Goal: Use online tool/utility: Utilize a website feature to perform a specific function

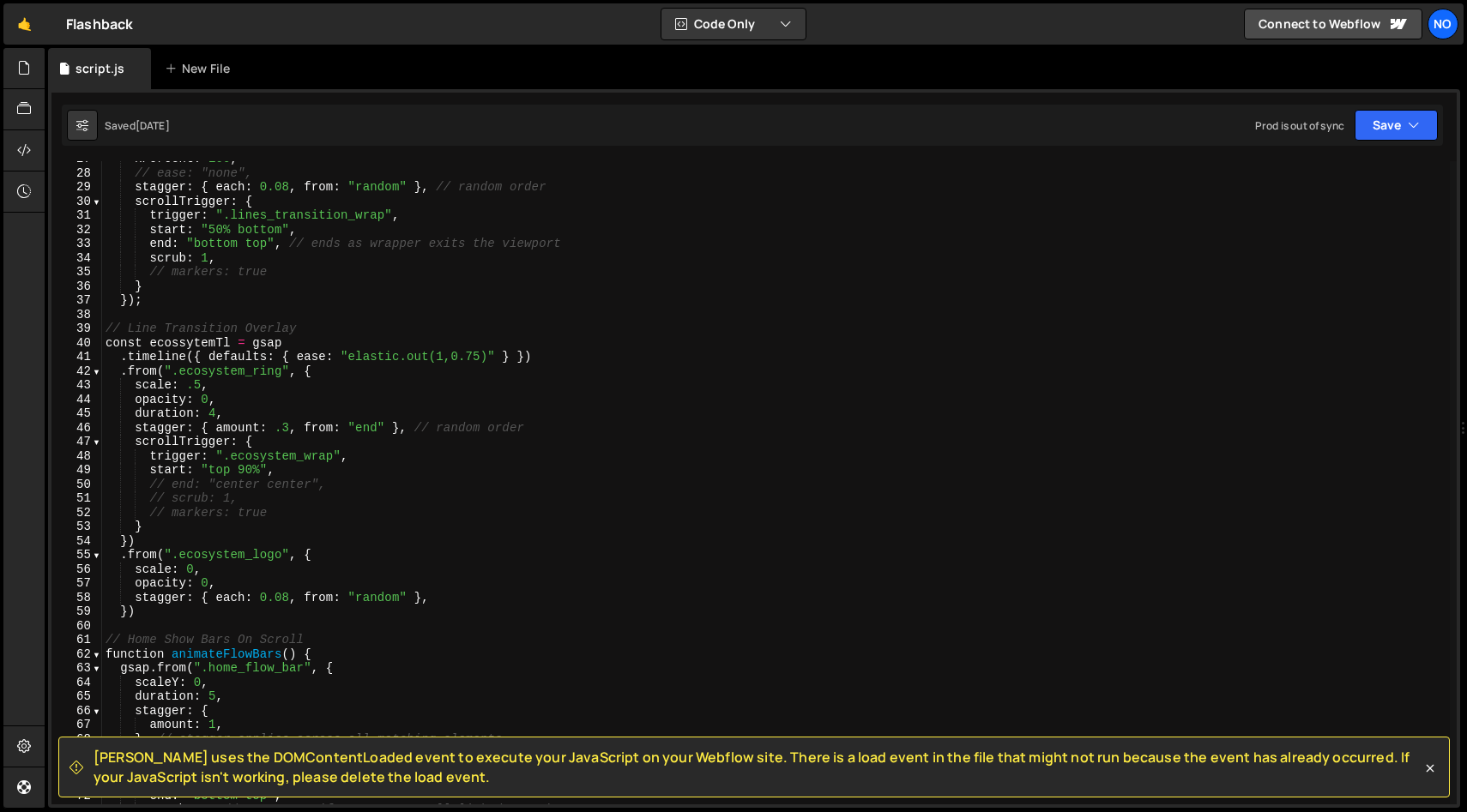
scroll to position [382, 0]
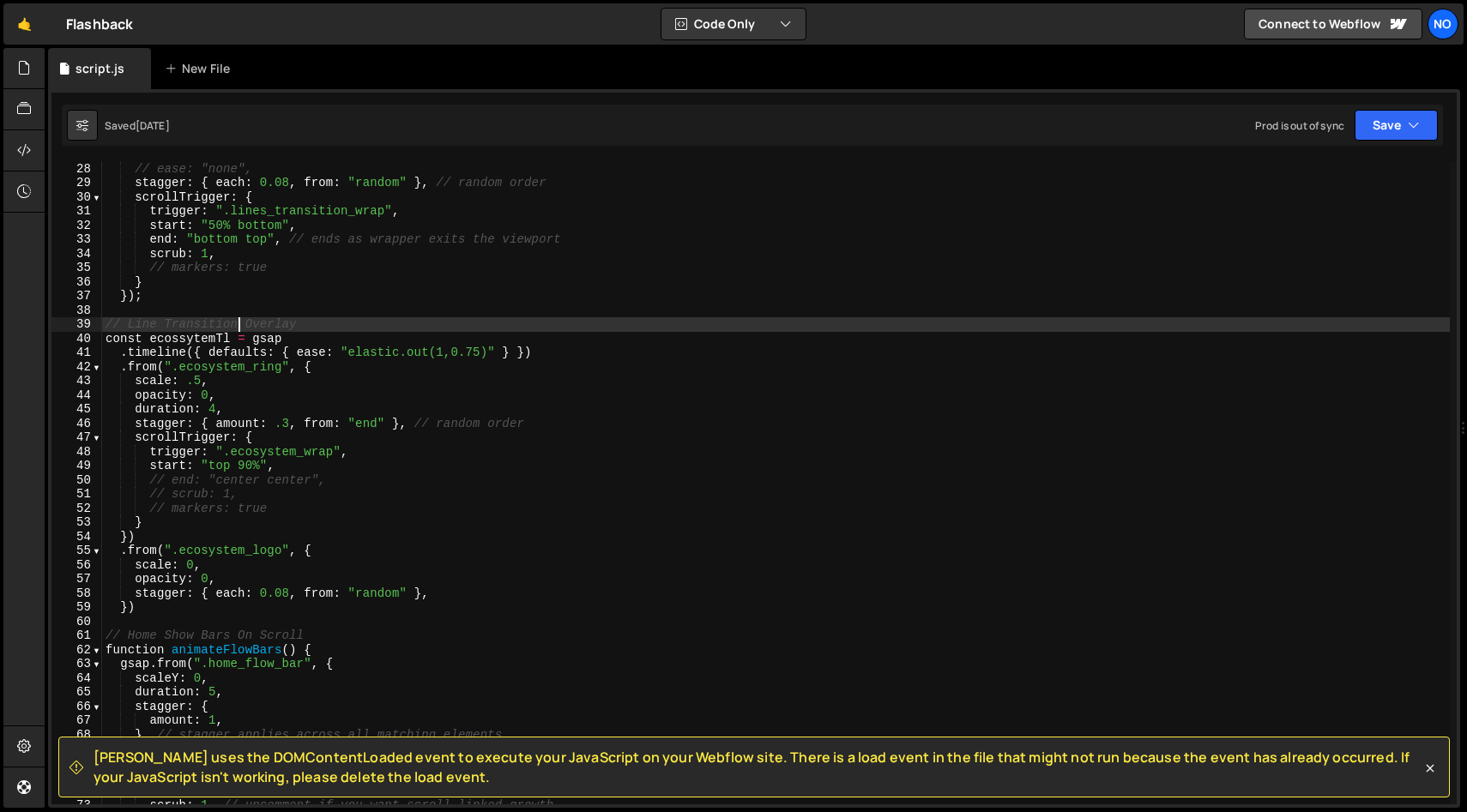
click at [237, 330] on div "xPercent : 100 , // ease: "none", stagger : { each : 0.08 , from : "random" } ,…" at bounding box center [775, 483] width 1347 height 671
click at [128, 326] on div "xPercent : 100 , // ease: "none", stagger : { each : 0.08 , from : "random" } ,…" at bounding box center [775, 483] width 1347 height 671
click at [263, 323] on div "xPercent : 100 , // ease: "none", stagger : { each : 0.08 , from : "random" } ,…" at bounding box center [775, 483] width 1347 height 671
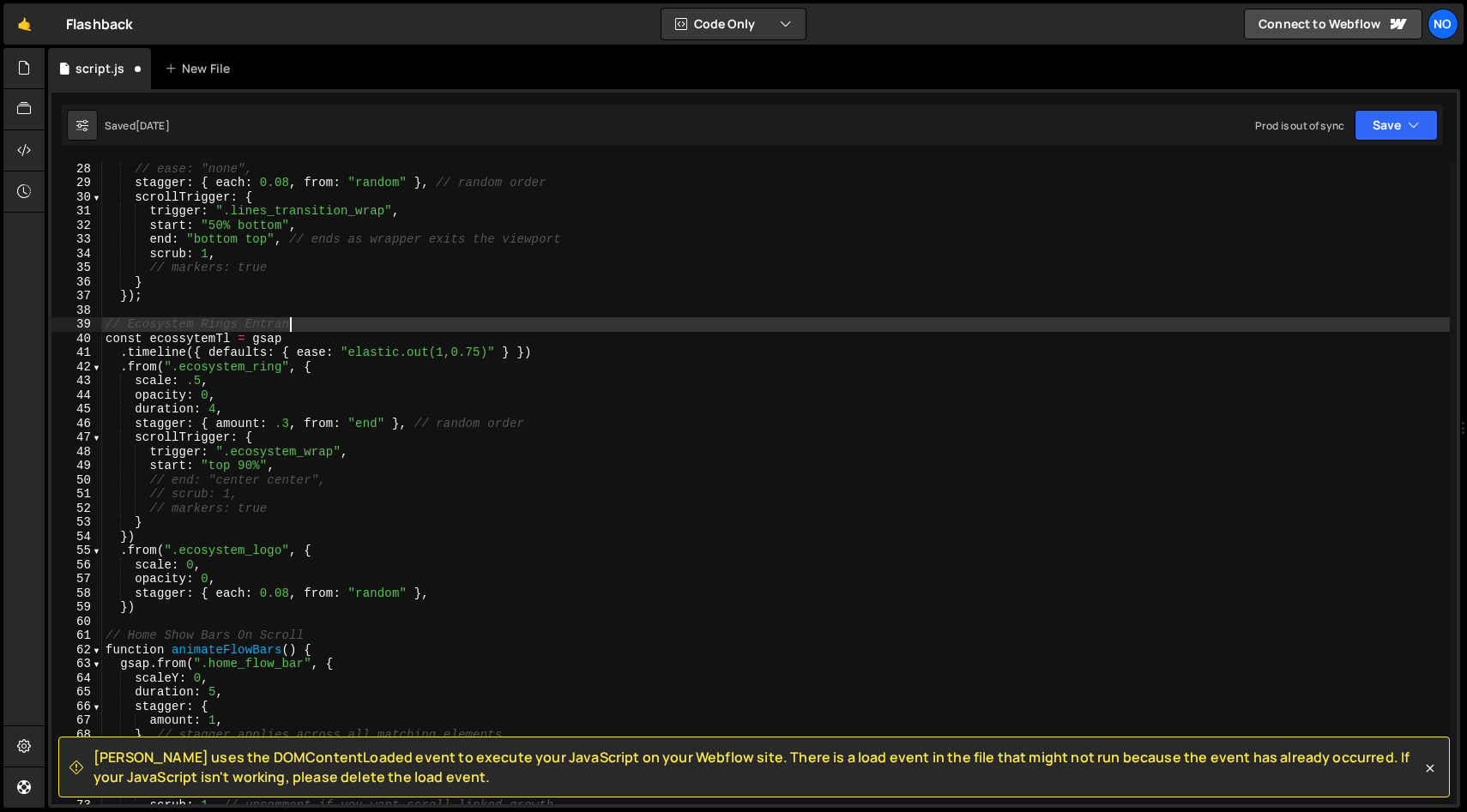
scroll to position [0, 13]
click at [353, 321] on div "xPercent : 100 , // ease: "none", stagger : { each : 0.08 , from : "random" } ,…" at bounding box center [775, 483] width 1347 height 671
click at [217, 380] on div "xPercent : 100 , // ease: "none", stagger : { each : 0.08 , from : "random" } ,…" at bounding box center [775, 483] width 1347 height 671
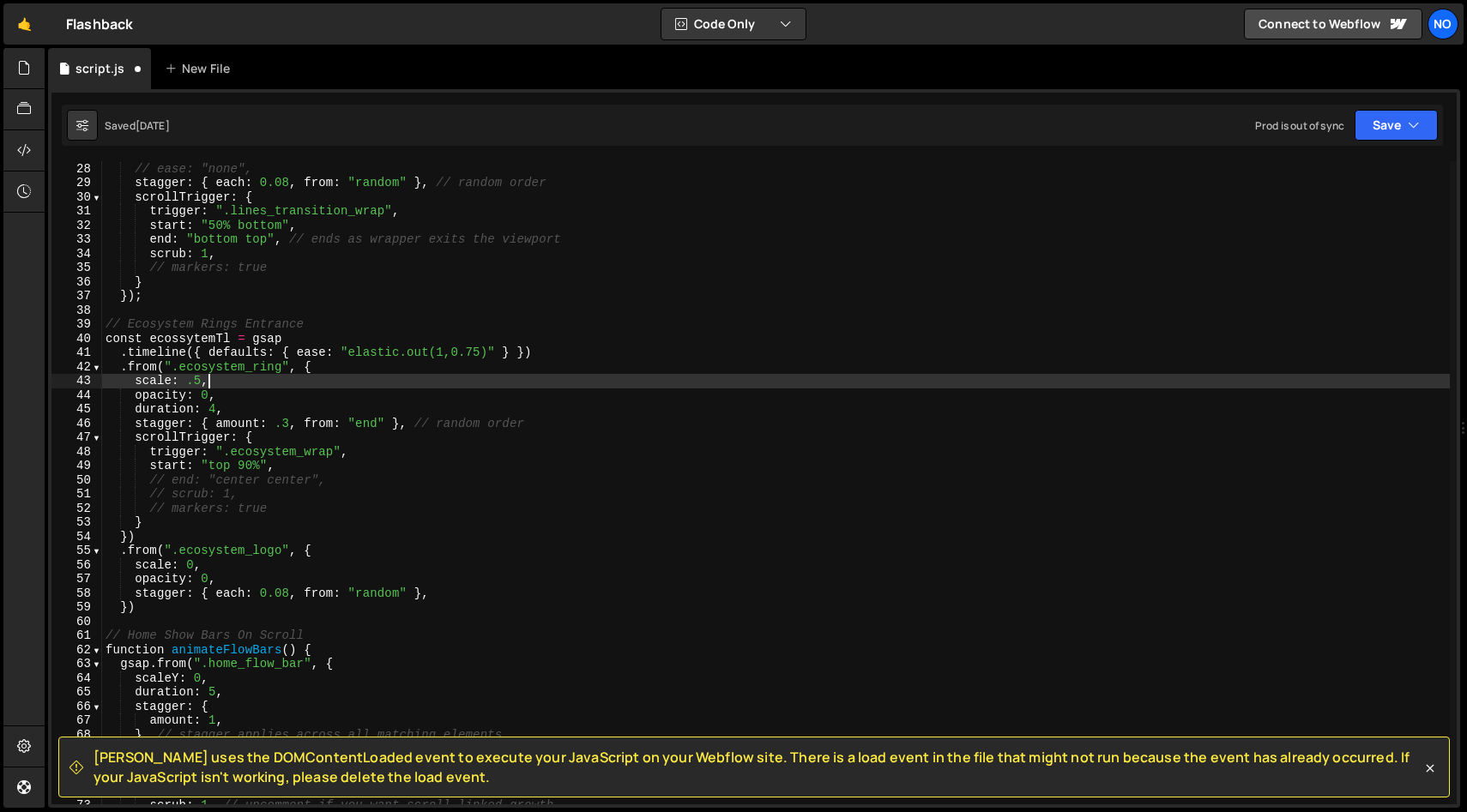
scroll to position [0, 6]
click at [225, 405] on div "xPercent : 100 , // ease: "none", stagger : { each : 0.08 , from : "random" } ,…" at bounding box center [775, 483] width 1347 height 671
type textarea "duration: 4,"
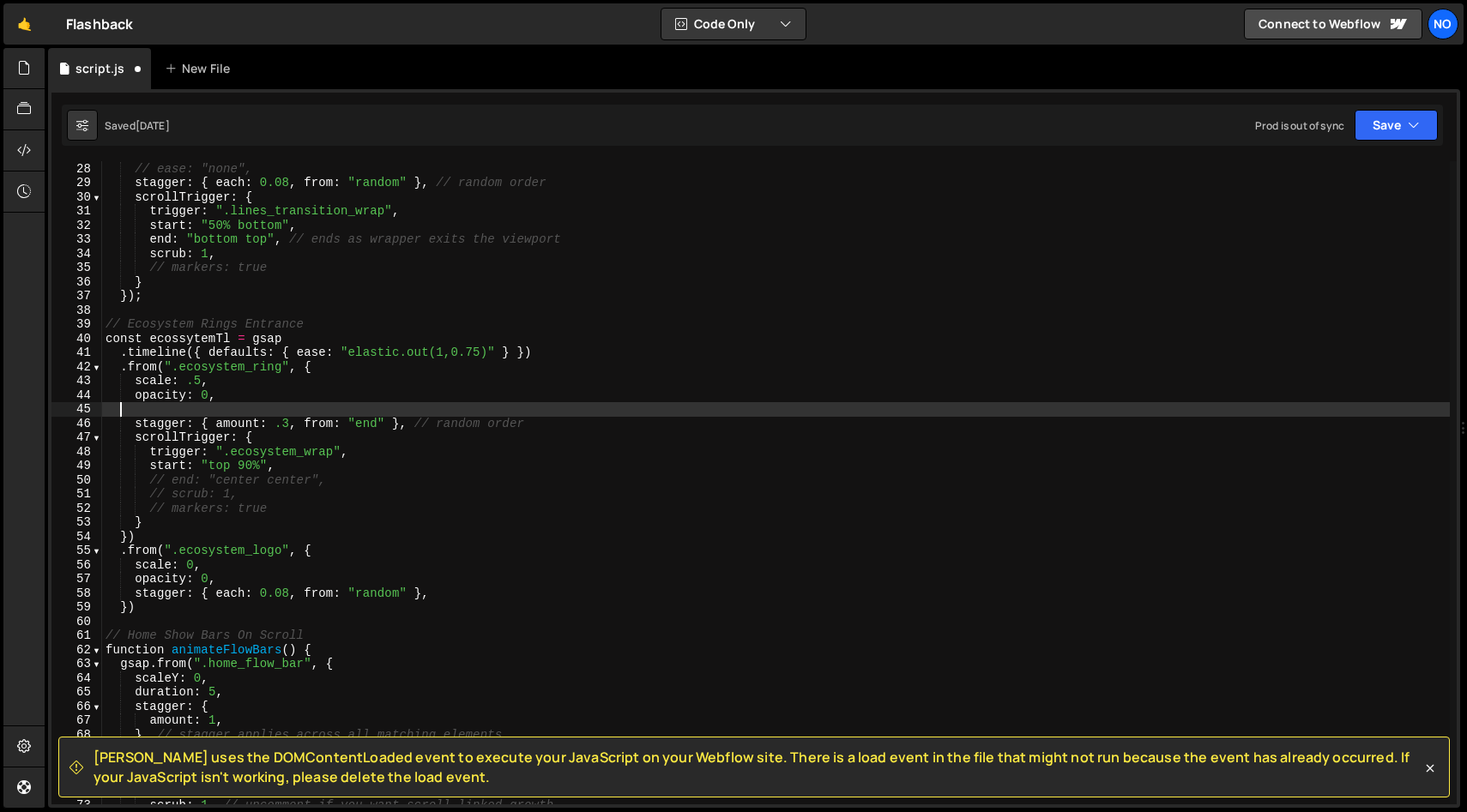
scroll to position [0, 0]
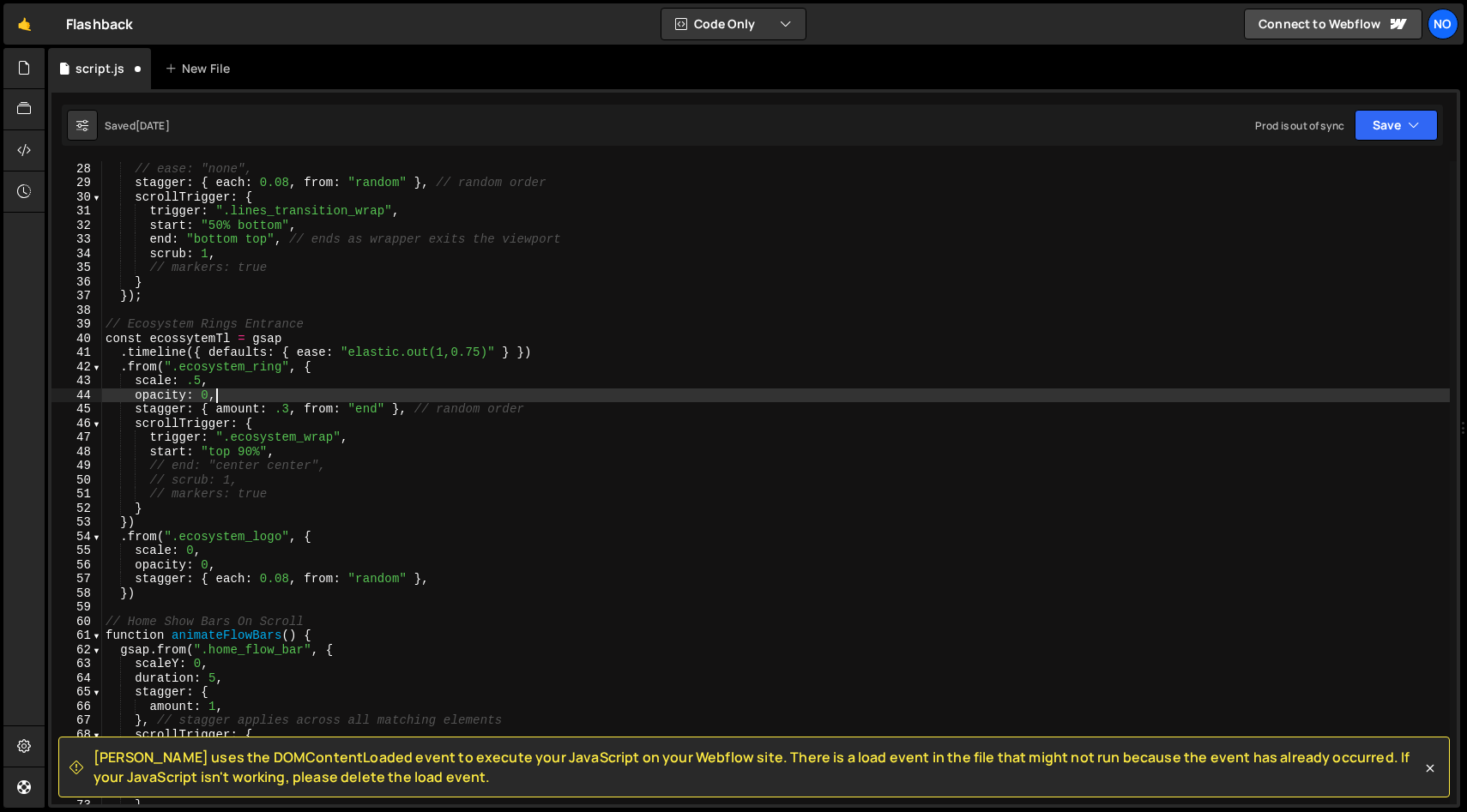
click at [244, 410] on div "xPercent : 100 , // ease: "none", stagger : { each : 0.08 , from : "random" } ,…" at bounding box center [775, 483] width 1347 height 671
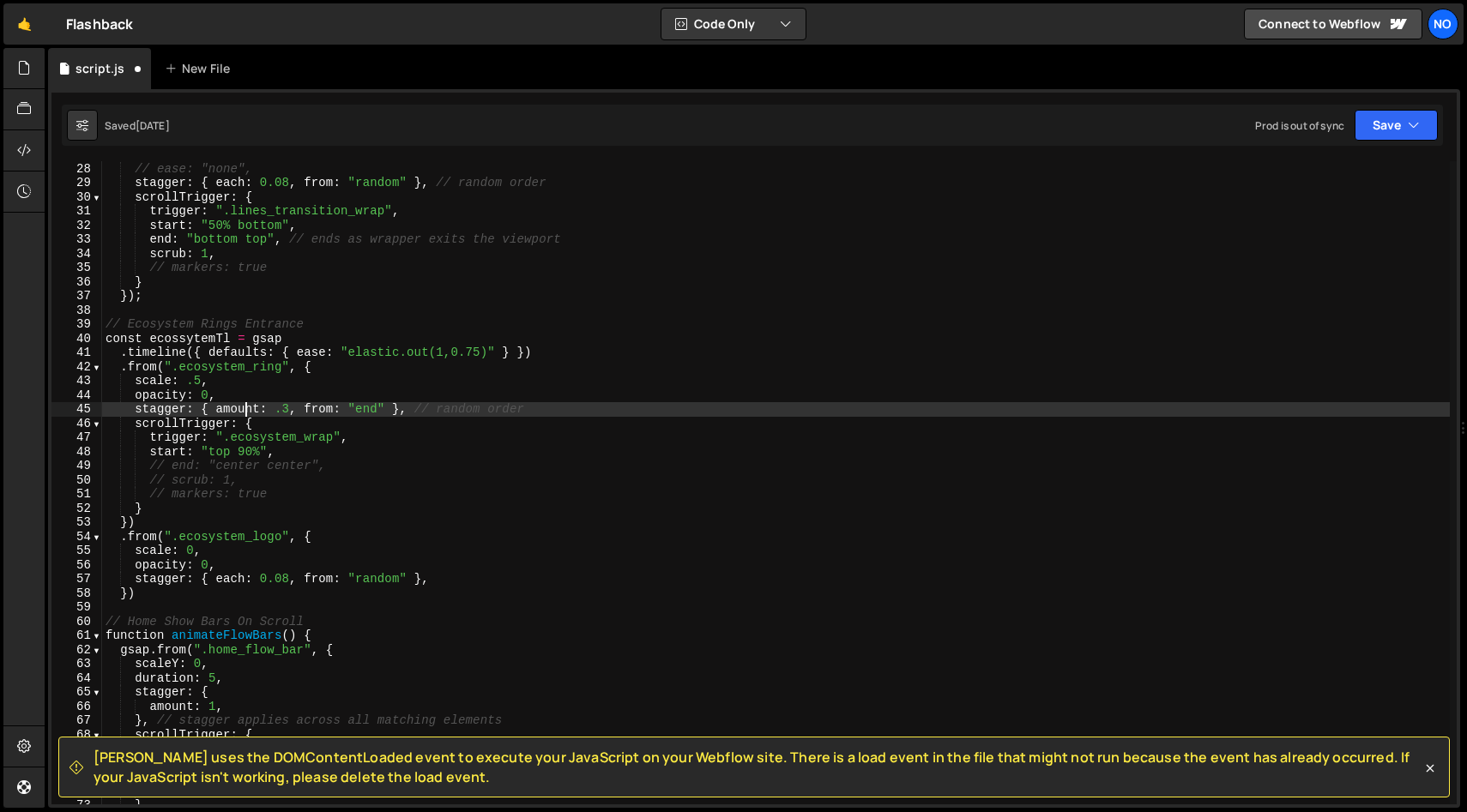
click at [244, 410] on div "xPercent : 100 , // ease: "none", stagger : { each : 0.08 , from : "random" } ,…" at bounding box center [775, 483] width 1347 height 671
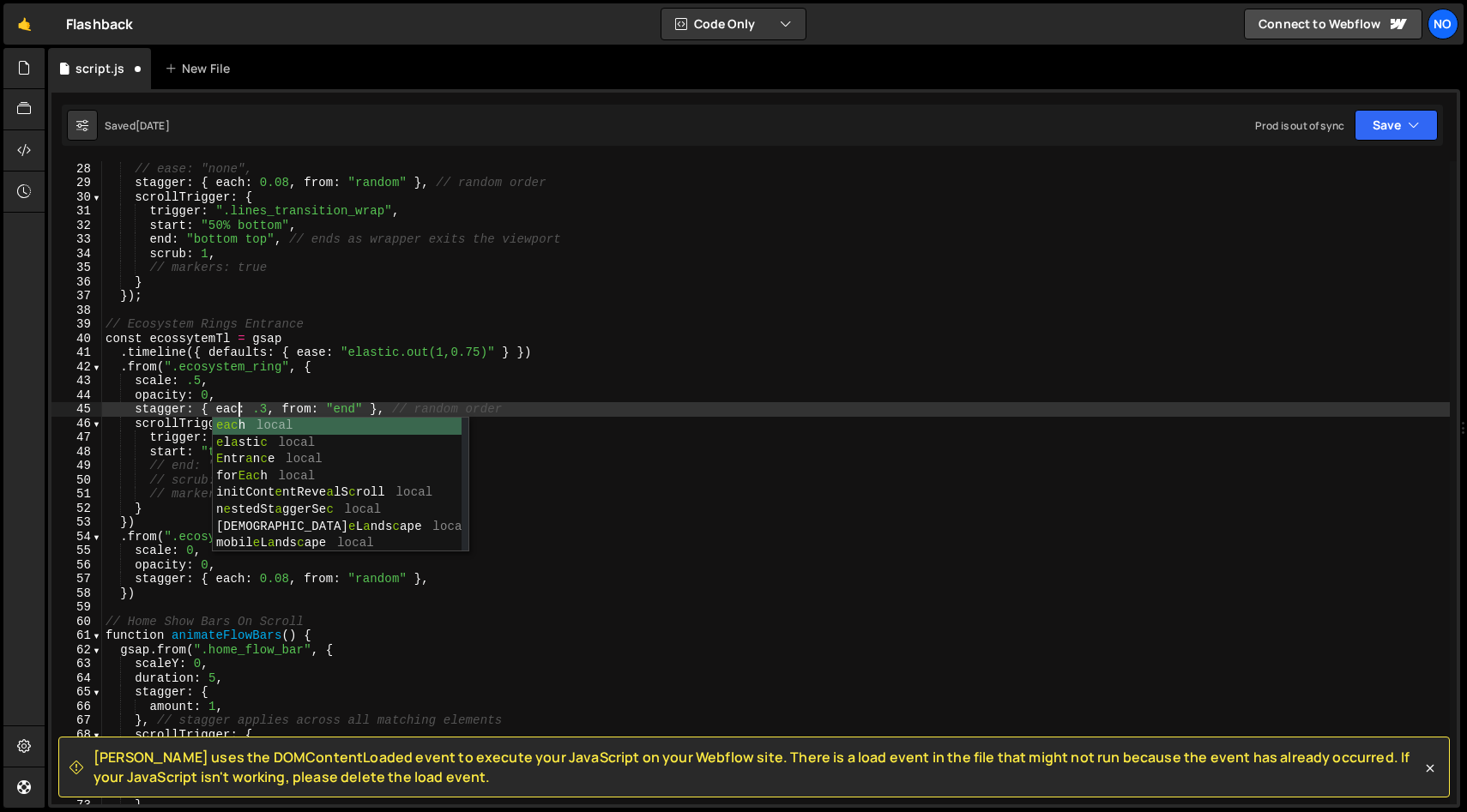
scroll to position [0, 9]
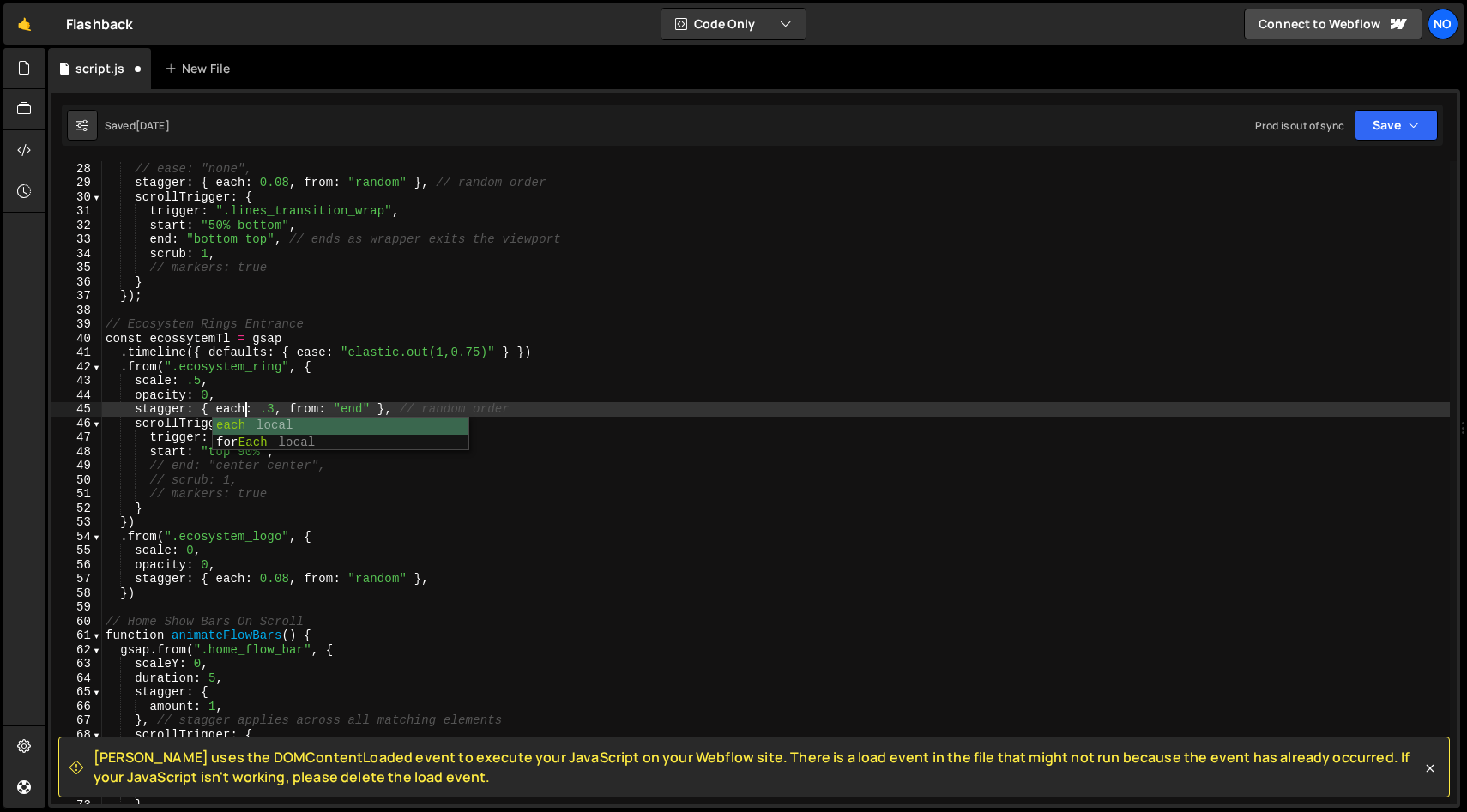
click at [274, 408] on div "xPercent : 100 , // ease: "none", stagger : { each : 0.08 , from : "random" } ,…" at bounding box center [775, 483] width 1347 height 671
click at [261, 410] on div "xPercent : 100 , // ease: "none", stagger : { each : 0.08 , from : "random" } ,…" at bounding box center [775, 483] width 1347 height 671
click at [195, 408] on div "xPercent : 100 , // ease: "none", stagger : { each : 0.08 , from : "random" } ,…" at bounding box center [775, 483] width 1347 height 671
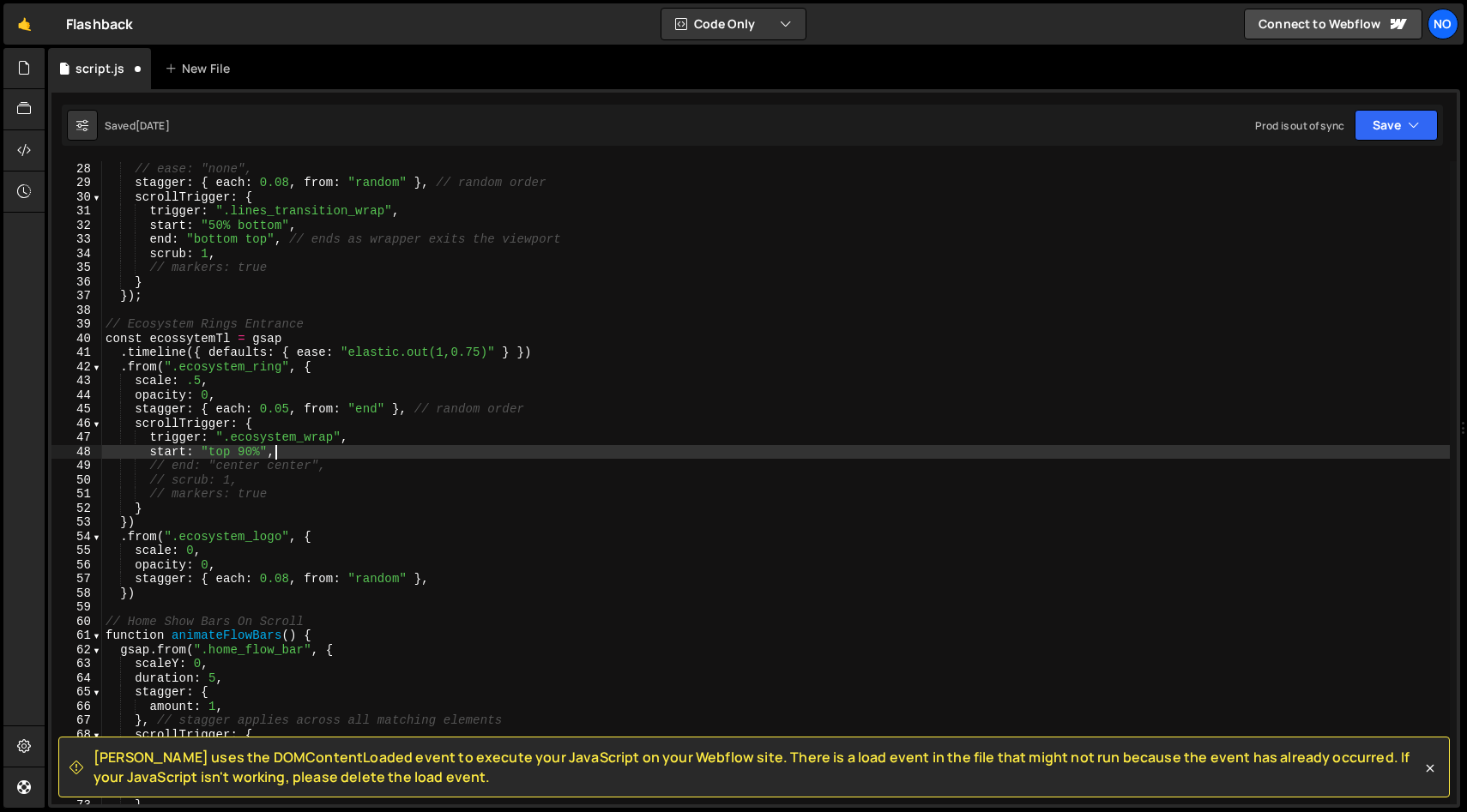
click at [281, 453] on div "xPercent : 100 , // ease: "none", stagger : { each : 0.08 , from : "random" } ,…" at bounding box center [775, 483] width 1347 height 671
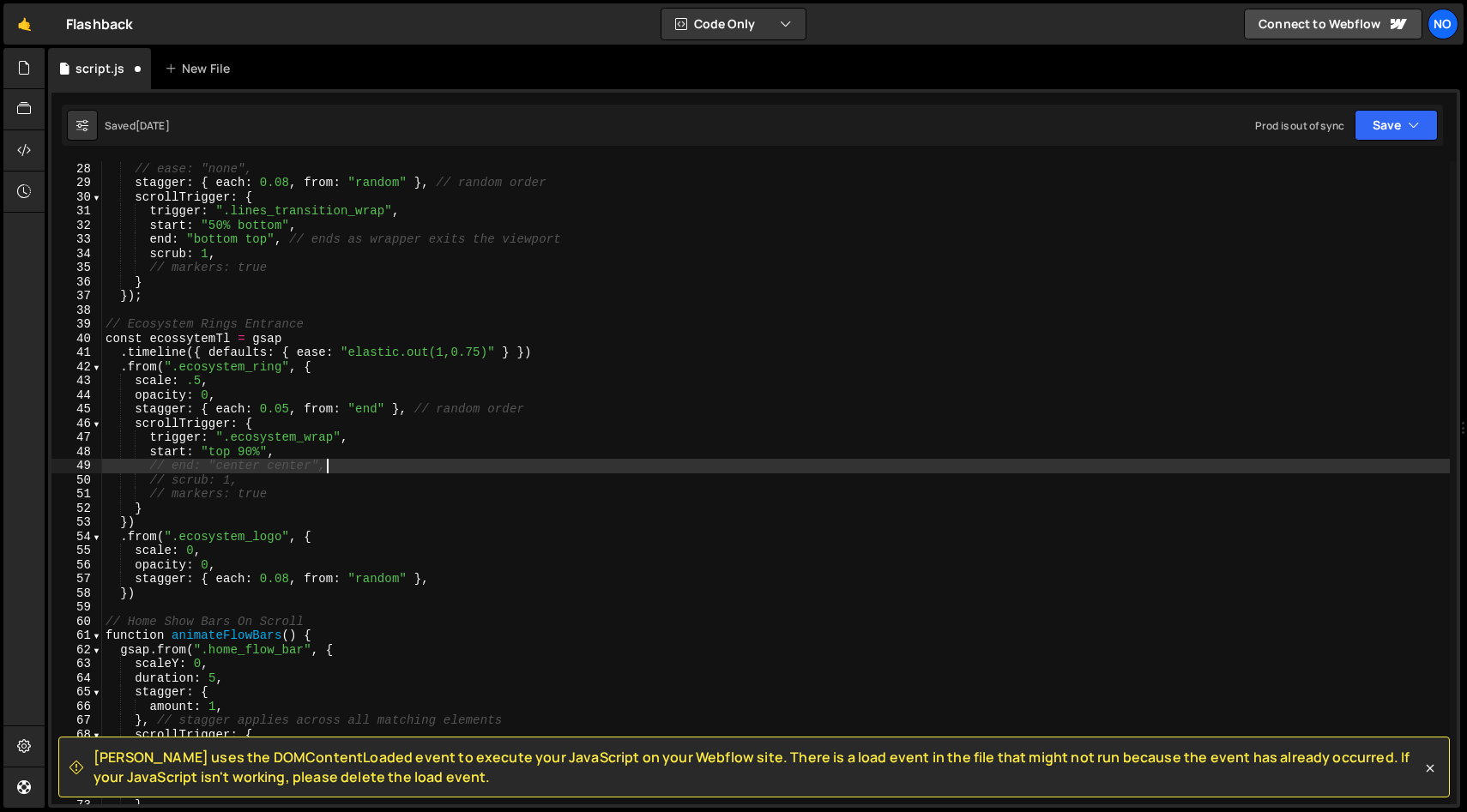
click at [395, 472] on div "xPercent : 100 , // ease: "none", stagger : { each : 0.08 , from : "random" } ,…" at bounding box center [775, 483] width 1347 height 671
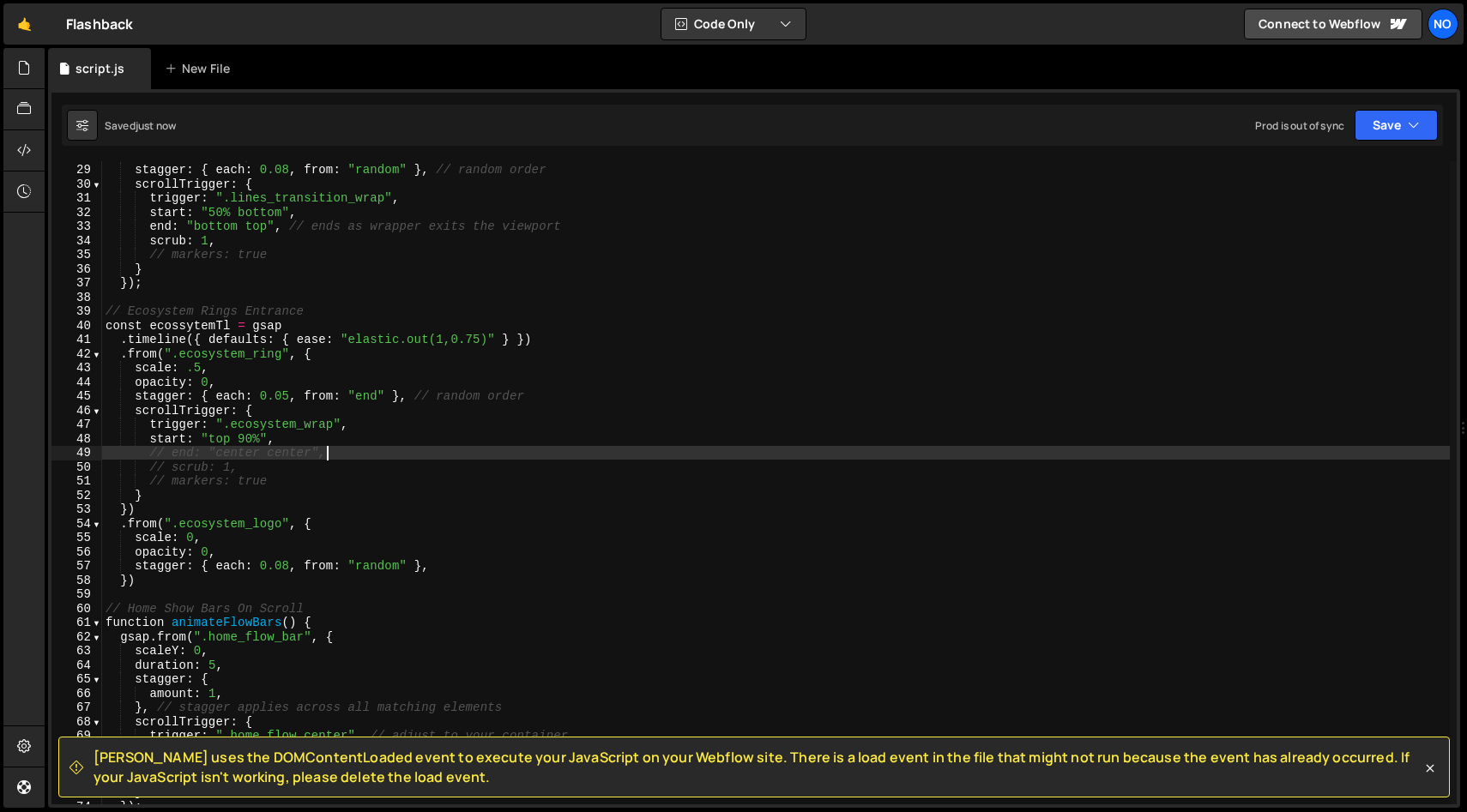
scroll to position [395, 0]
click at [121, 523] on div "// ease: "none", stagger : { each : 0.08 , from : "random" } , // random order …" at bounding box center [775, 484] width 1347 height 671
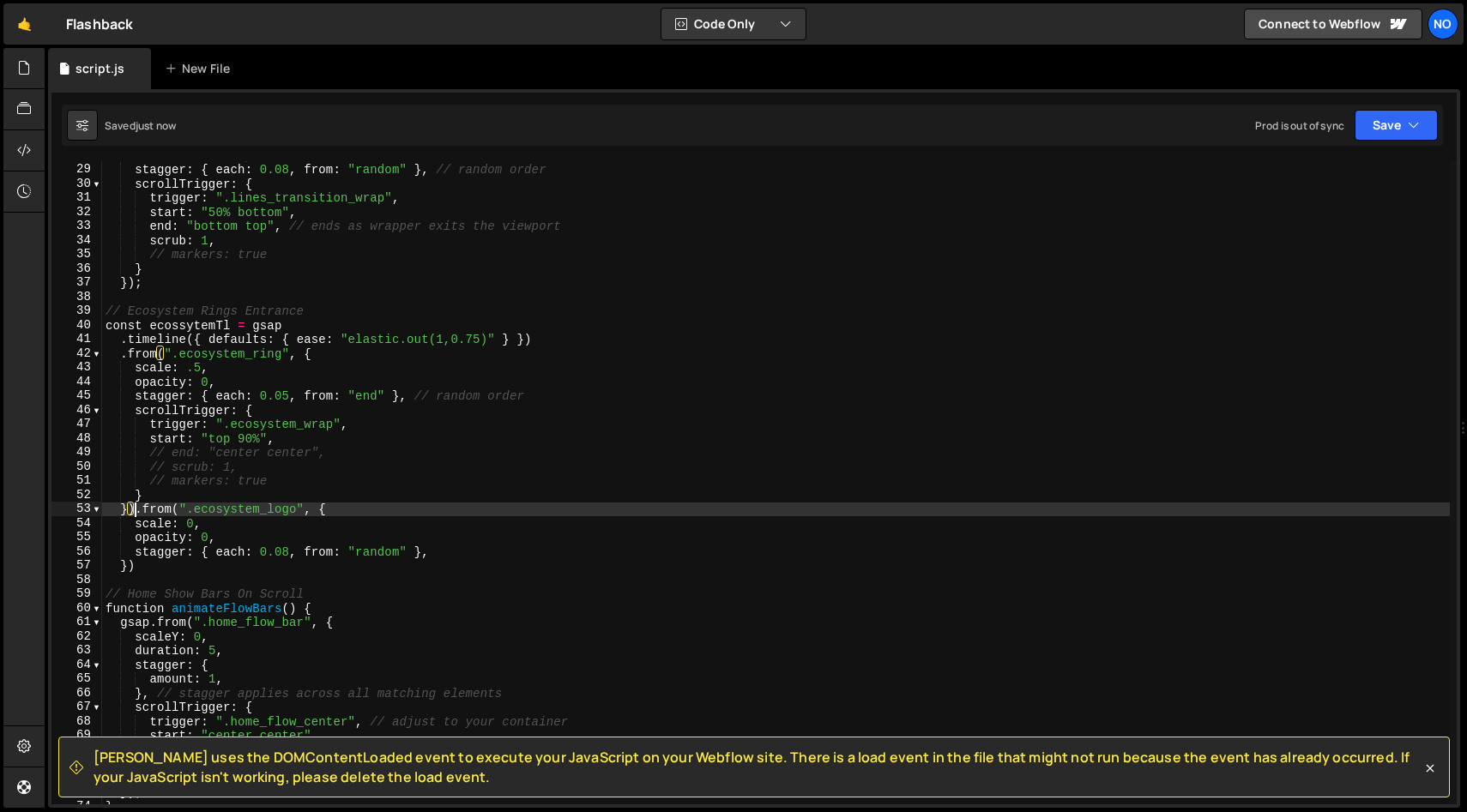
click at [212, 571] on div "// ease: "none", stagger : { each : 0.08 , from : "random" } , // random order …" at bounding box center [775, 484] width 1347 height 671
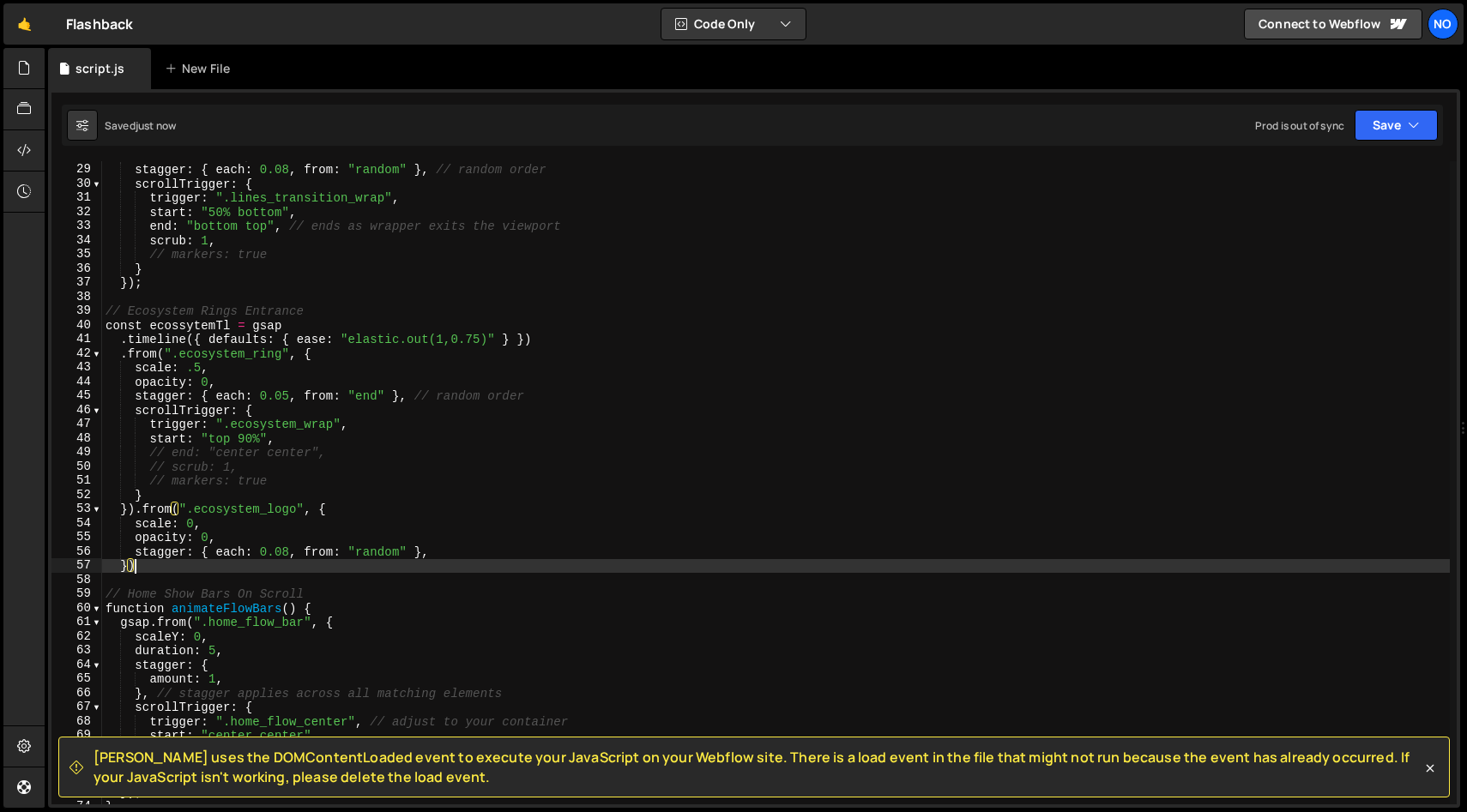
click at [361, 520] on div "// ease: "none", stagger : { each : 0.08 , from : "random" } , // random order …" at bounding box center [775, 484] width 1347 height 671
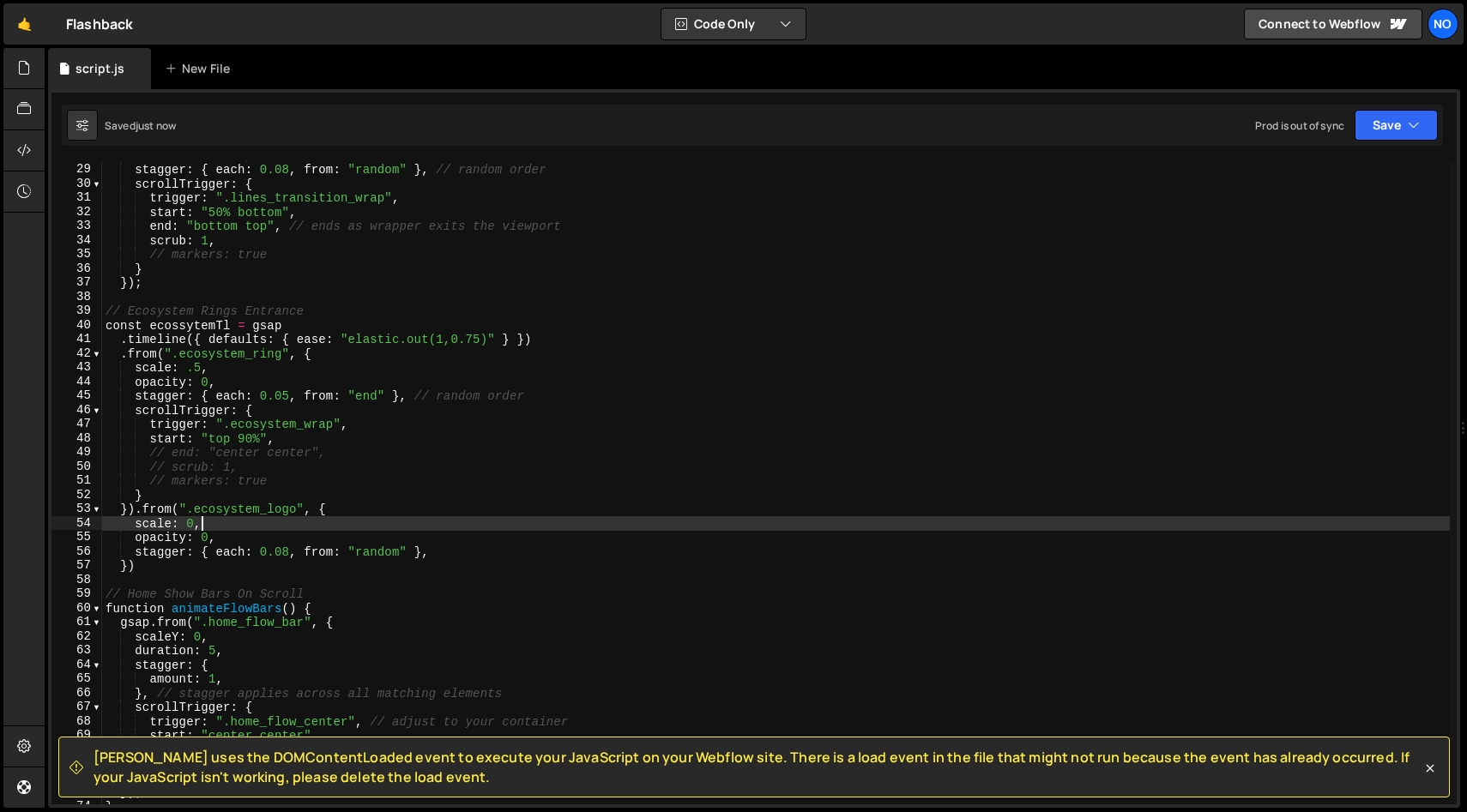
click at [455, 555] on div "// ease: "none", stagger : { each : 0.08 , from : "random" } , // random order …" at bounding box center [775, 484] width 1347 height 671
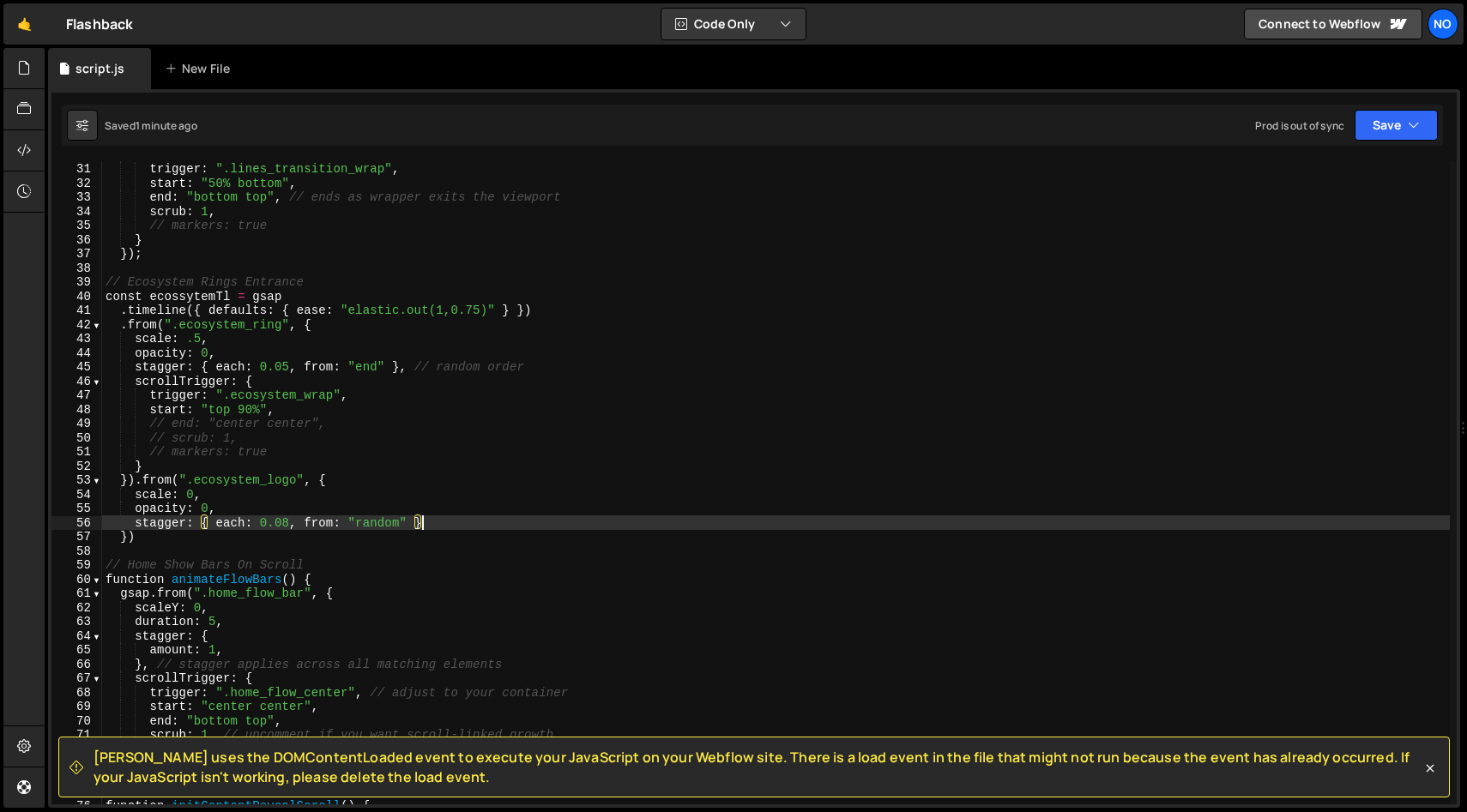
scroll to position [439, 0]
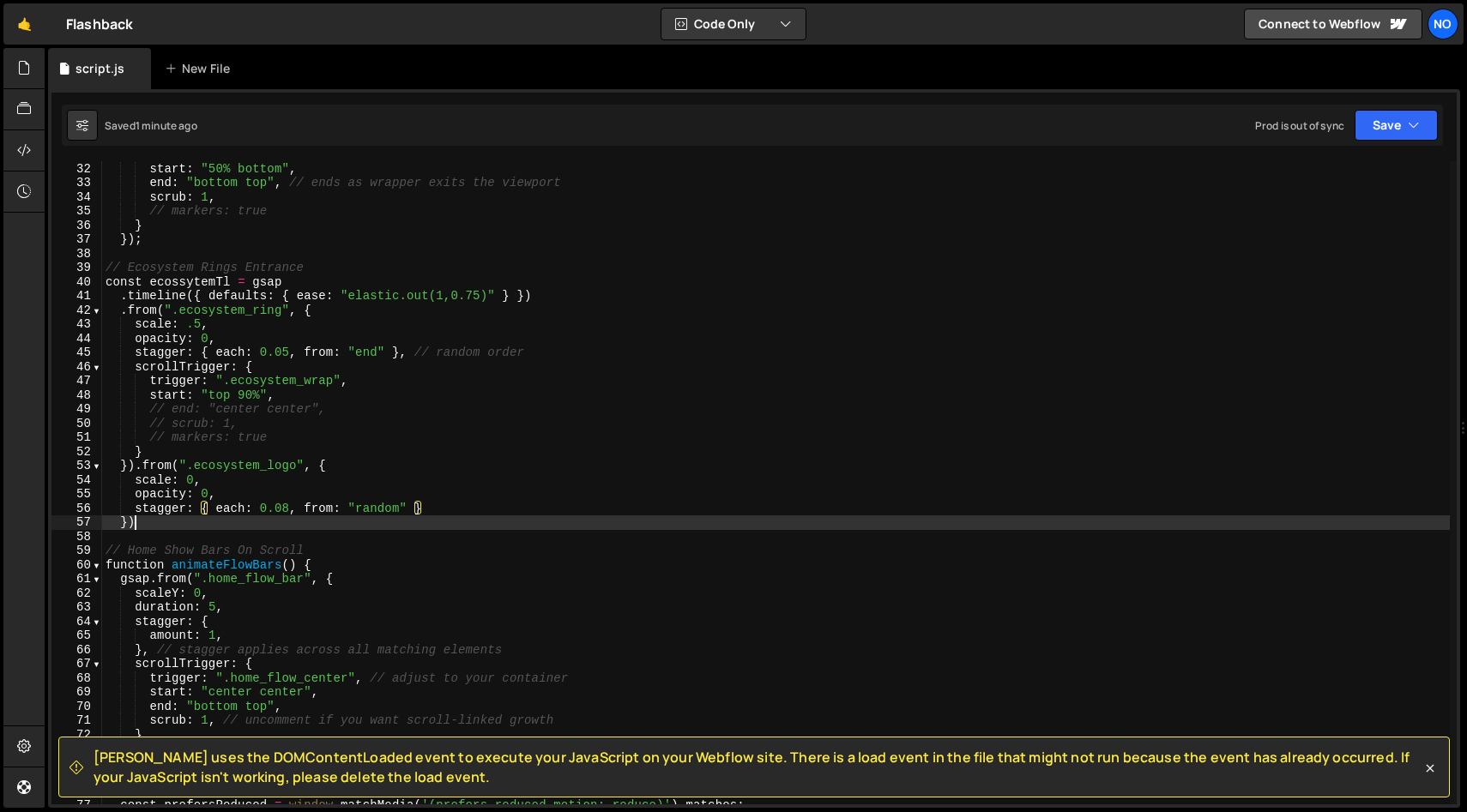
click at [143, 523] on div "trigger : ".lines_transition_wrap" , start : "50% bottom" , end : "bottom top" …" at bounding box center [775, 483] width 1347 height 671
click at [200, 297] on div "trigger : ".lines_transition_wrap" , start : "50% bottom" , end : "bottom top" …" at bounding box center [775, 483] width 1347 height 671
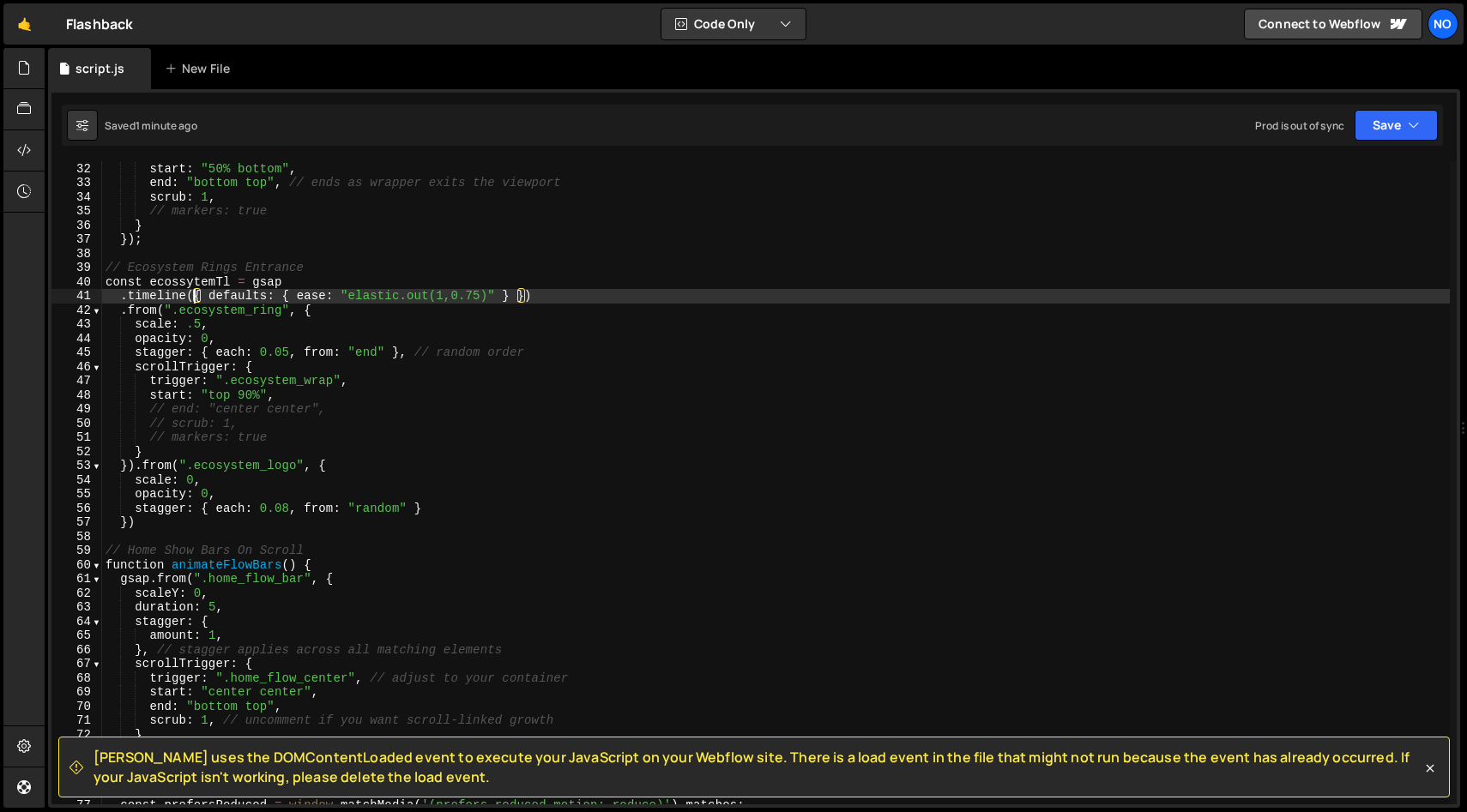
click at [195, 294] on div "trigger : ".lines_transition_wrap" , start : "50% bottom" , end : "bottom top" …" at bounding box center [775, 483] width 1347 height 671
click at [555, 296] on div "trigger : ".lines_transition_wrap" , start : "50% bottom" , end : "bottom top" …" at bounding box center [775, 483] width 1347 height 671
click at [525, 294] on div "trigger : ".lines_transition_wrap" , start : "50% bottom" , end : "bottom top" …" at bounding box center [775, 483] width 1347 height 671
click at [557, 316] on div "trigger : ".lines_transition_wrap" , start : "50% bottom" , end : "bottom top" …" at bounding box center [775, 483] width 1347 height 671
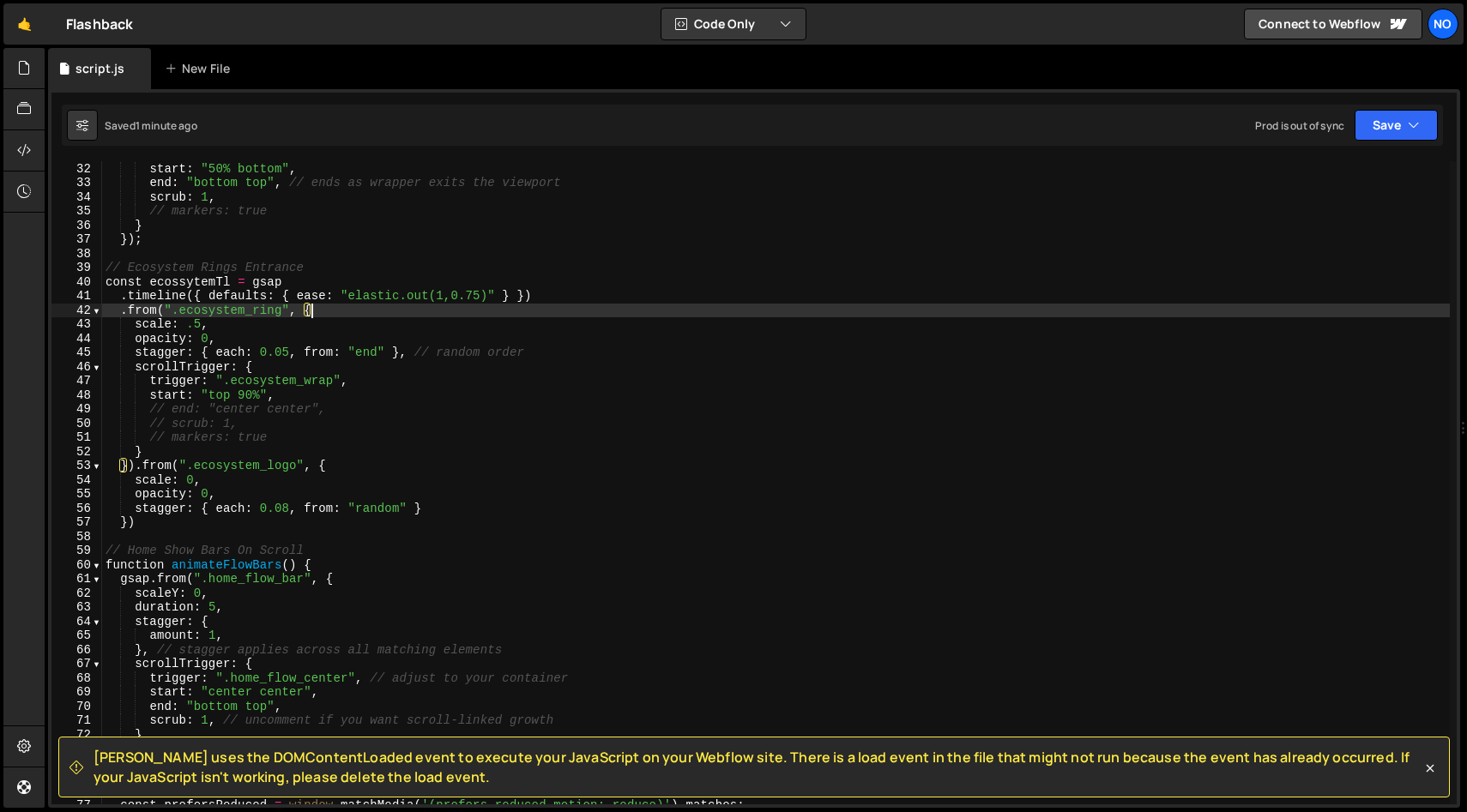
click at [548, 294] on div "trigger : ".lines_transition_wrap" , start : "50% bottom" , end : "bottom top" …" at bounding box center [775, 483] width 1347 height 671
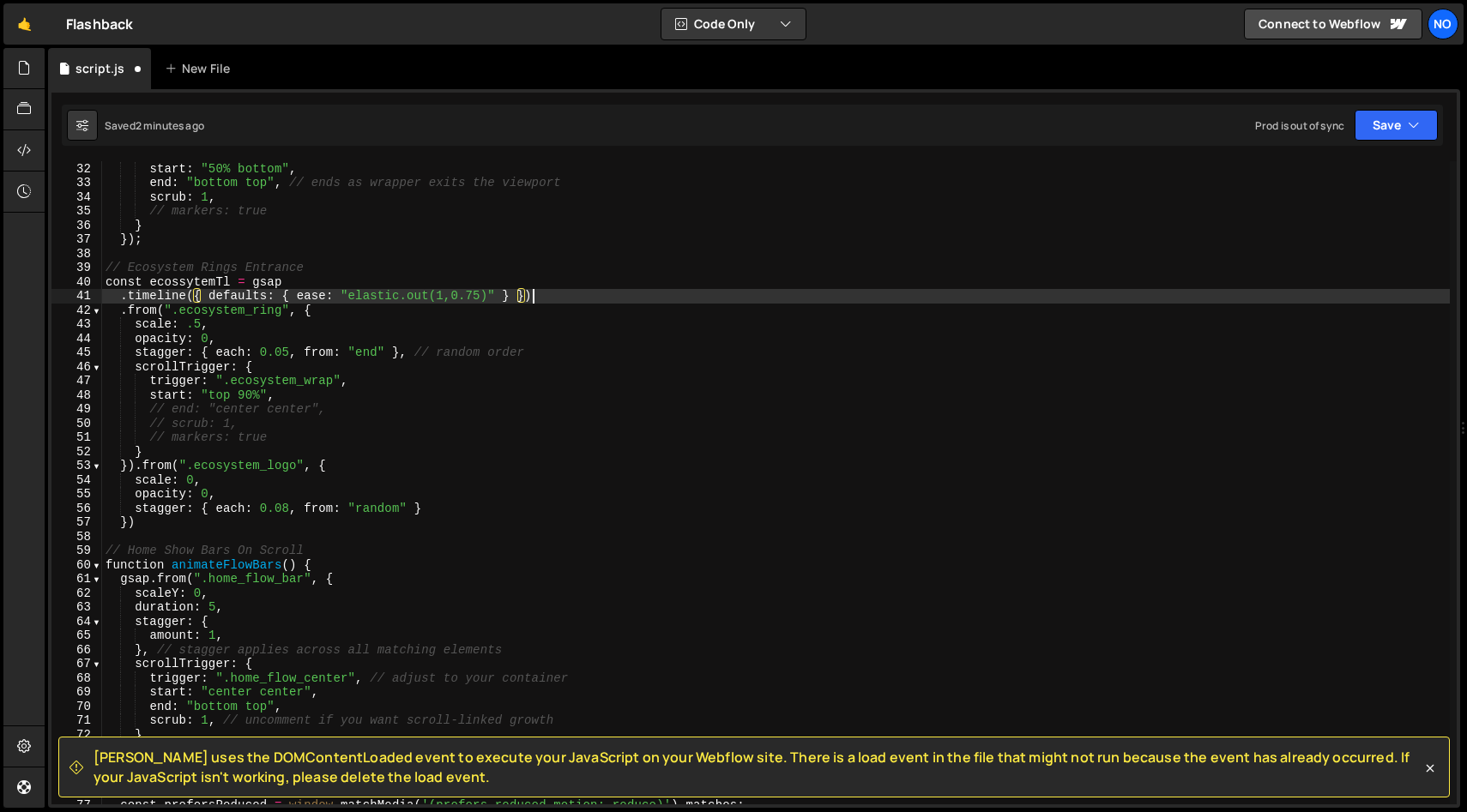
scroll to position [0, 29]
click at [543, 300] on div "trigger : ".lines_transition_wrap" , start : "50% bottom" , end : "bottom top" …" at bounding box center [775, 483] width 1347 height 671
click at [319, 269] on div "trigger : ".lines_transition_wrap" , start : "50% bottom" , end : "bottom top" …" at bounding box center [775, 483] width 1347 height 671
type textarea "// Ecosystem Rings Entrance"
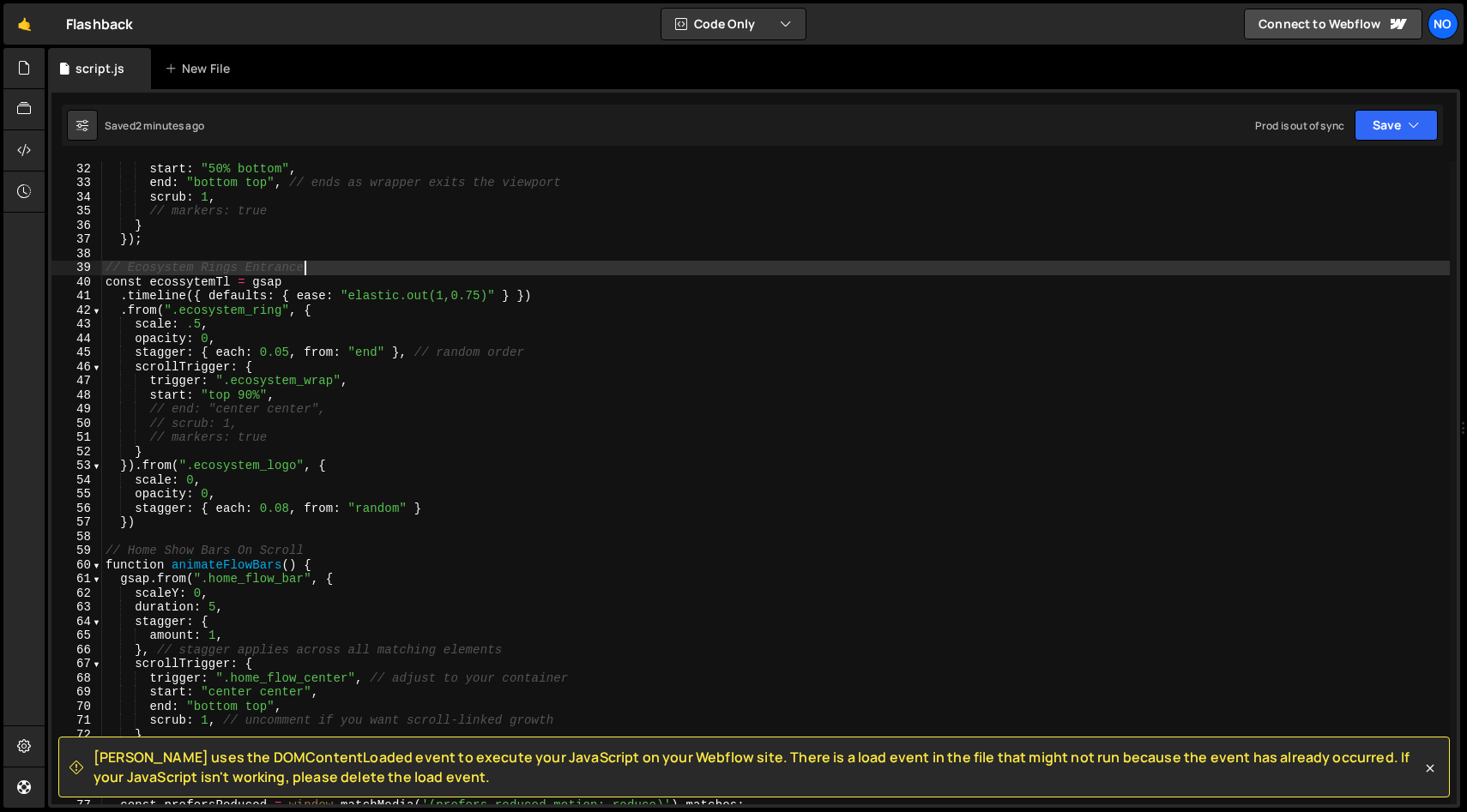
scroll to position [0, 0]
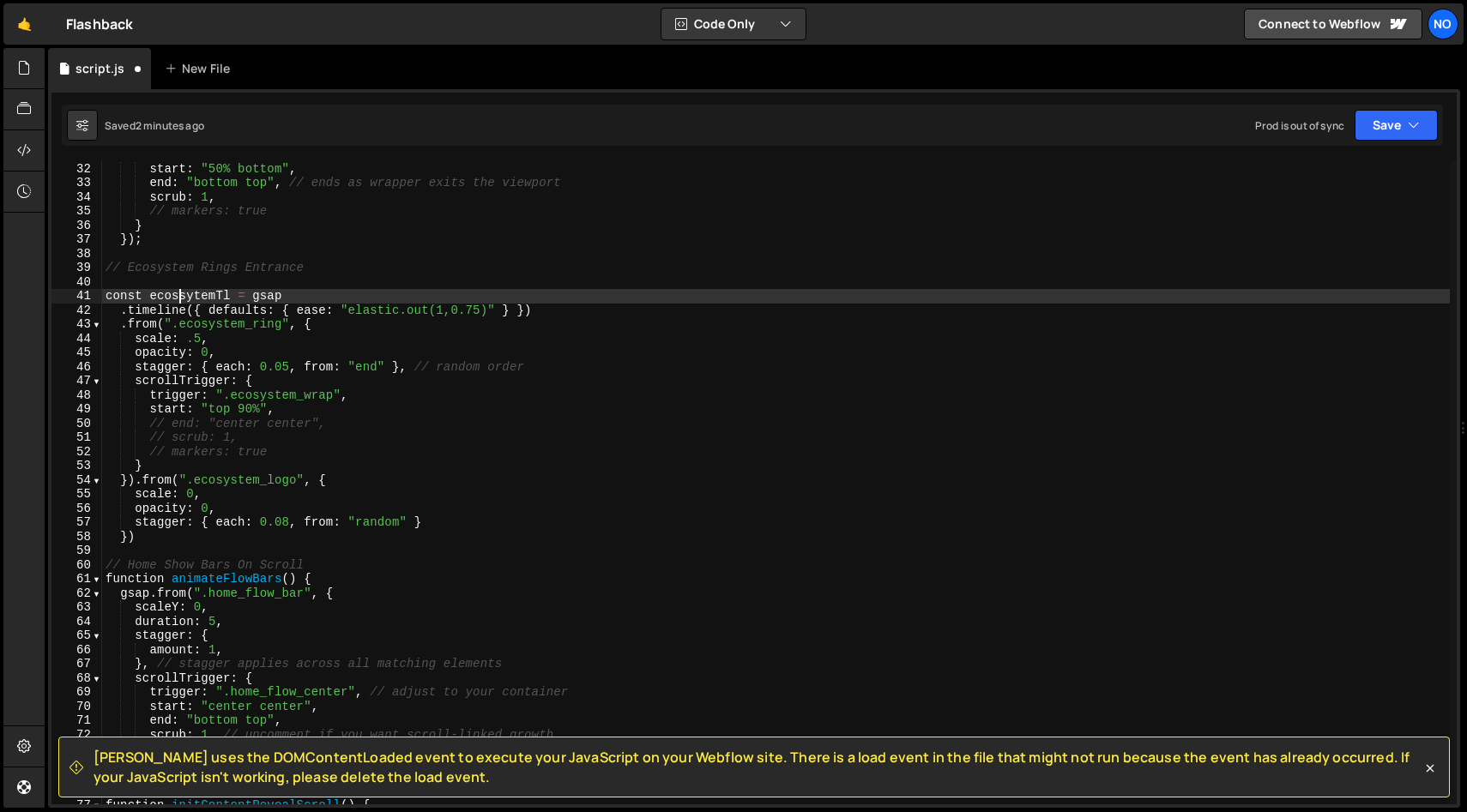
click at [181, 299] on div "trigger : ".lines_transition_wrap" , start : "50% bottom" , end : "bottom top" …" at bounding box center [775, 483] width 1347 height 671
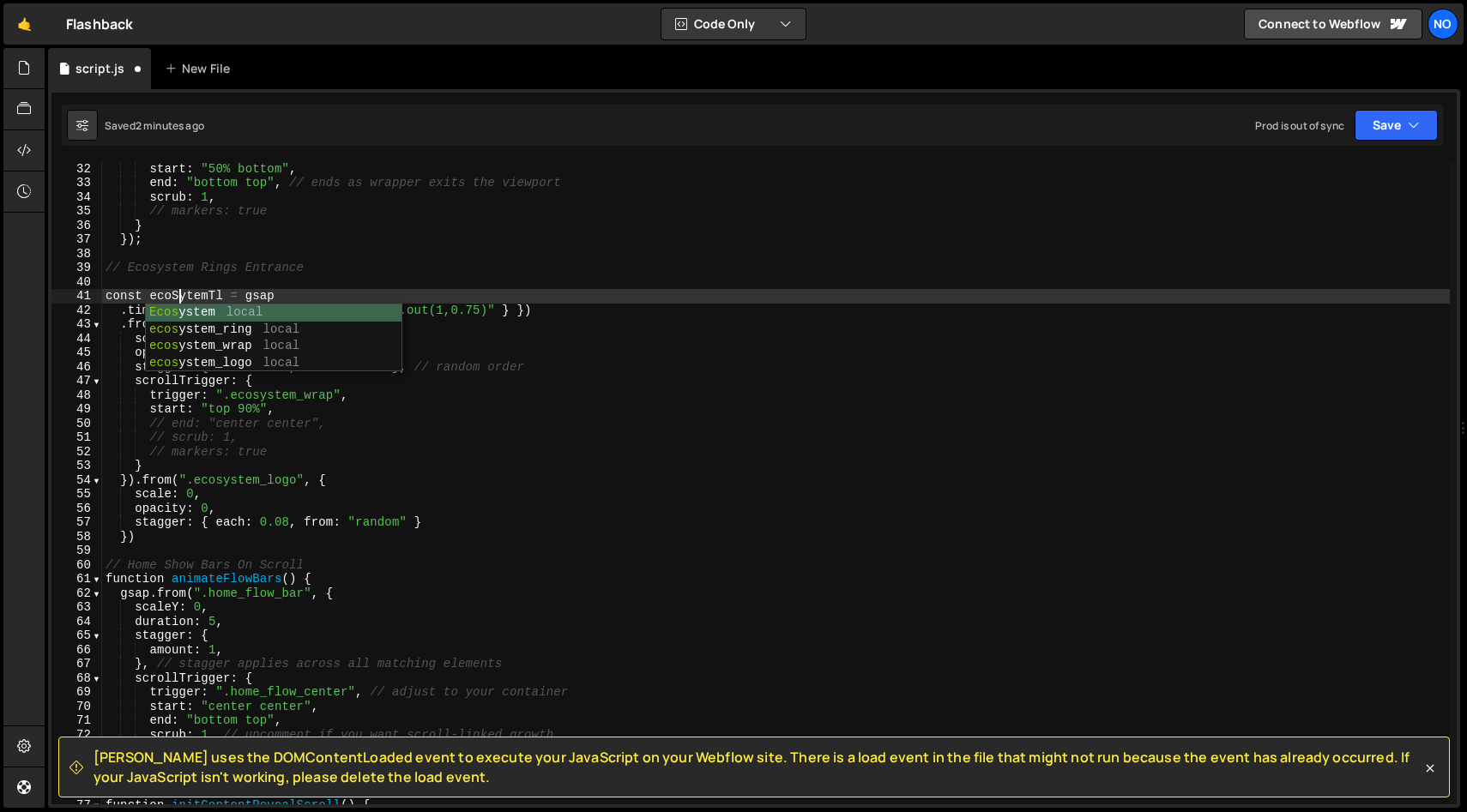
click at [188, 293] on div "trigger : ".lines_transition_wrap" , start : "50% bottom" , end : "bottom top" …" at bounding box center [775, 483] width 1347 height 671
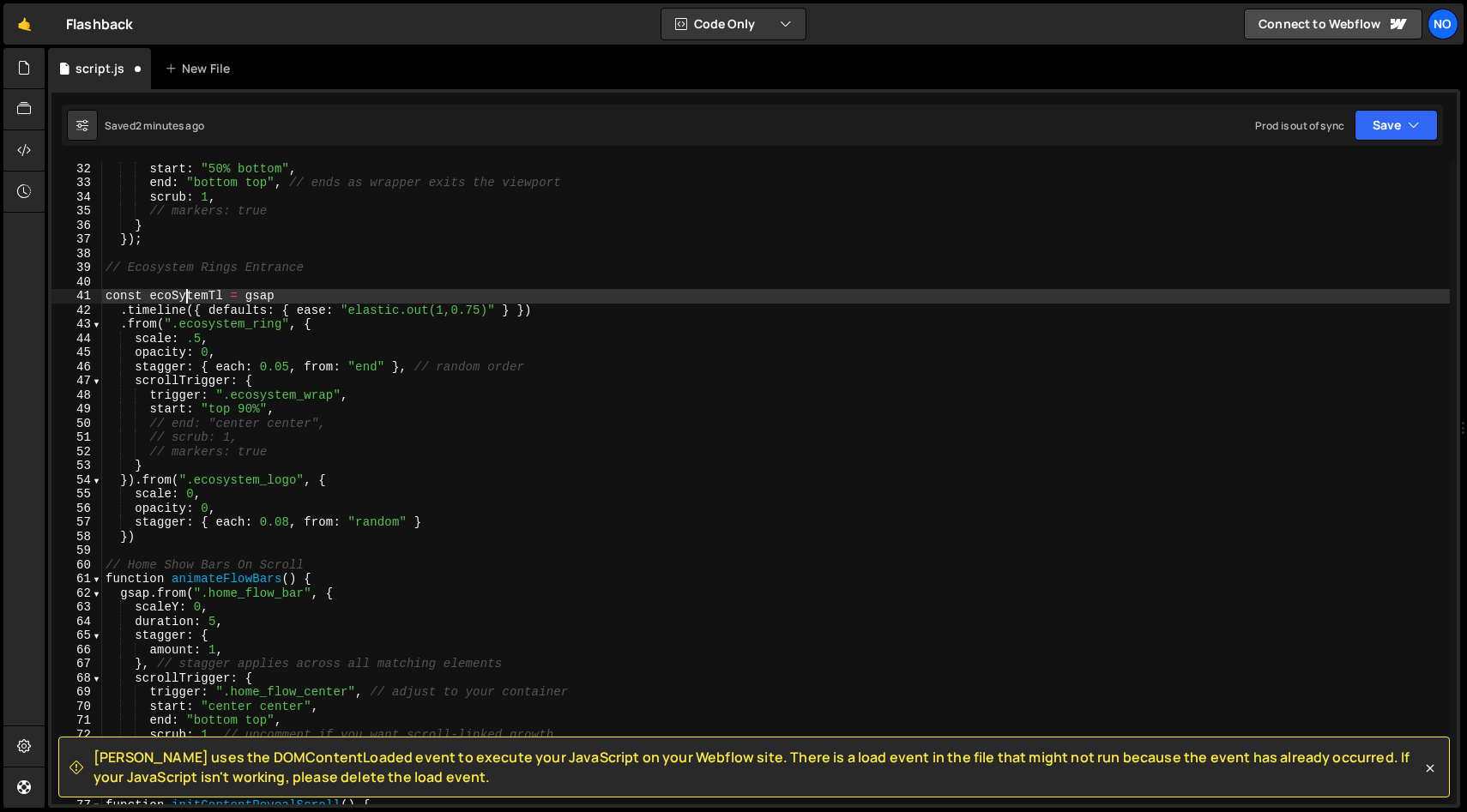
scroll to position [0, 6]
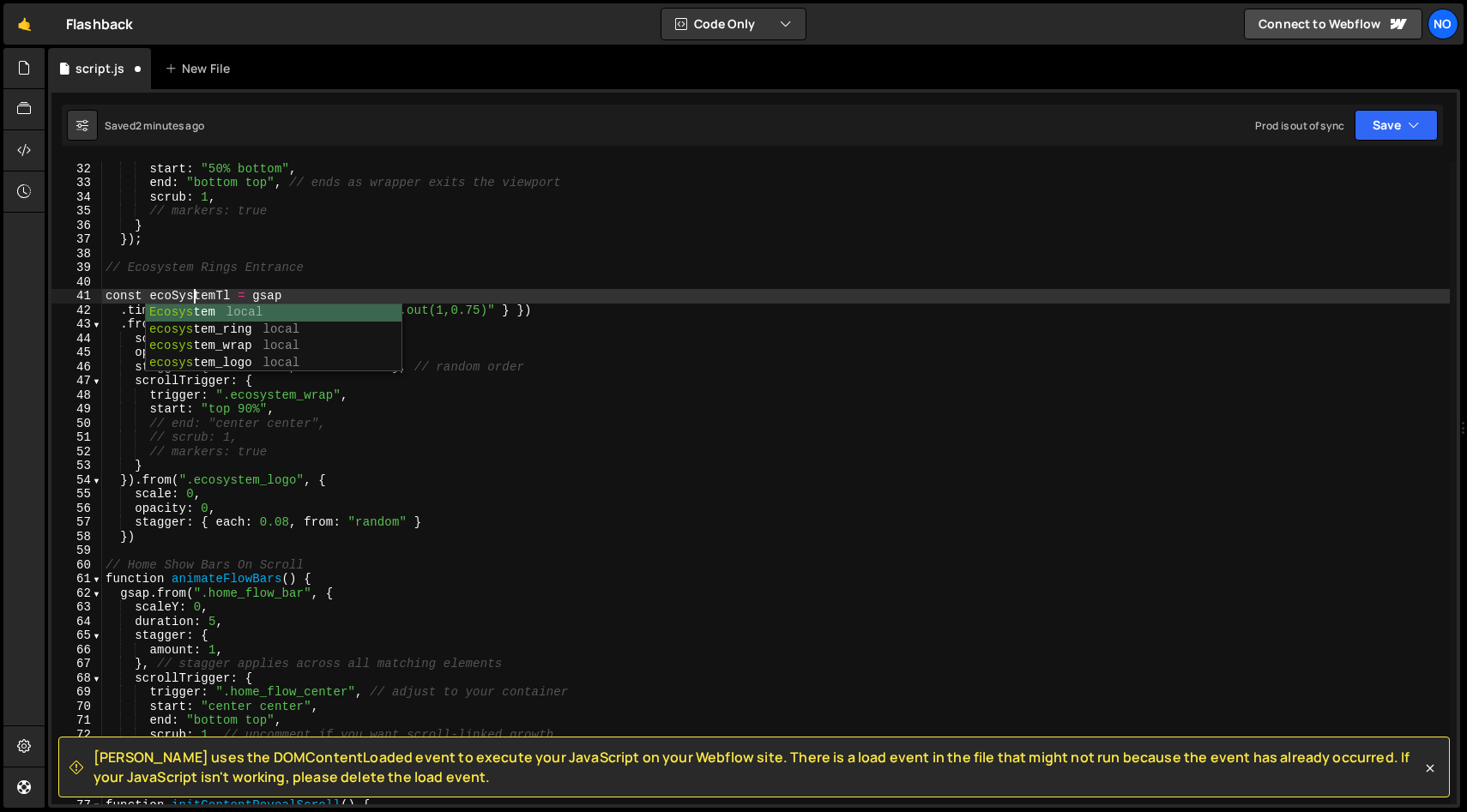
click at [281, 298] on div "trigger : ".lines_transition_wrap" , start : "50% bottom" , end : "bottom top" …" at bounding box center [775, 483] width 1347 height 671
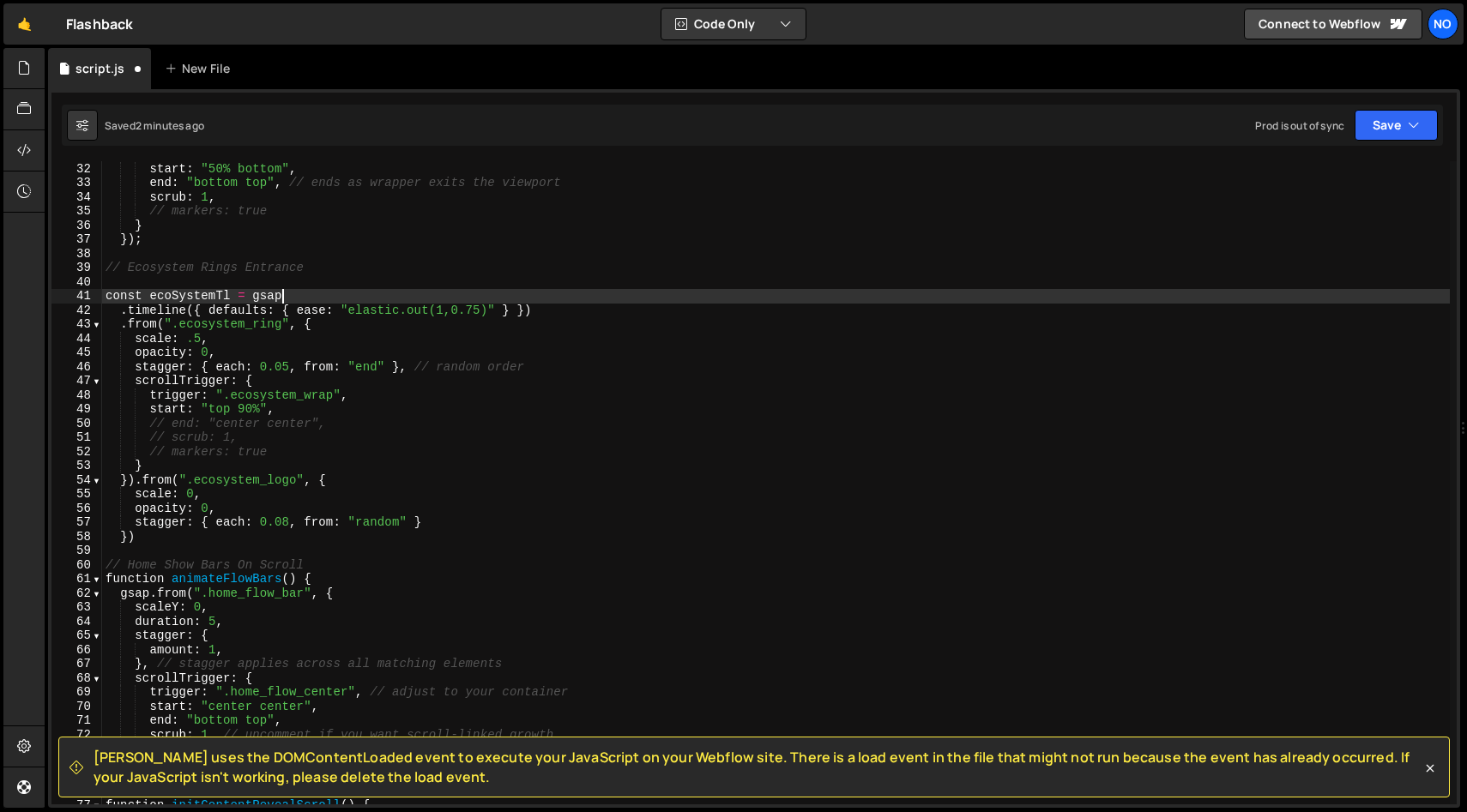
click at [230, 296] on div "trigger : ".lines_transition_wrap" , start : "50% bottom" , end : "bottom top" …" at bounding box center [775, 483] width 1347 height 671
click at [122, 325] on div "trigger : ".lines_transition_wrap" , start : "50% bottom" , end : "bottom top" …" at bounding box center [775, 483] width 1347 height 671
click at [189, 296] on div "trigger : ".lines_transition_wrap" , start : "50% bottom" , end : "bottom top" …" at bounding box center [775, 483] width 1347 height 671
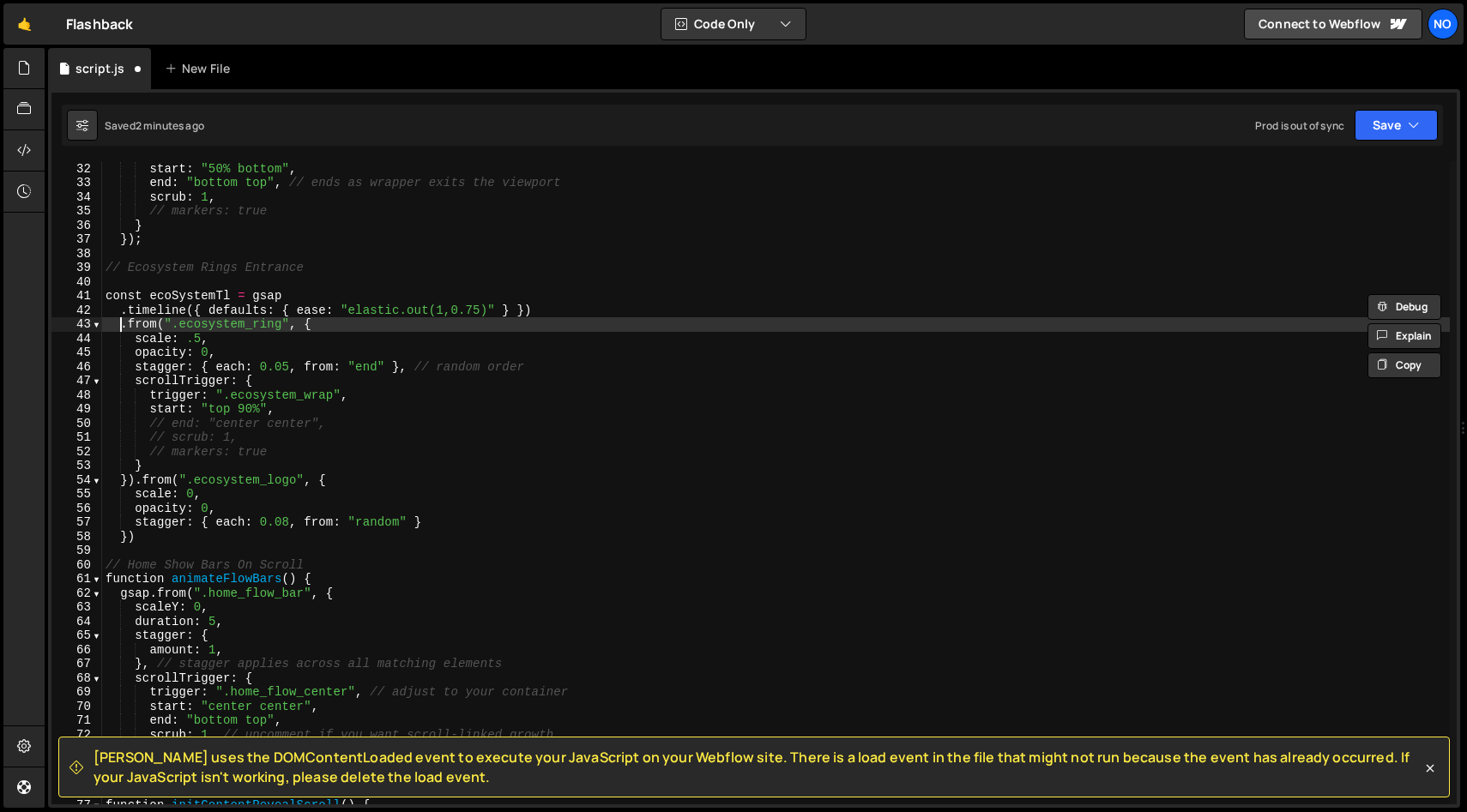
click at [123, 326] on div "trigger : ".lines_transition_wrap" , start : "50% bottom" , end : "bottom top" …" at bounding box center [775, 483] width 1347 height 671
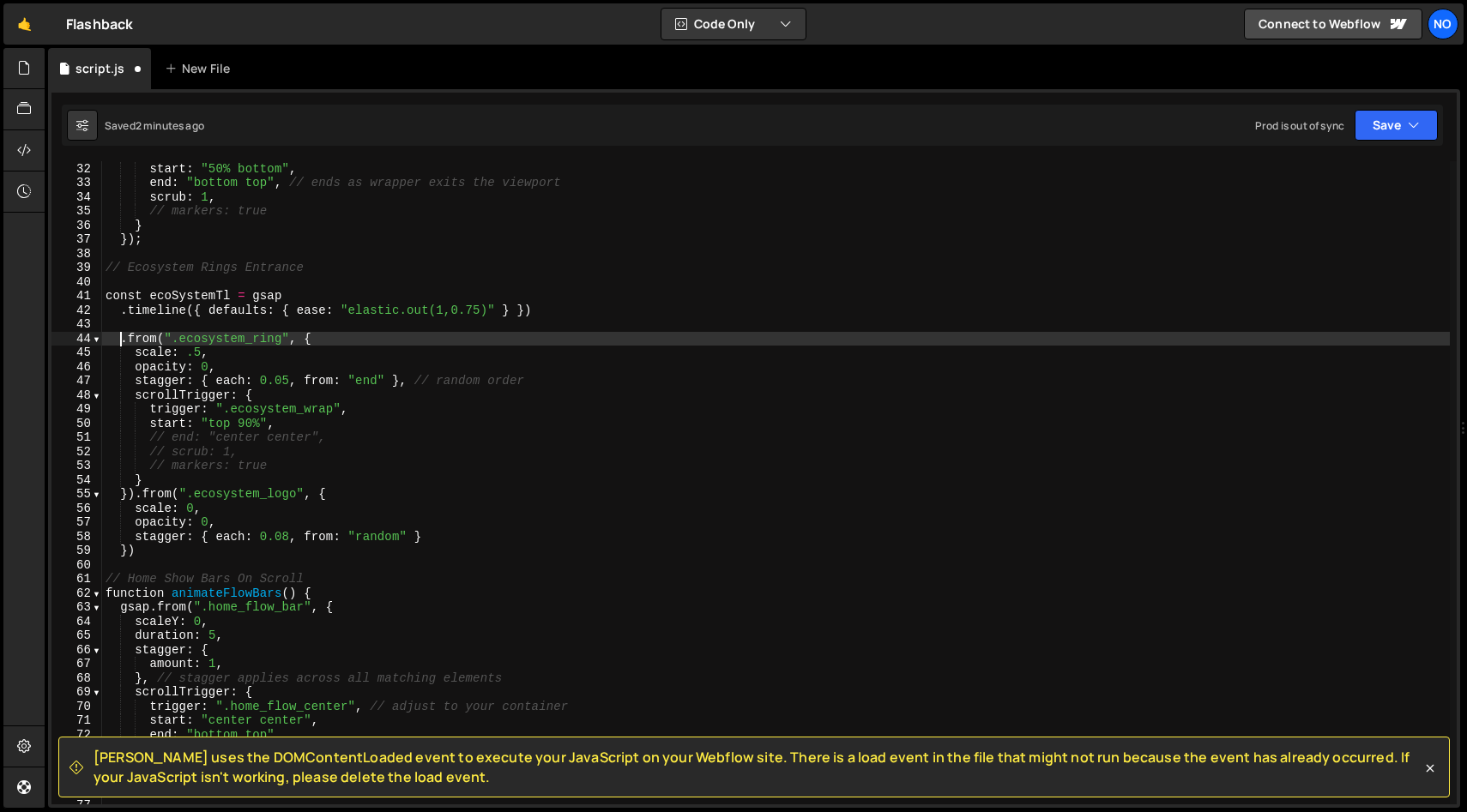
paste textarea "ecoSystemTl"
click at [140, 543] on div "trigger : ".lines_transition_wrap" , start : "50% bottom" , end : "bottom top" …" at bounding box center [775, 483] width 1347 height 671
click at [246, 338] on div "trigger : ".lines_transition_wrap" , start : "50% bottom" , end : "bottom top" …" at bounding box center [775, 483] width 1347 height 671
click at [121, 312] on div "trigger : ".lines_transition_wrap" , start : "50% bottom" , end : "bottom top" …" at bounding box center [775, 483] width 1347 height 671
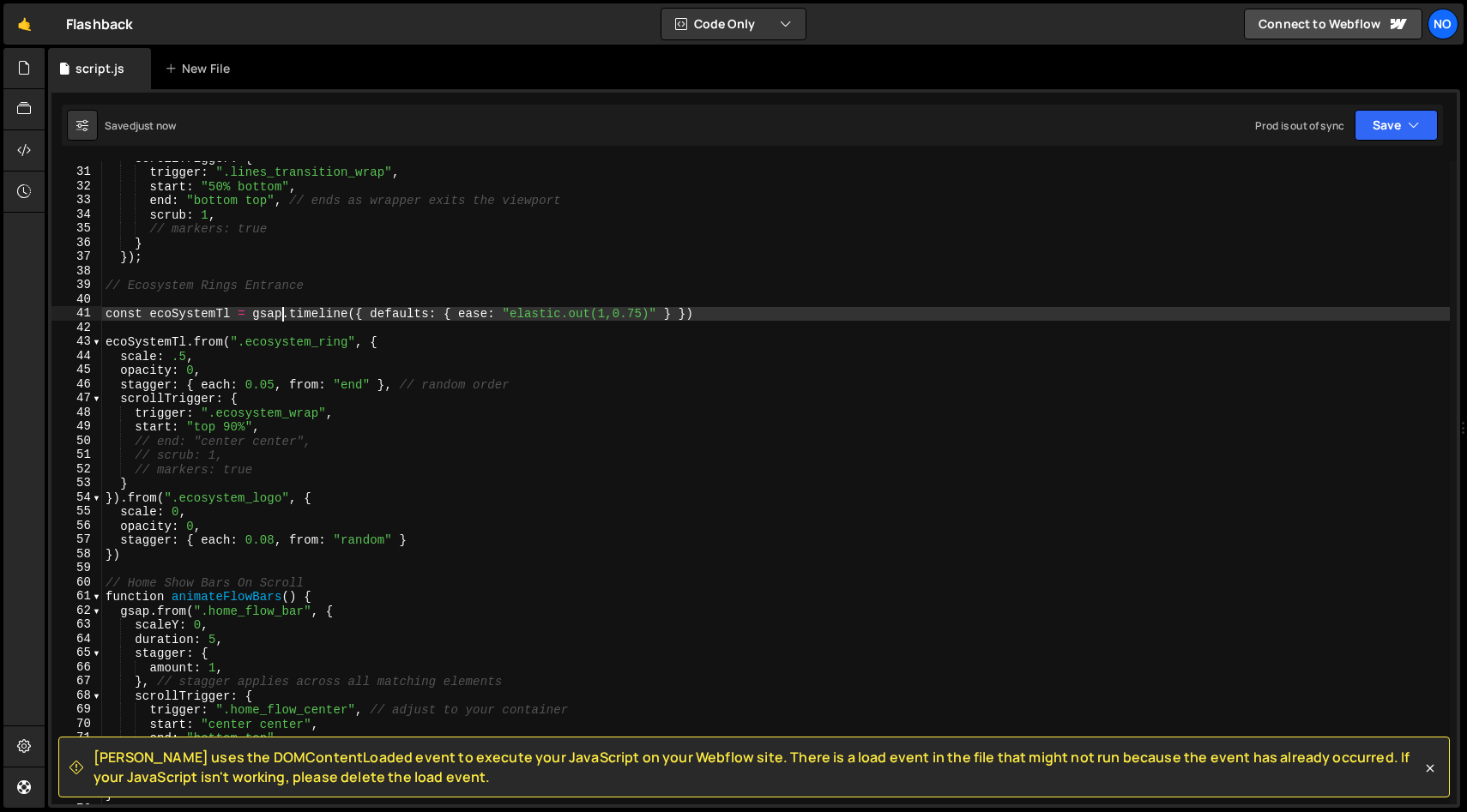
scroll to position [425, 0]
click at [402, 336] on div "trigger : ".lines_transition_wrap" , start : "50% bottom" , end : "bottom top" …" at bounding box center [775, 497] width 1347 height 671
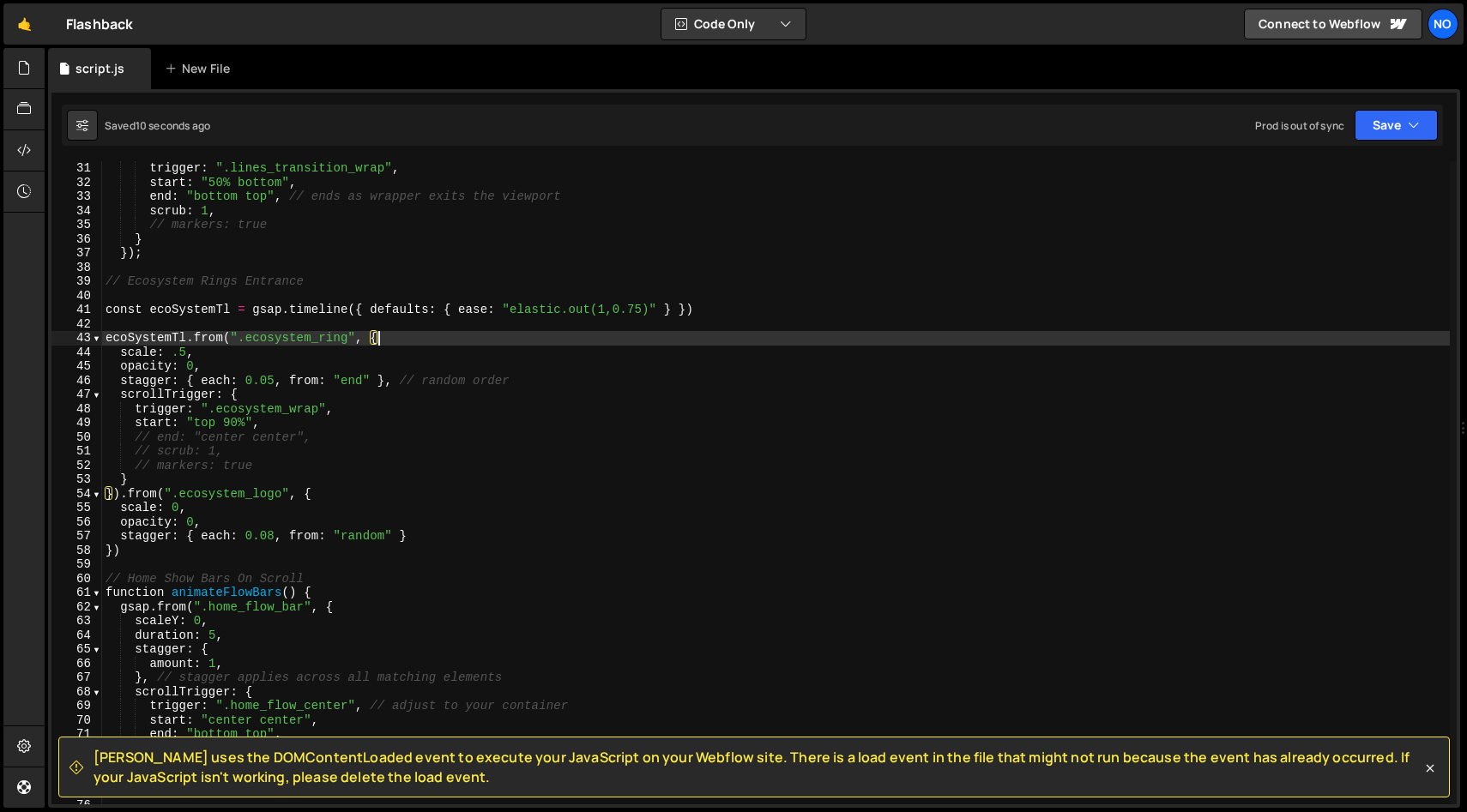
click at [186, 478] on div "trigger : ".lines_transition_wrap" , start : "50% bottom" , end : "bottom top" …" at bounding box center [775, 497] width 1347 height 671
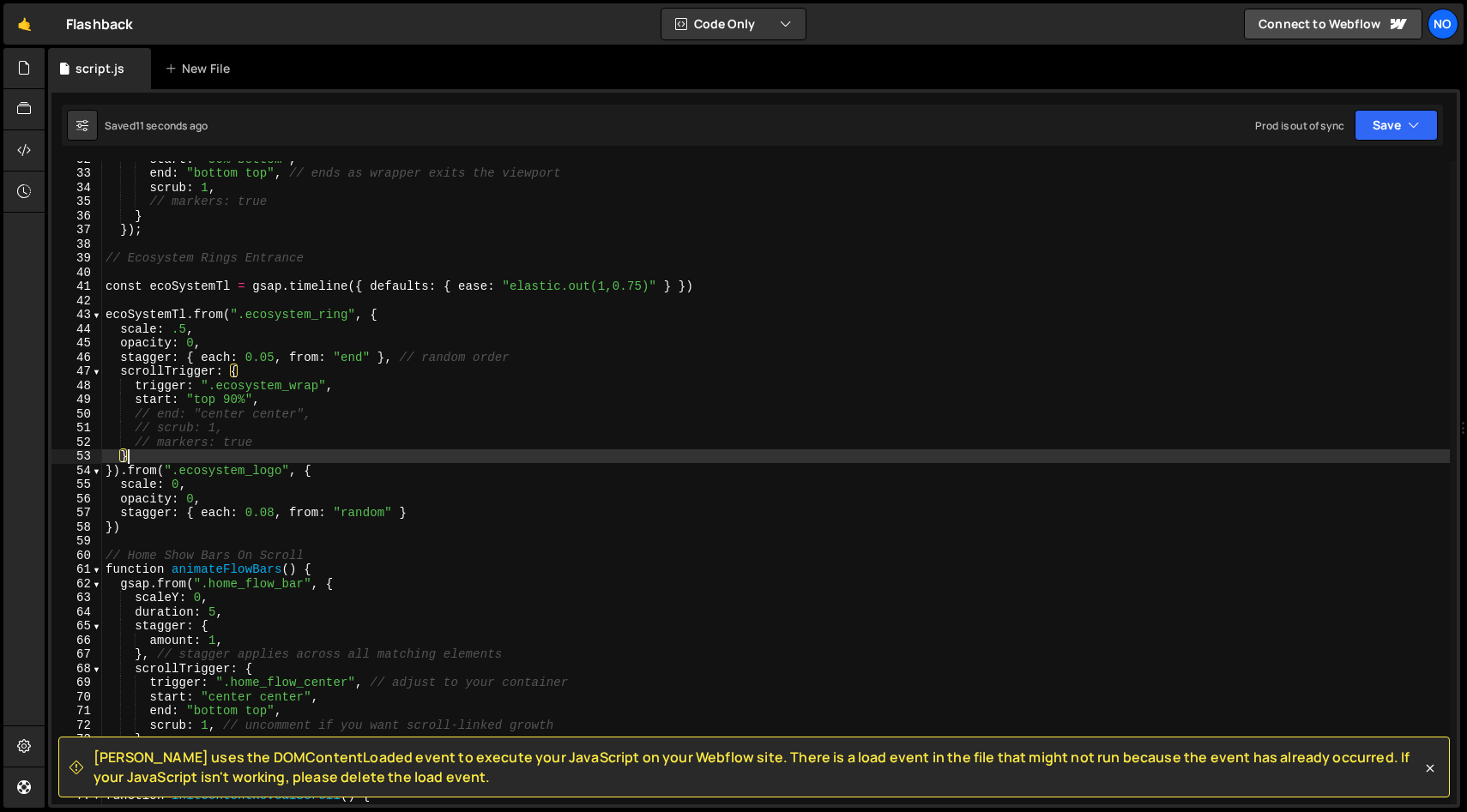
scroll to position [459, 0]
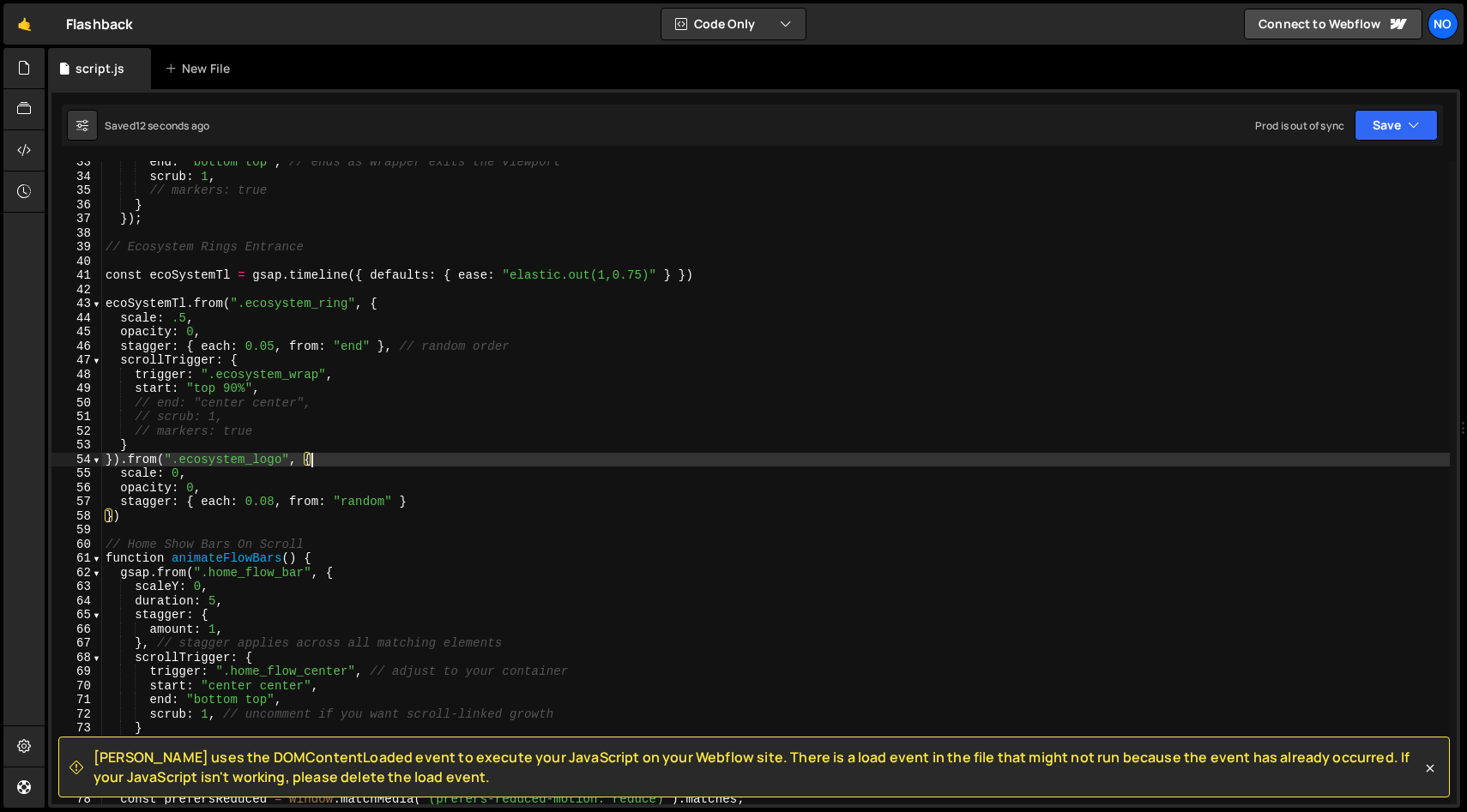
click at [397, 458] on div "end : "bottom top" , // ends as wrapper exits the viewport scrub : 1 , // marke…" at bounding box center [775, 491] width 1347 height 671
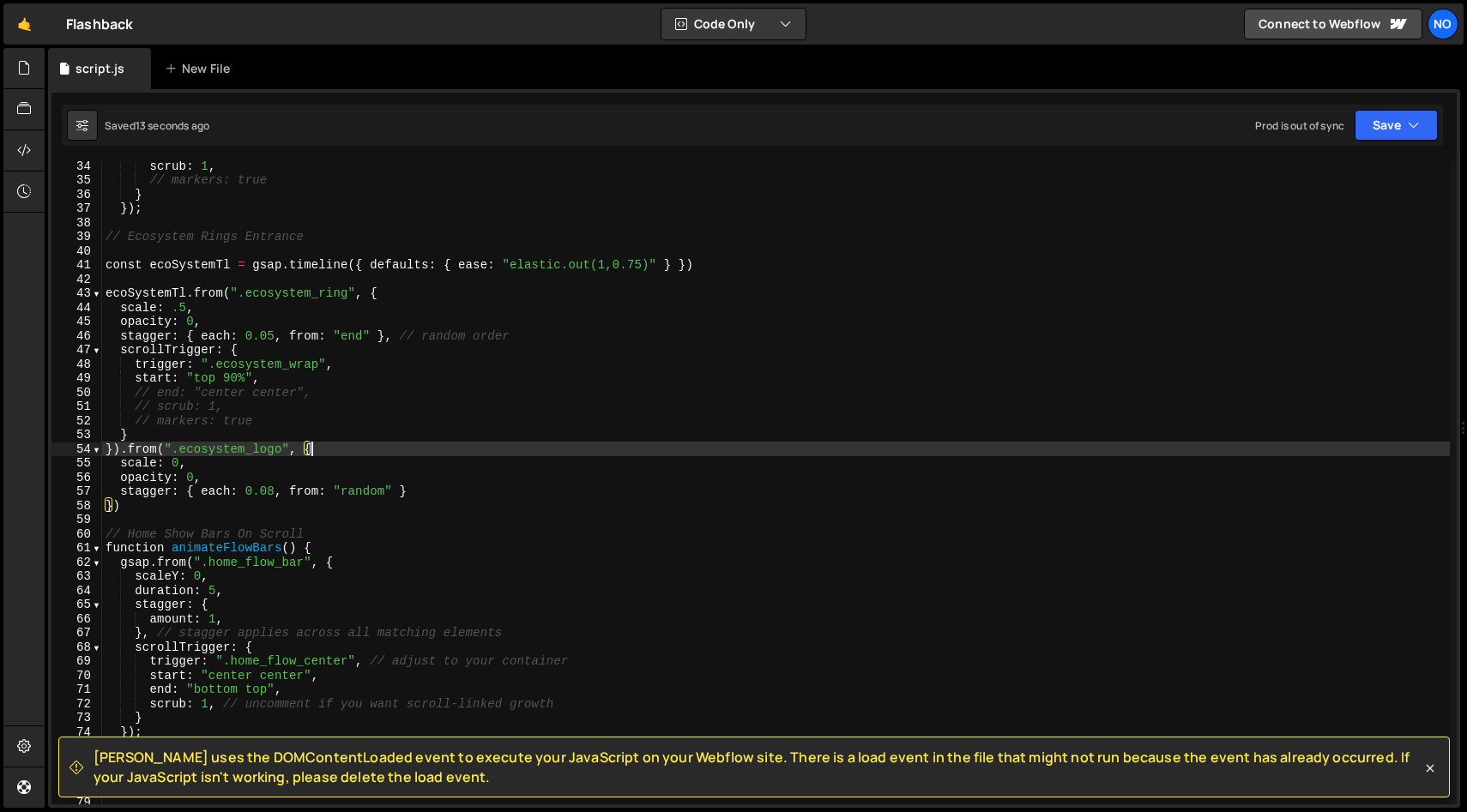
scroll to position [475, 0]
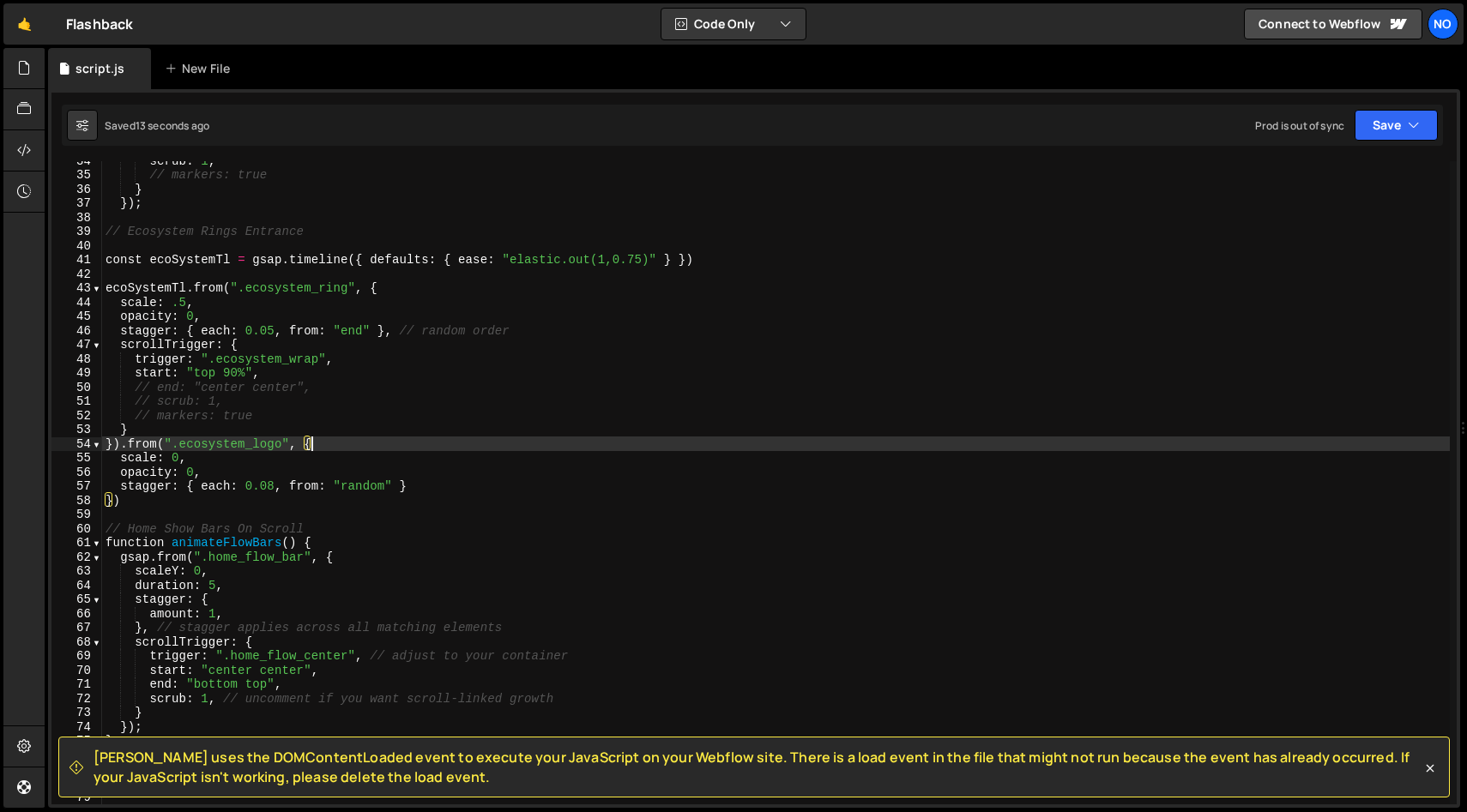
click at [178, 499] on div "scrub : 1 , // markers: true } }) ; // Ecosystem Rings Entrance const ecoSystem…" at bounding box center [775, 489] width 1347 height 671
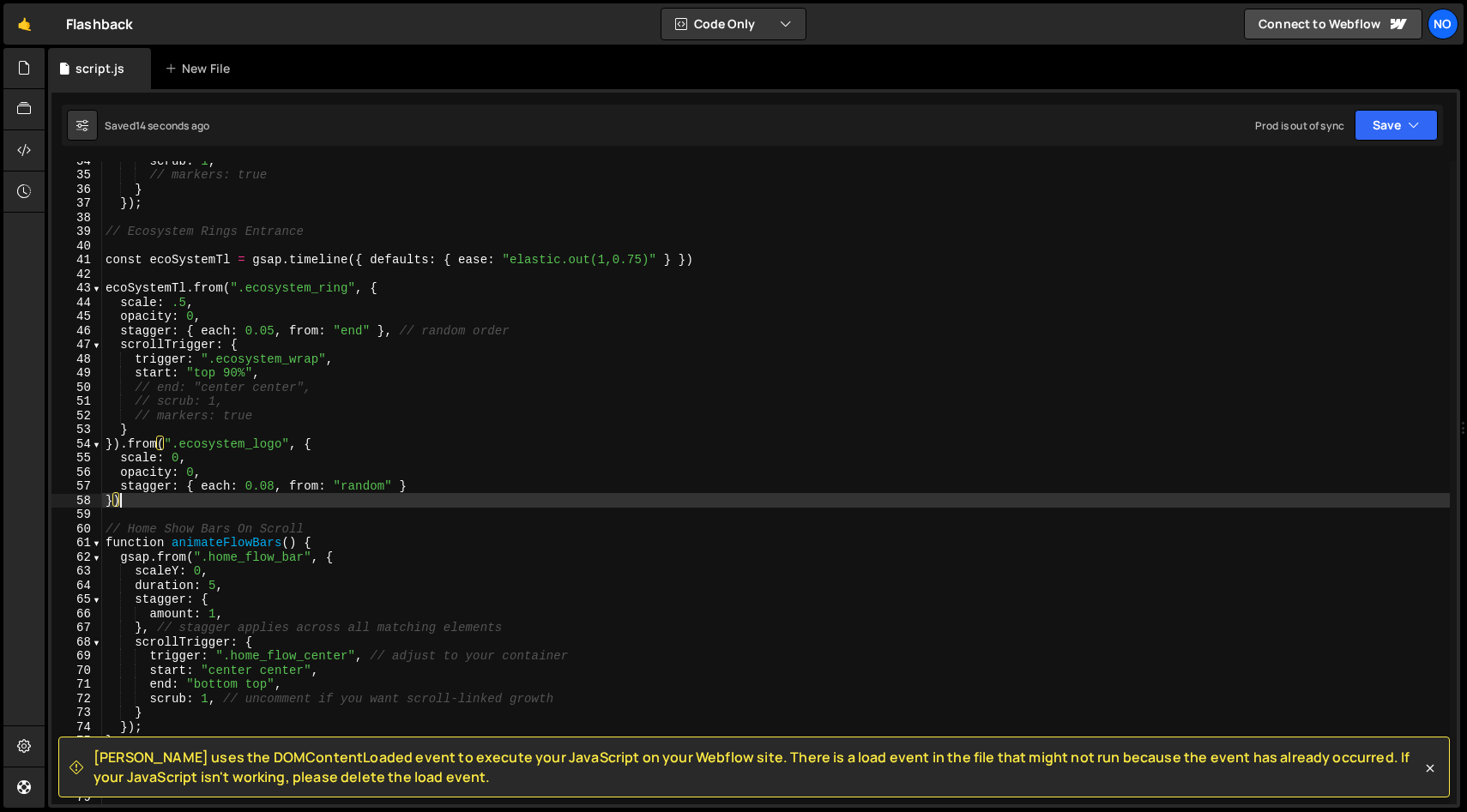
scroll to position [0, 0]
click at [170, 498] on div "scrub : 1 , // markers: true } }) ; // Ecosystem Rings Entrance const ecoSystem…" at bounding box center [775, 489] width 1347 height 671
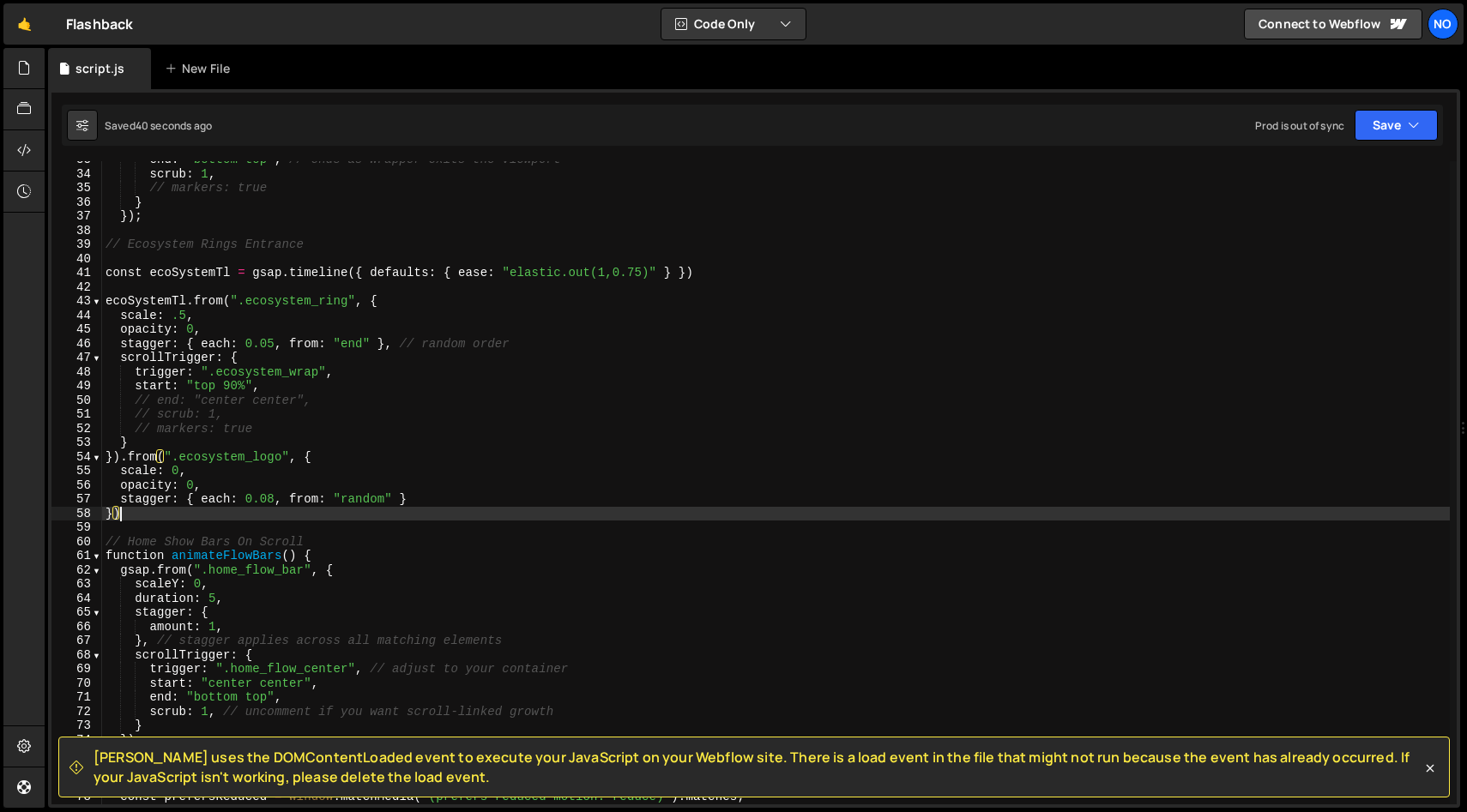
scroll to position [460, 0]
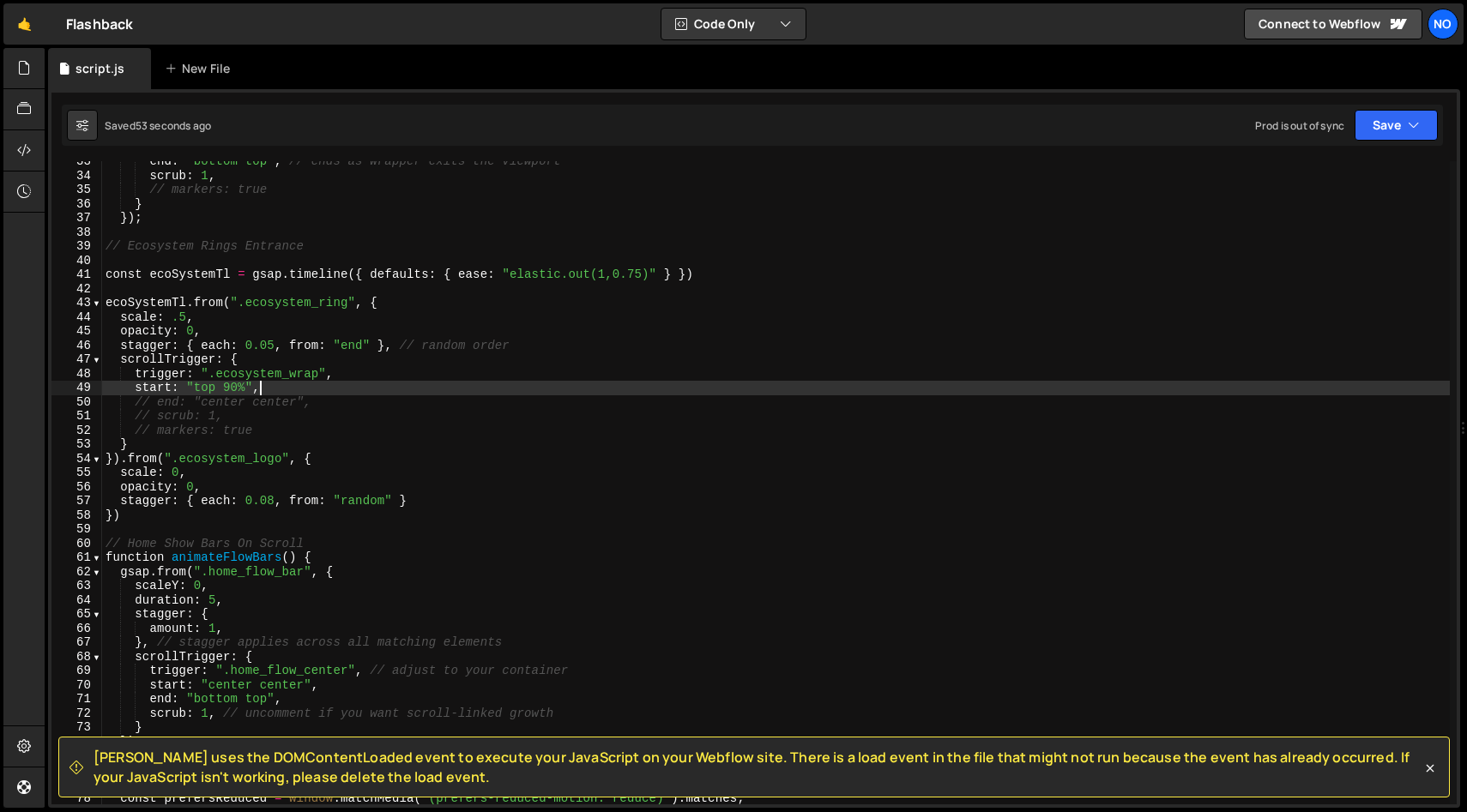
click at [362, 389] on div "end : "bottom top" , // ends as wrapper exits the viewport scrub : 1 , // marke…" at bounding box center [775, 490] width 1347 height 671
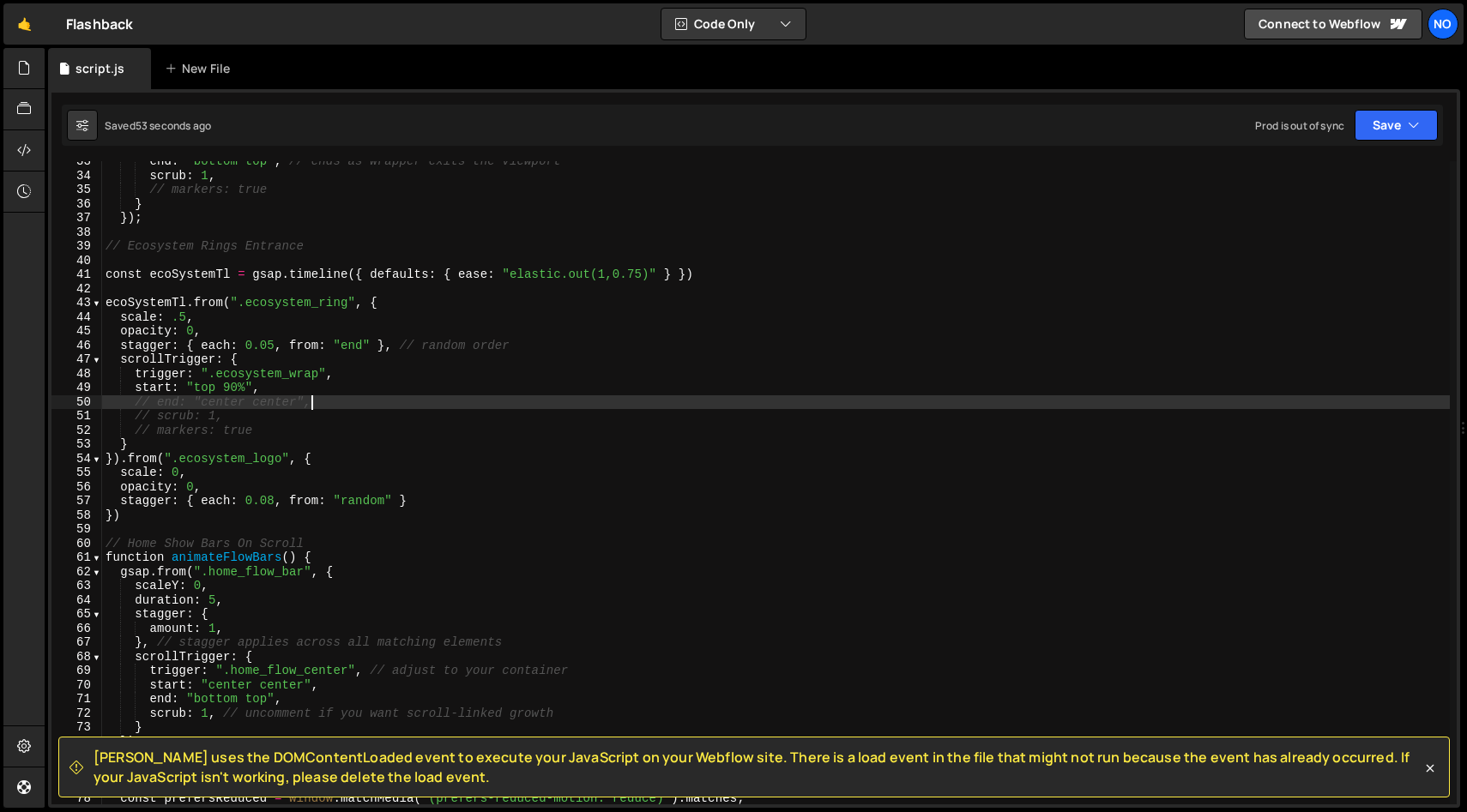
click at [363, 401] on div "end : "bottom top" , // ends as wrapper exits the viewport scrub : 1 , // marke…" at bounding box center [775, 490] width 1347 height 671
click at [361, 415] on div "end : "bottom top" , // ends as wrapper exits the viewport scrub : 1 , // marke…" at bounding box center [775, 490] width 1347 height 671
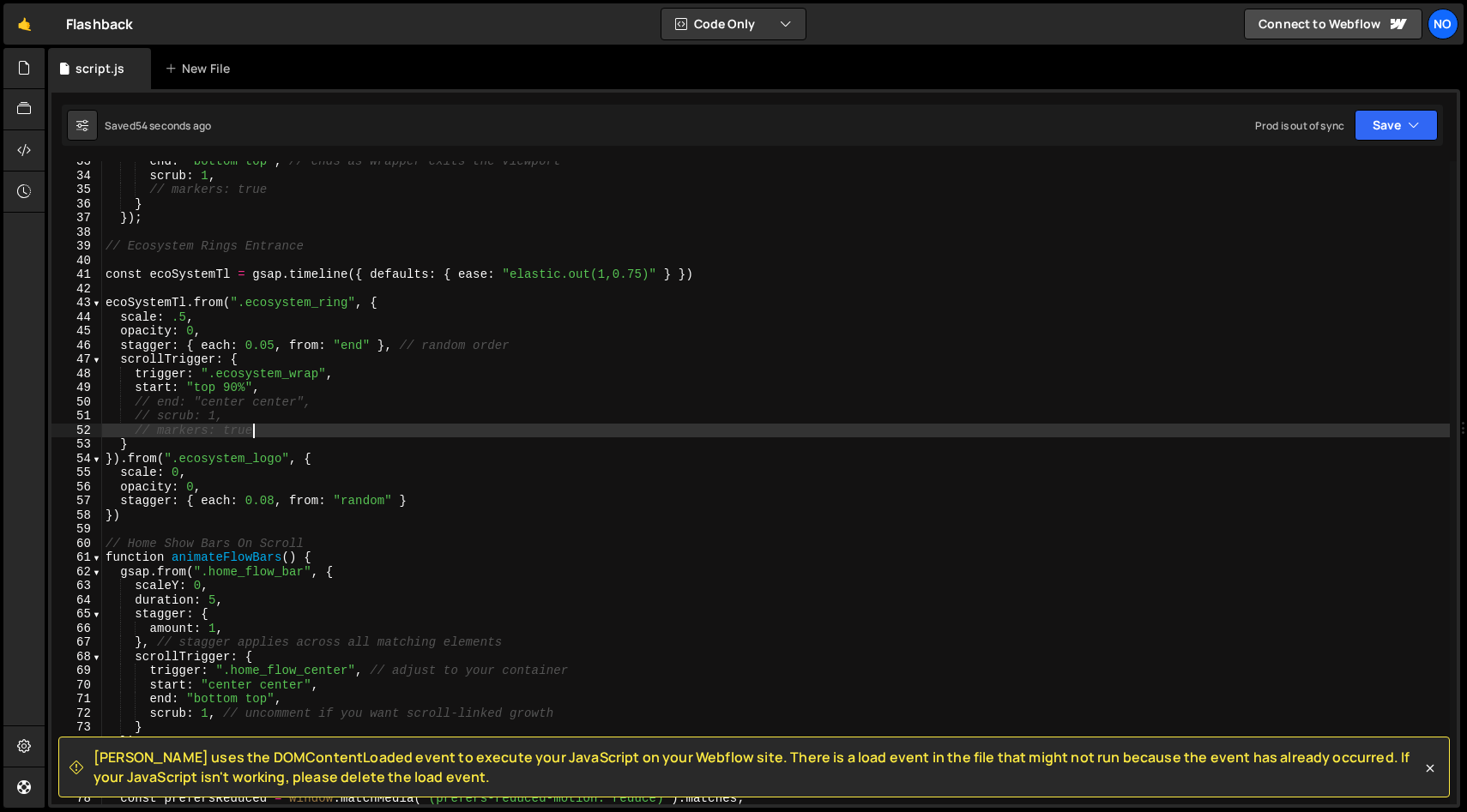
click at [363, 433] on div "end : "bottom top" , // ends as wrapper exits the viewport scrub : 1 , // marke…" at bounding box center [775, 490] width 1347 height 671
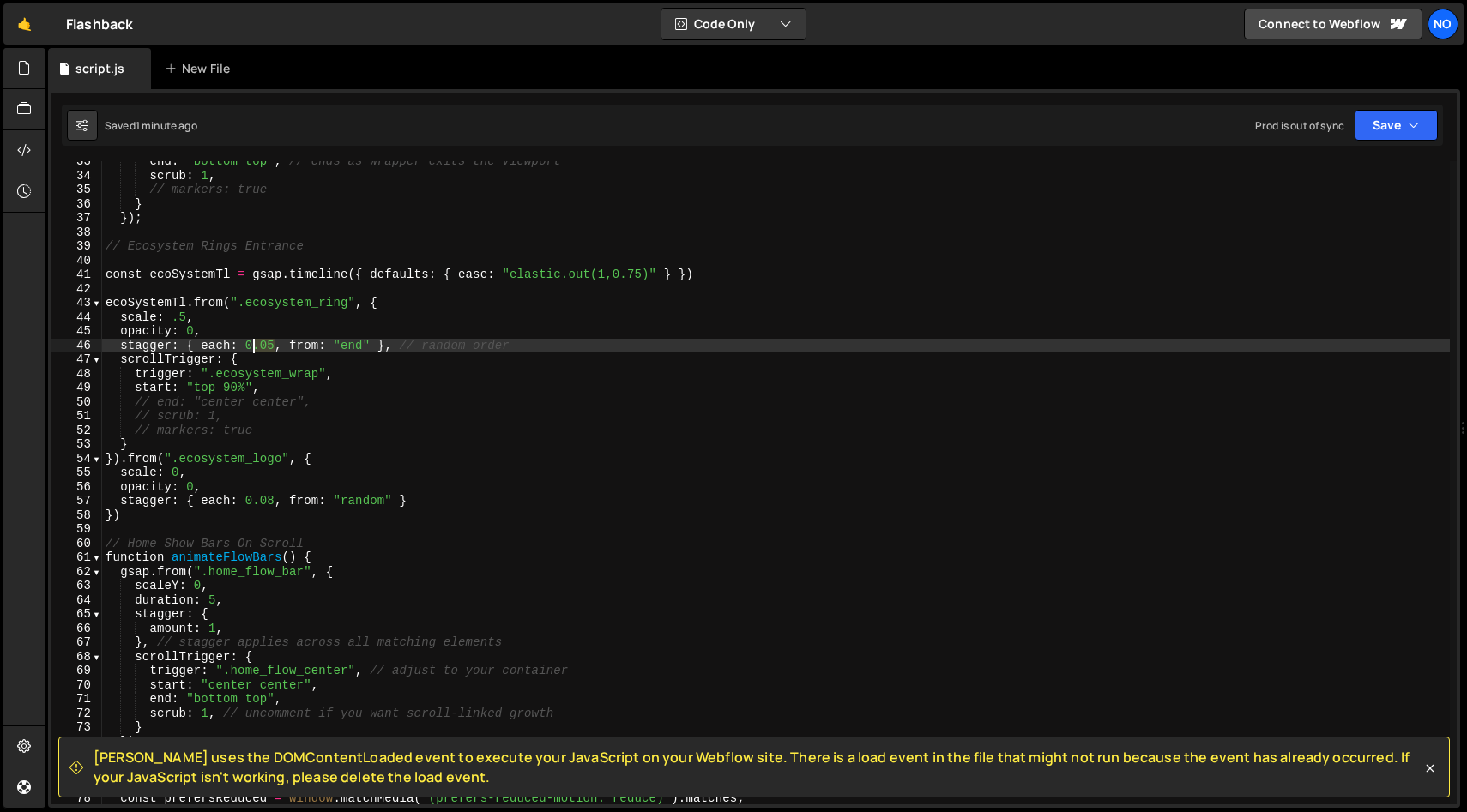
drag, startPoint x: 270, startPoint y: 343, endPoint x: 240, endPoint y: 344, distance: 30.0
click at [240, 344] on div "end : "bottom top" , // ends as wrapper exits the viewport scrub : 1 , // marke…" at bounding box center [775, 490] width 1347 height 671
click at [460, 341] on div "end : "bottom top" , // ends as wrapper exits the viewport scrub : 1 , // marke…" at bounding box center [775, 490] width 1347 height 671
drag, startPoint x: 269, startPoint y: 345, endPoint x: 282, endPoint y: 354, distance: 15.8
click at [258, 347] on div "end : "bottom top" , // ends as wrapper exits the viewport scrub : 1 , // marke…" at bounding box center [775, 490] width 1347 height 671
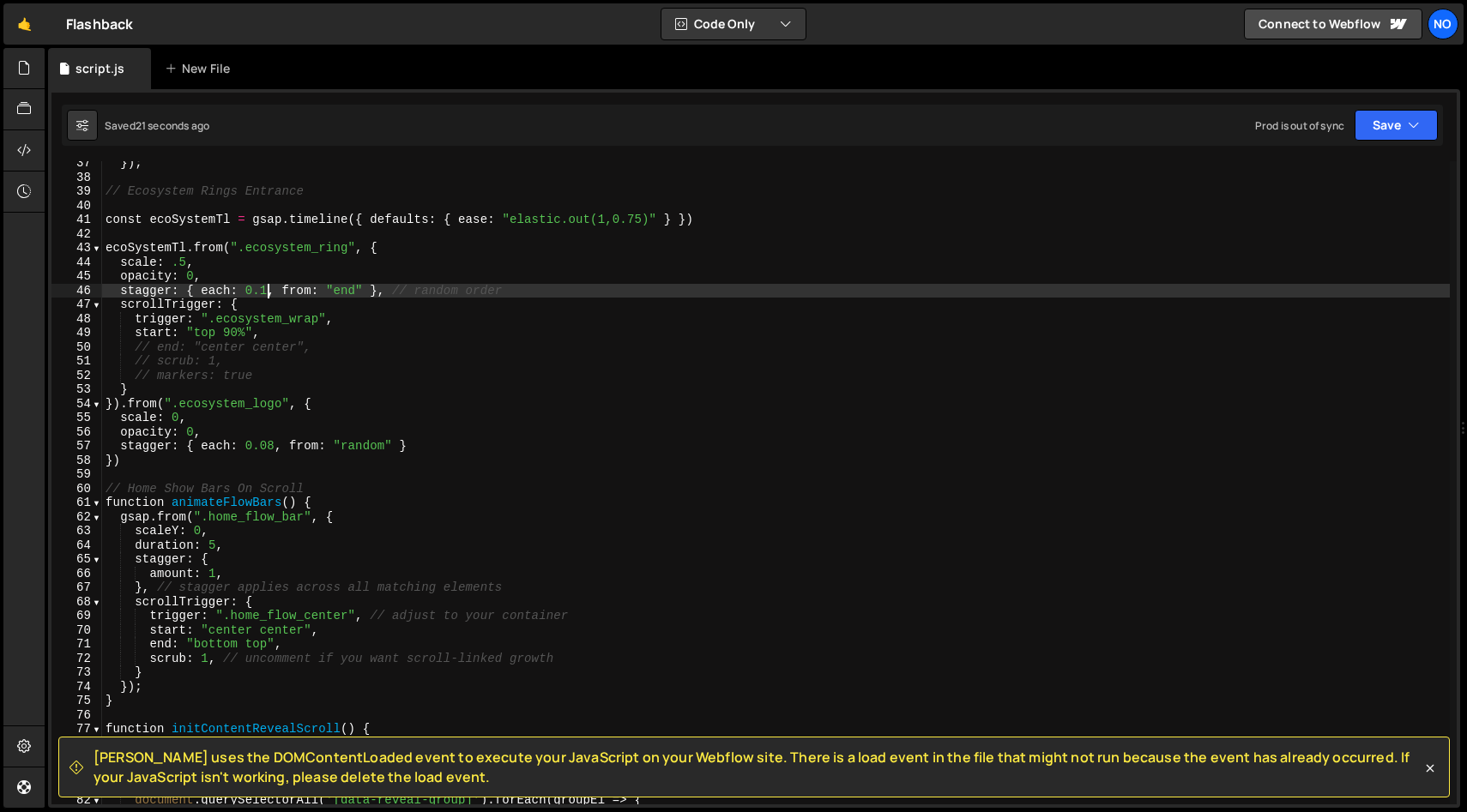
scroll to position [515, 0]
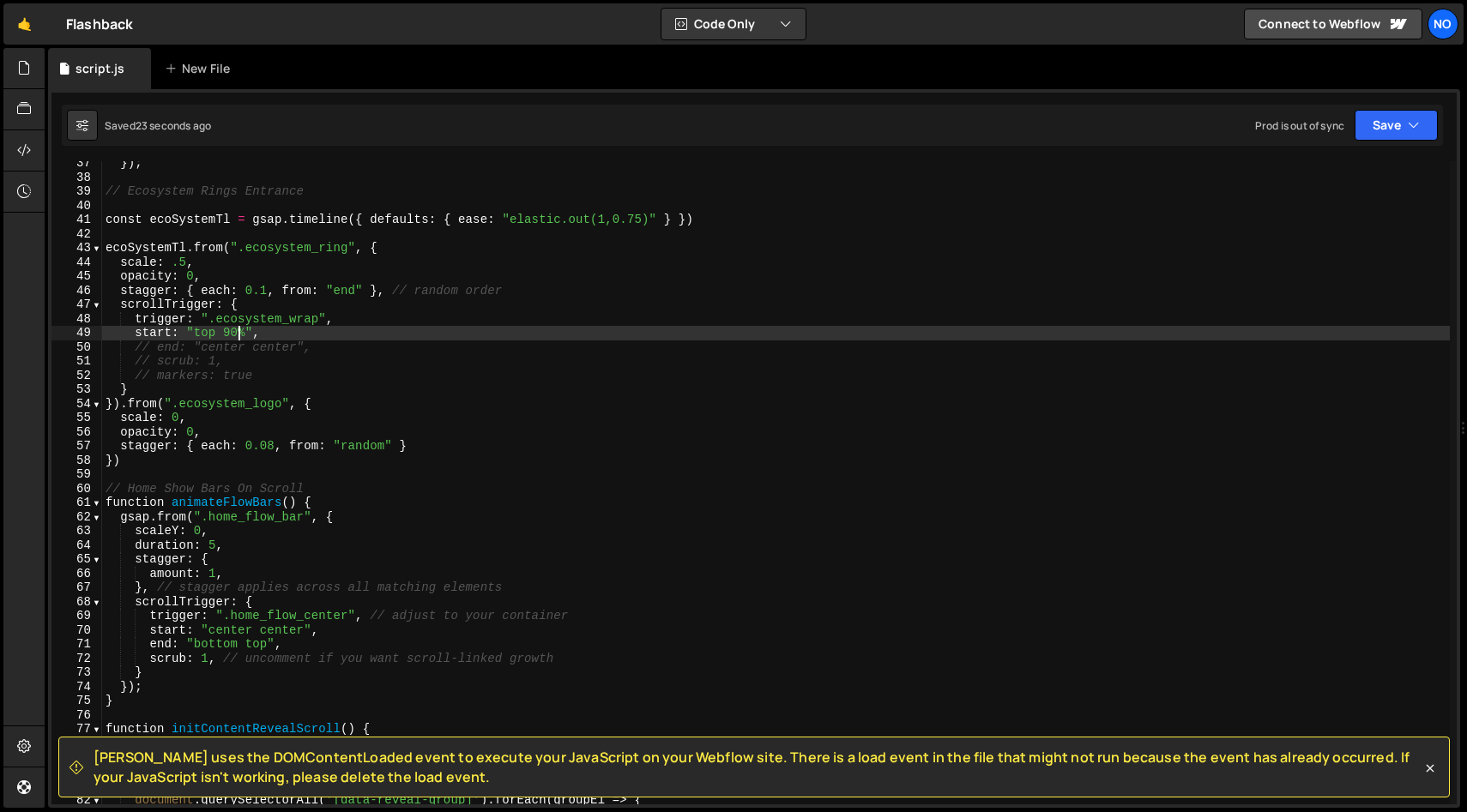
drag, startPoint x: 238, startPoint y: 330, endPoint x: 226, endPoint y: 334, distance: 12.6
click at [226, 332] on div "}) ; // Ecosystem Rings Entrance const ecoSystemTl = gsap . timeline ({ default…" at bounding box center [775, 492] width 1347 height 671
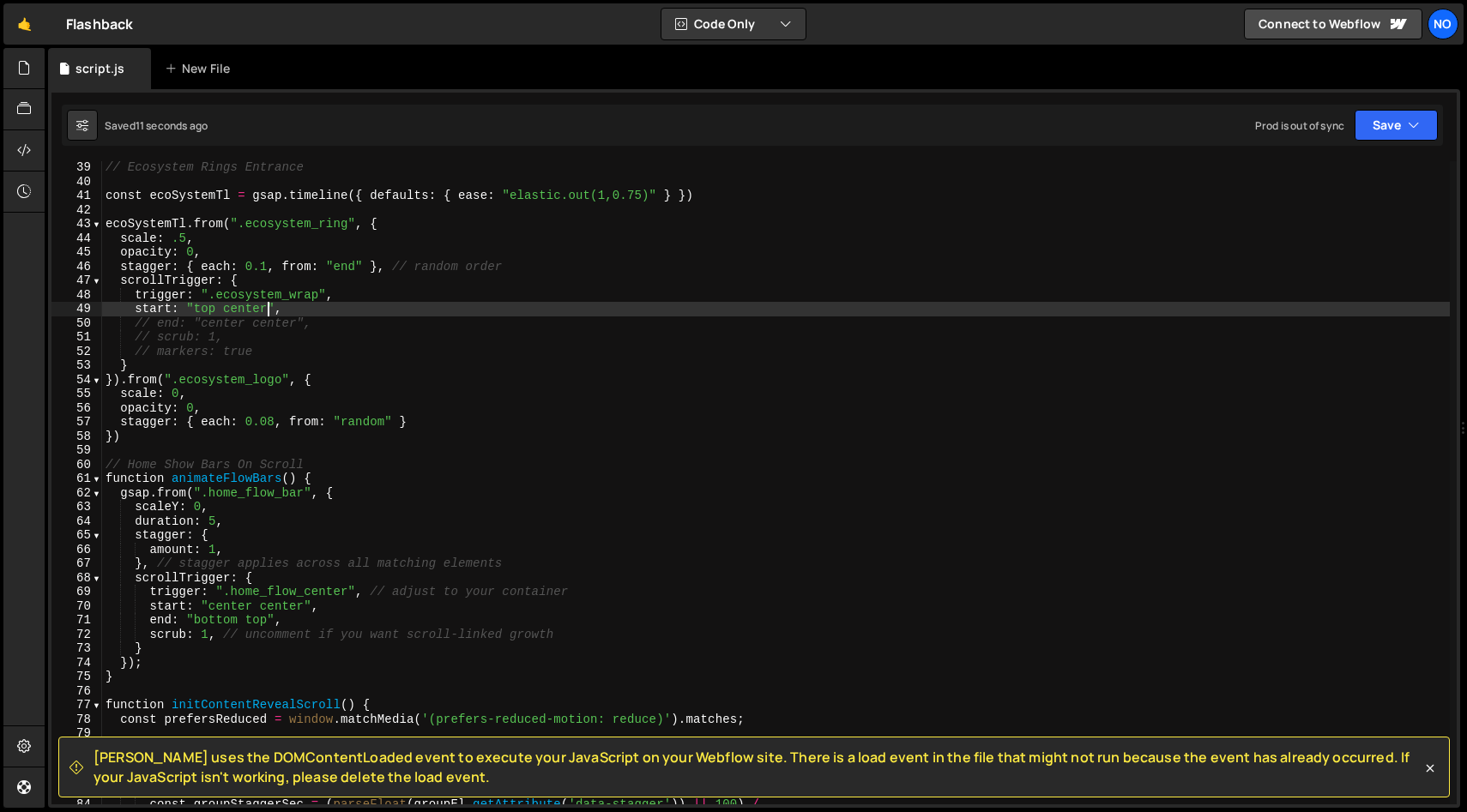
scroll to position [543, 0]
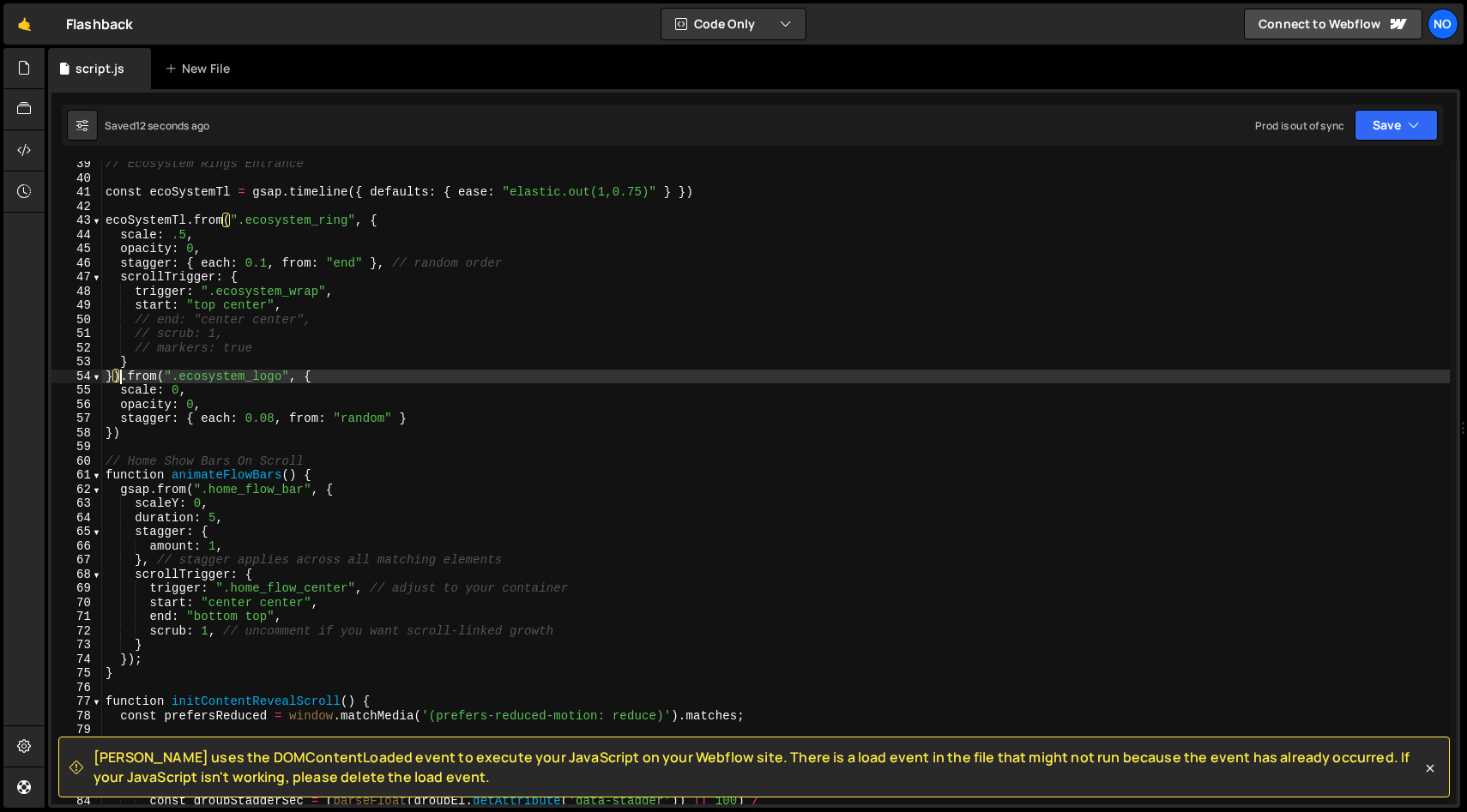
click at [121, 377] on div "// Ecosystem Rings Entrance const ecoSystemTl = gsap . timeline ({ defaults : {…" at bounding box center [775, 493] width 1347 height 671
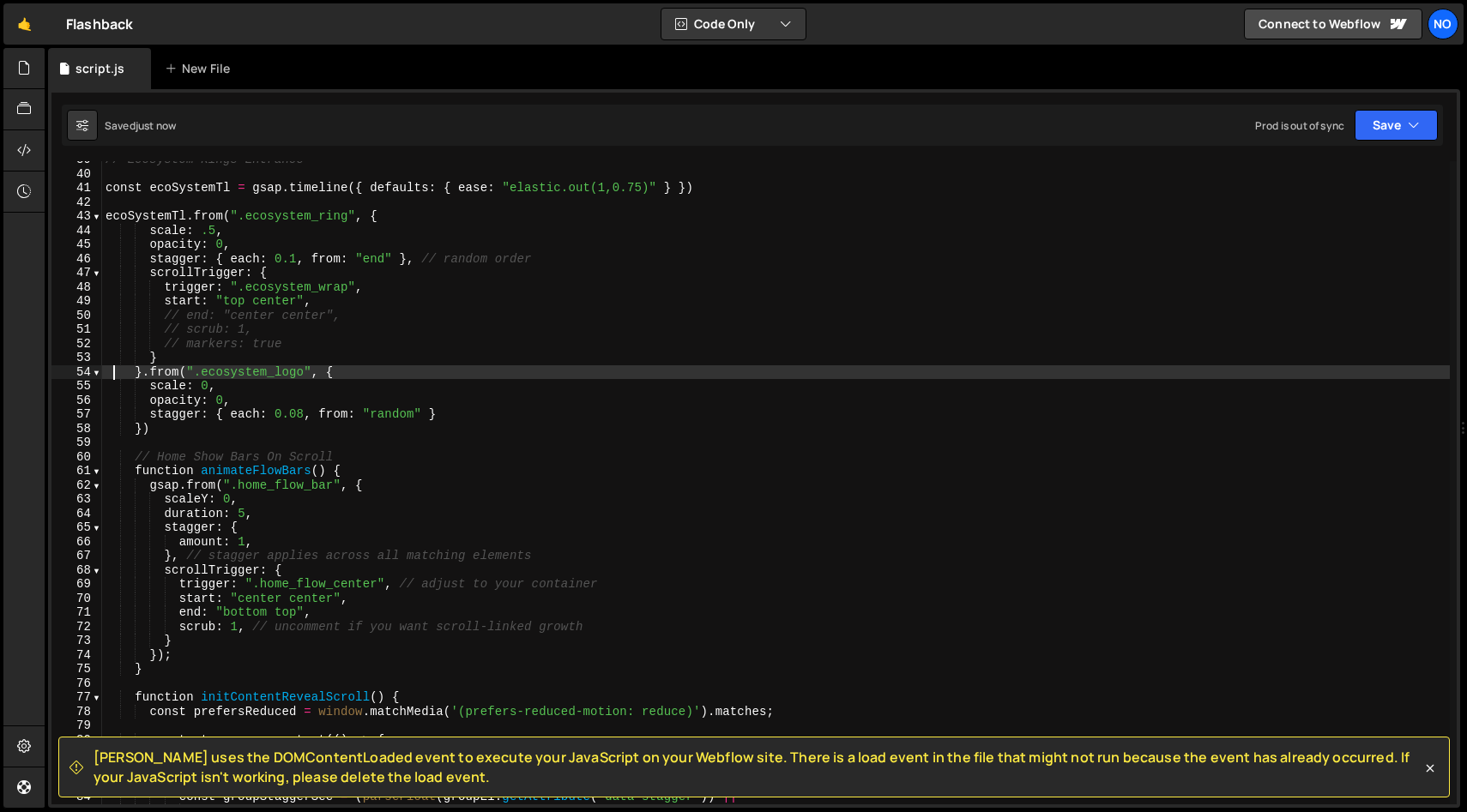
click at [144, 374] on div "// Ecosystem Rings Entrance const ecoSystemTl = gsap . timeline ({ defaults : {…" at bounding box center [775, 488] width 1347 height 671
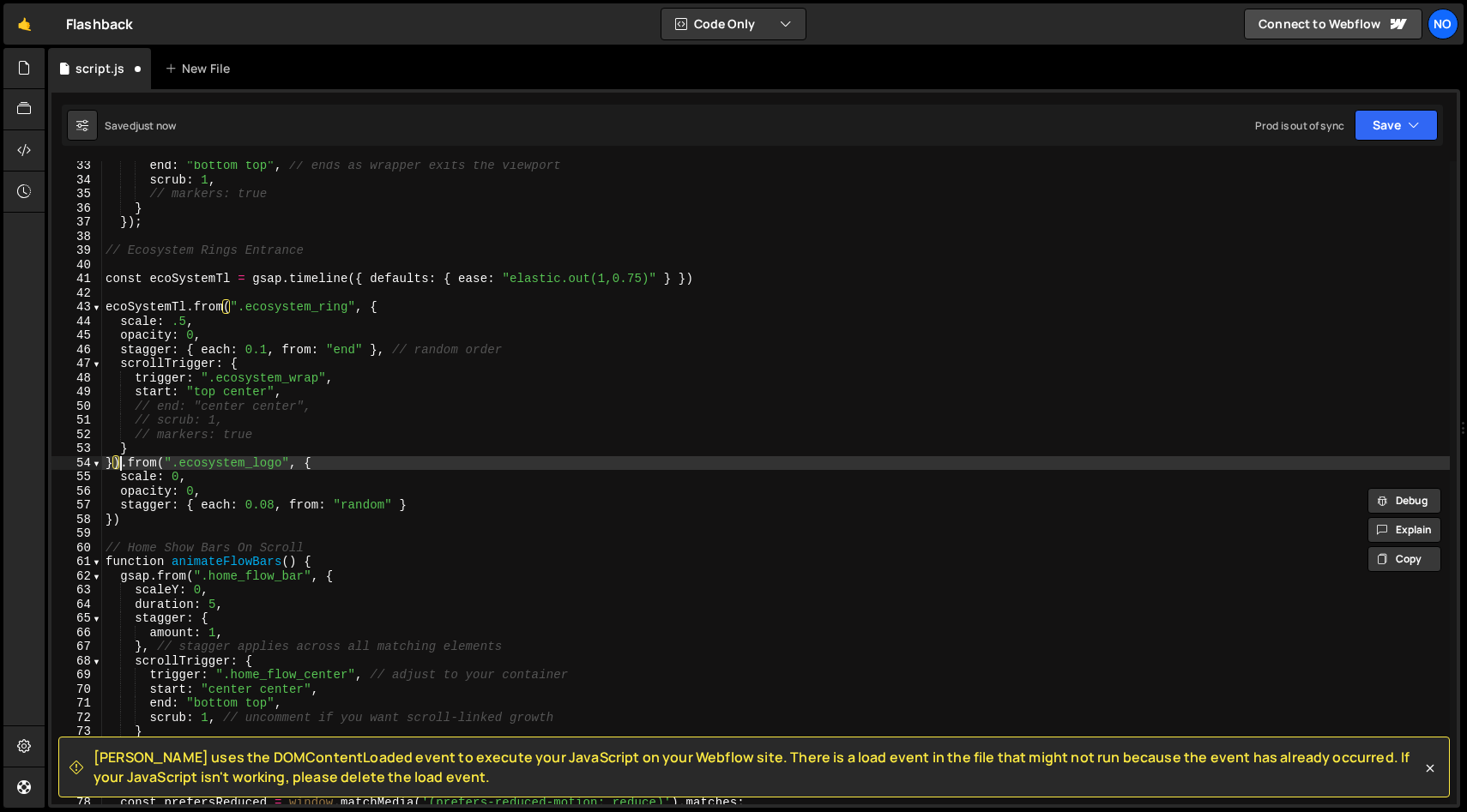
scroll to position [456, 0]
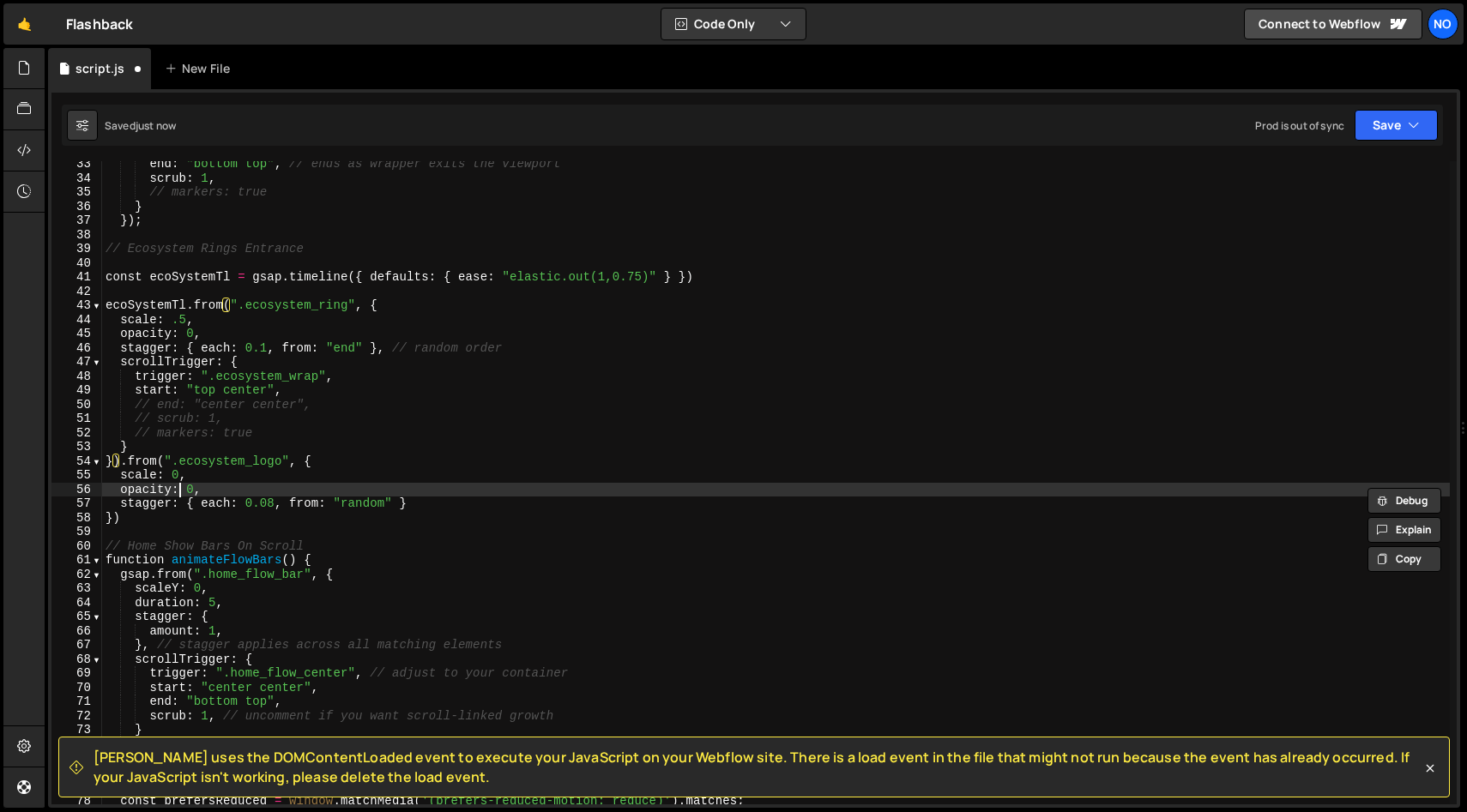
click at [179, 488] on div "end : "bottom top" , // ends as wrapper exits the viewport scrub : 1 , // marke…" at bounding box center [775, 493] width 1347 height 671
type textarea "opacity: 0,"
click at [169, 528] on div "end : "bottom top" , // ends as wrapper exits the viewport scrub : 1 , // marke…" at bounding box center [775, 493] width 1347 height 671
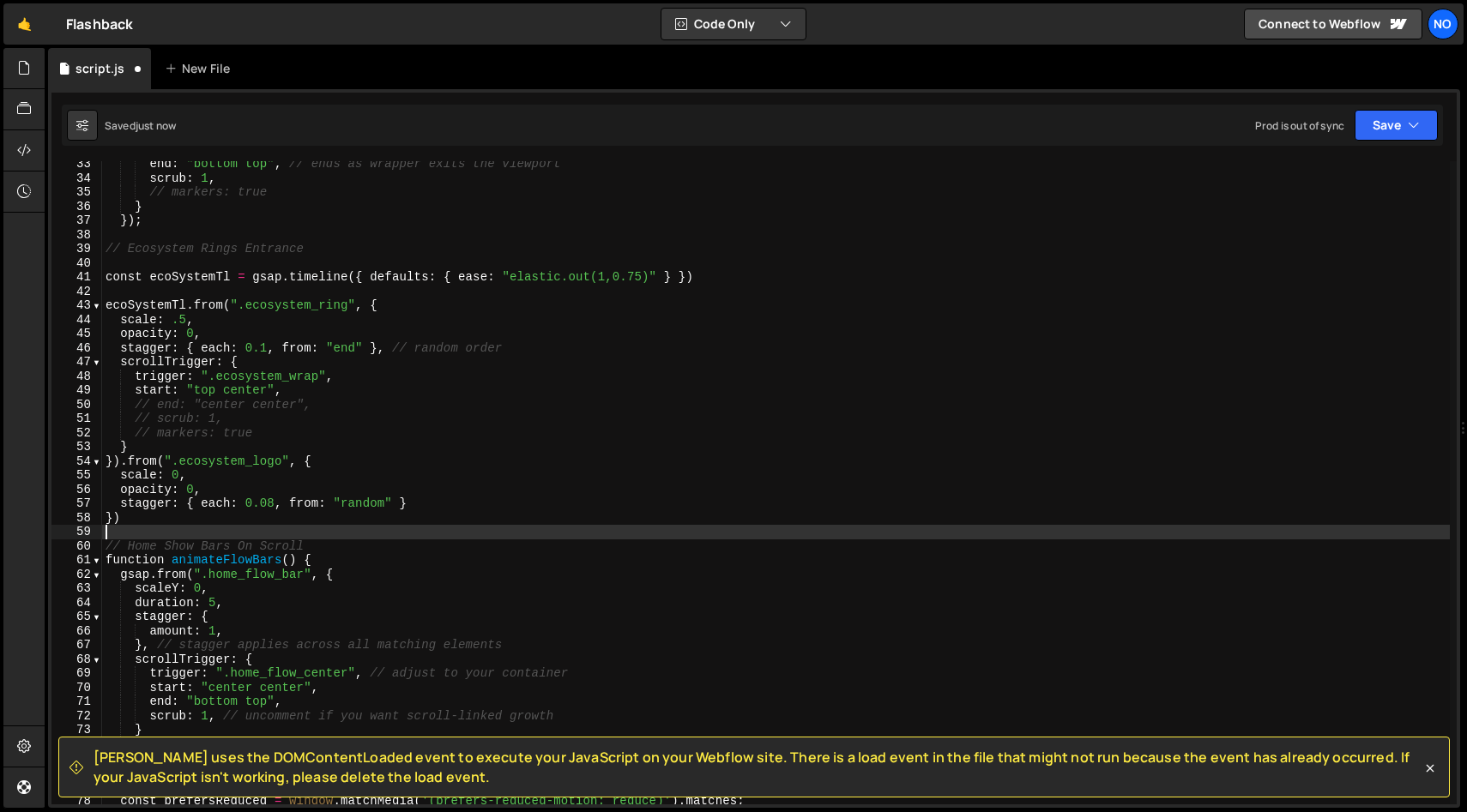
click at [170, 517] on div "end : "bottom top" , // ends as wrapper exits the viewport scrub : 1 , // marke…" at bounding box center [775, 493] width 1347 height 671
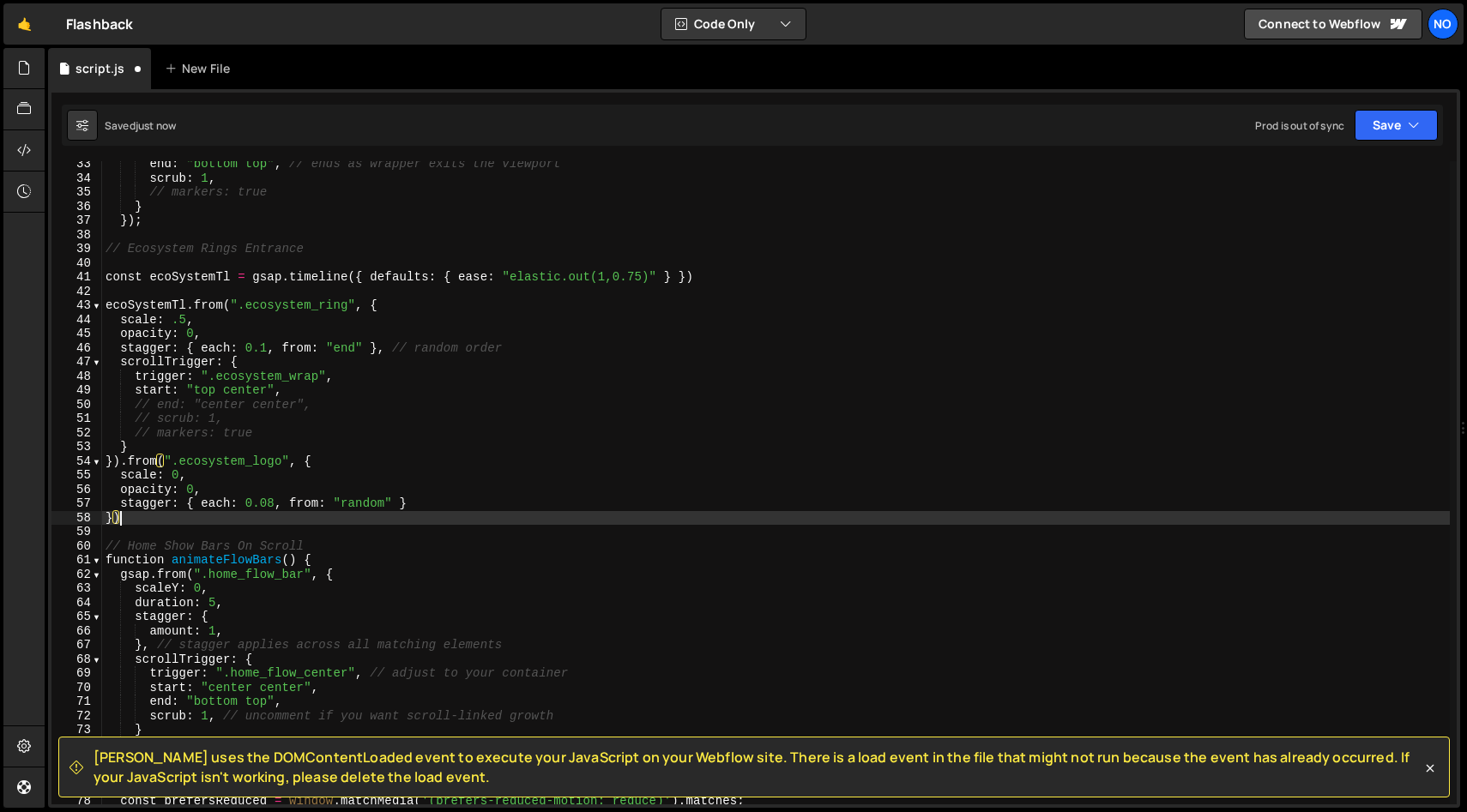
scroll to position [478, 0]
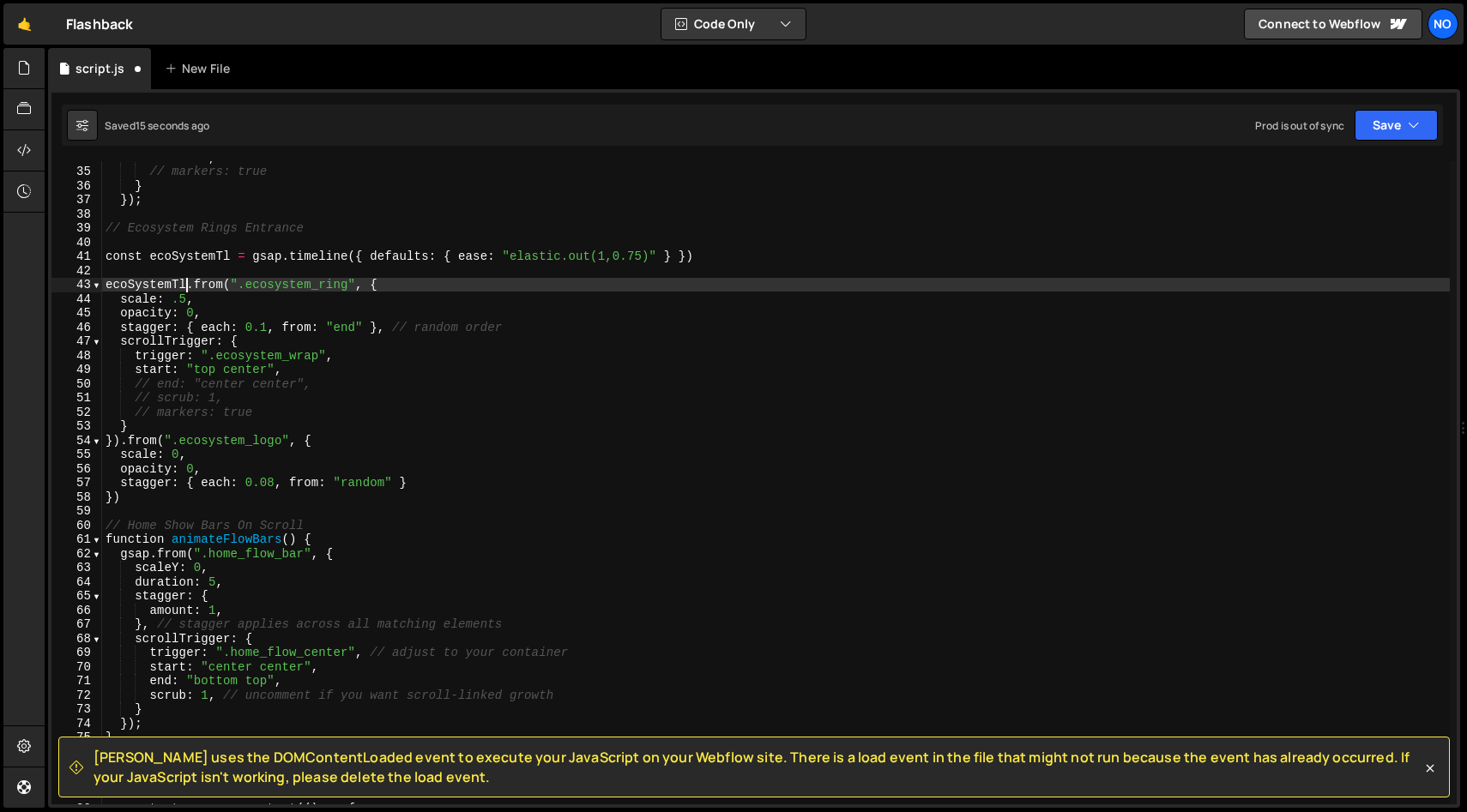
click at [189, 284] on div "scrub : 1 , // markers: true } }) ; // Ecosystem Rings Entrance const ecoSystem…" at bounding box center [775, 486] width 1347 height 671
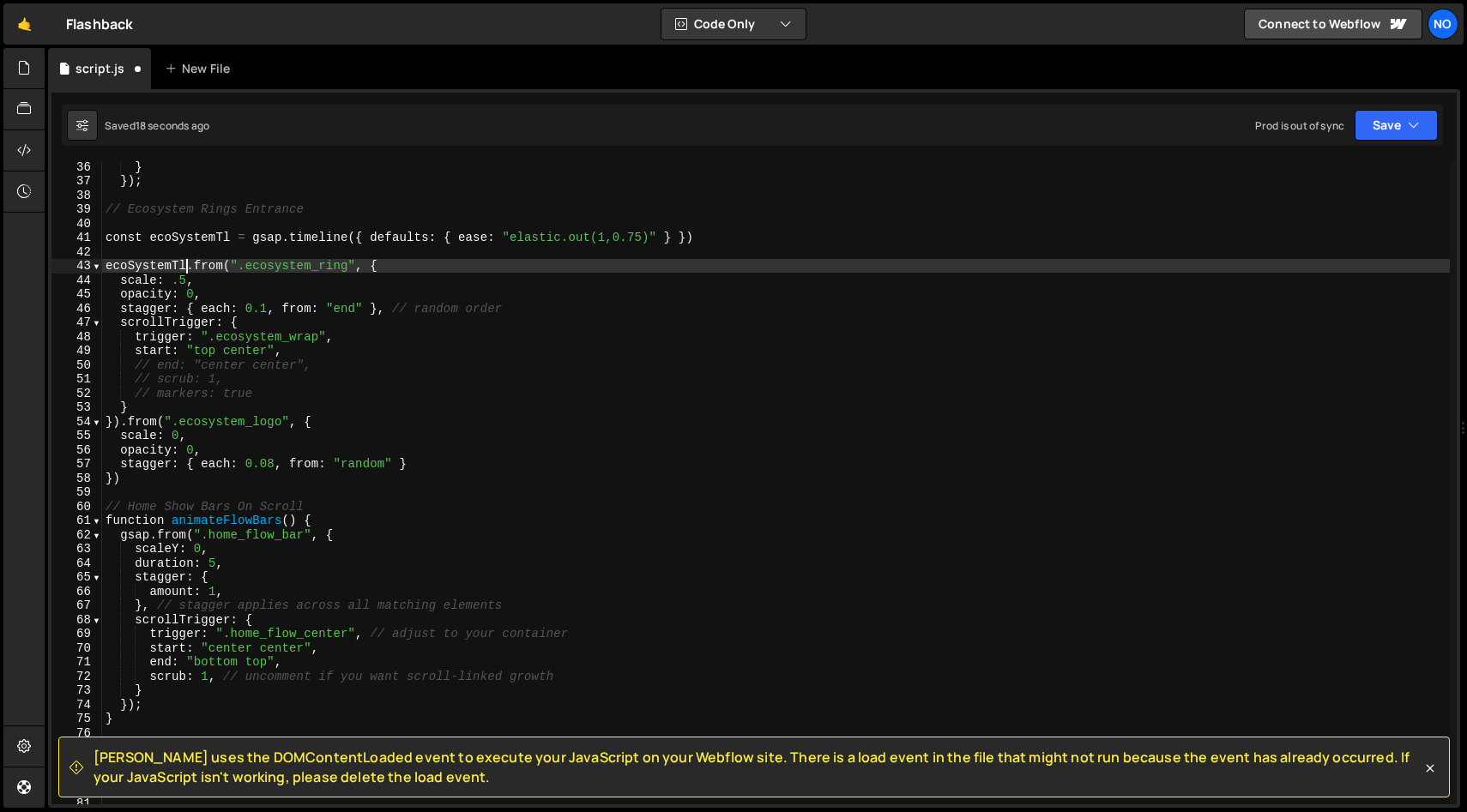
scroll to position [496, 0]
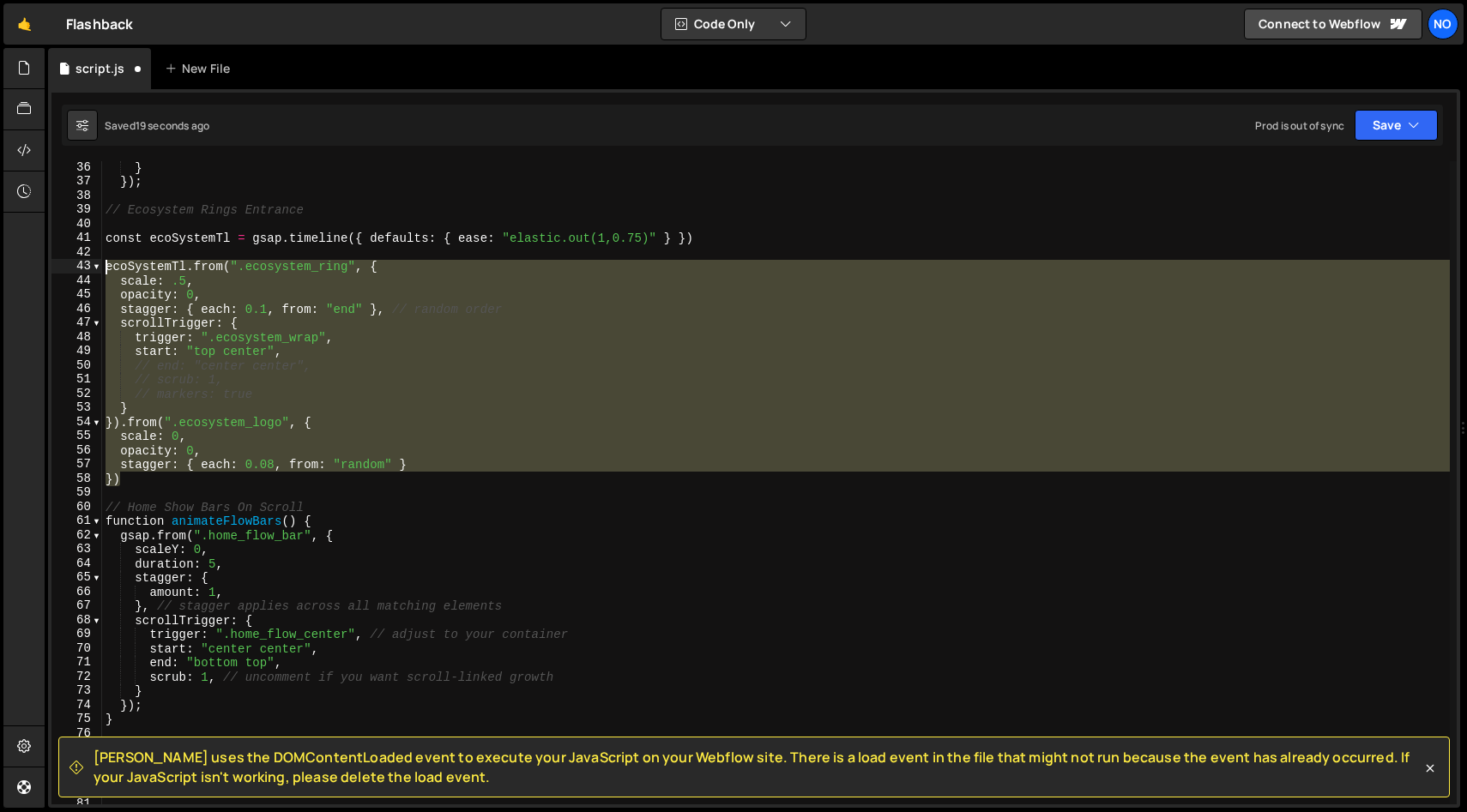
drag, startPoint x: 136, startPoint y: 484, endPoint x: 87, endPoint y: 269, distance: 220.5
click at [87, 269] on div "ecoSystemTl.from(".ecosystem_ring", { 36 37 38 39 40 41 42 43 44 45 46 47 48 49…" at bounding box center [754, 483] width 1405 height 644
click at [135, 480] on div "} }) ; // Ecosystem Rings Entrance const ecoSystemTl = gsap . timeline ({ defau…" at bounding box center [775, 483] width 1347 height 644
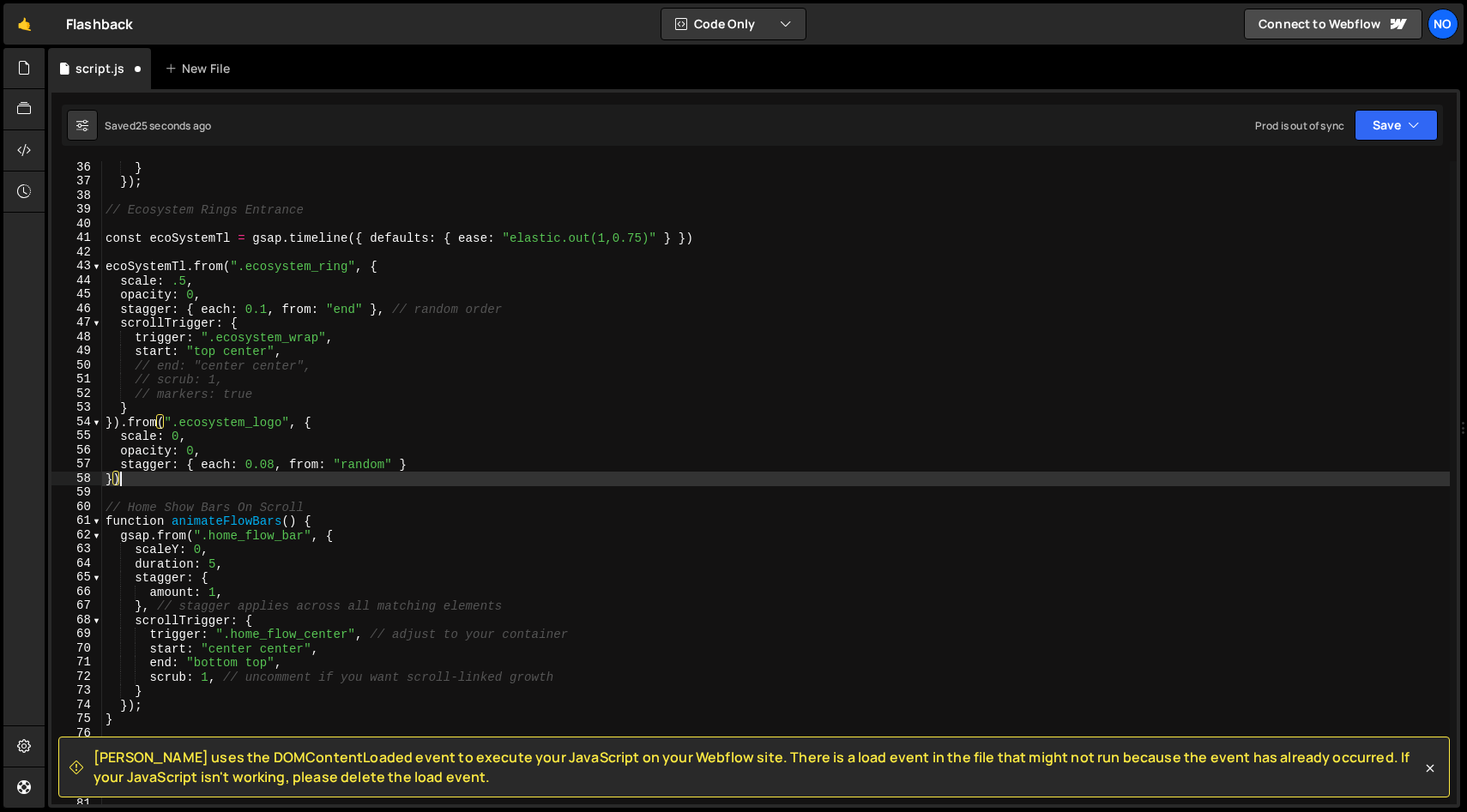
click at [108, 240] on div "} }) ; // Ecosystem Rings Entrance const ecoSystemTl = gsap . timeline ({ defau…" at bounding box center [775, 496] width 1347 height 671
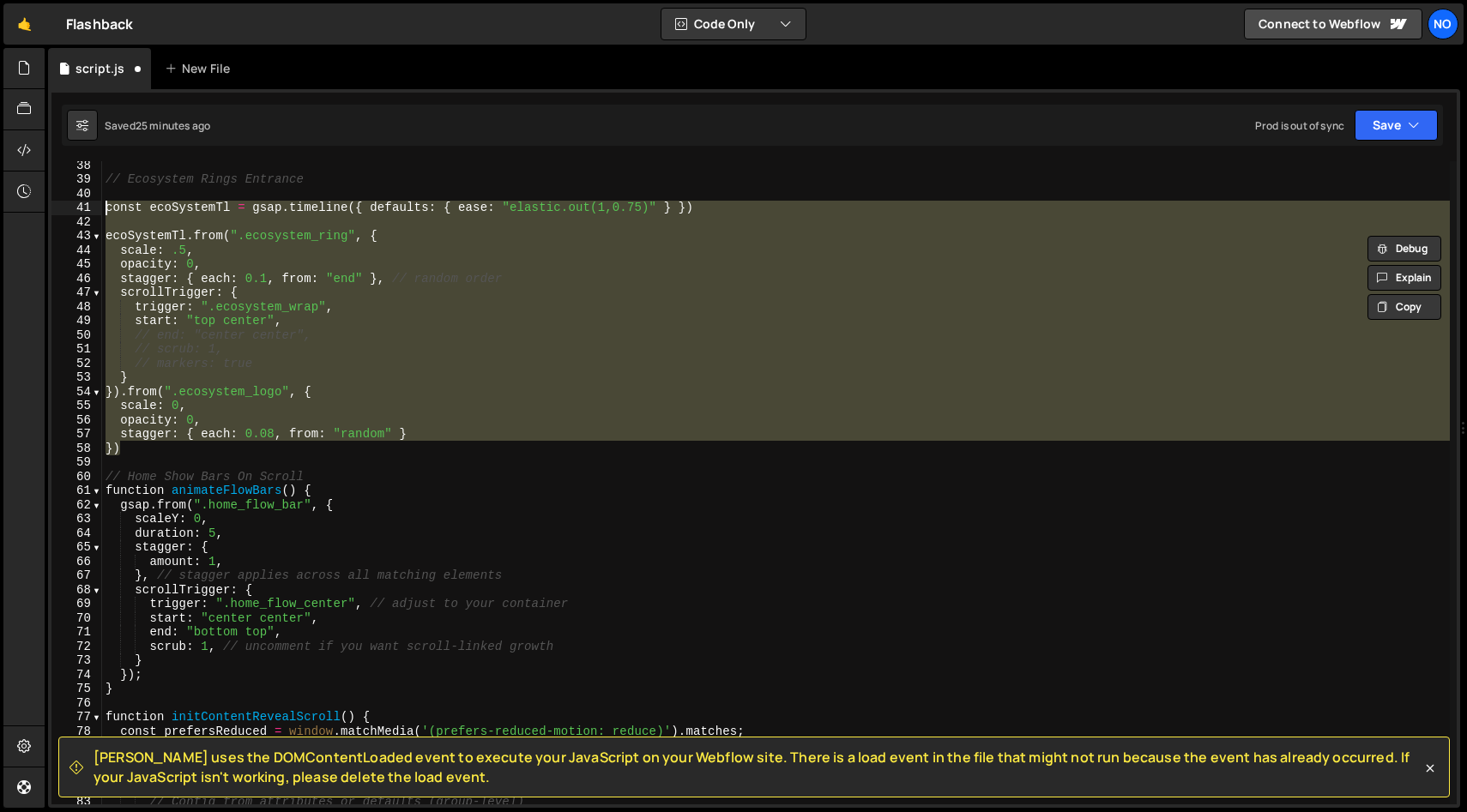
scroll to position [527, 0]
click at [191, 453] on div "// Ecosystem Rings Entrance const ecoSystemTl = gsap . timeline ({ defaults : {…" at bounding box center [775, 483] width 1347 height 644
type textarea "})"
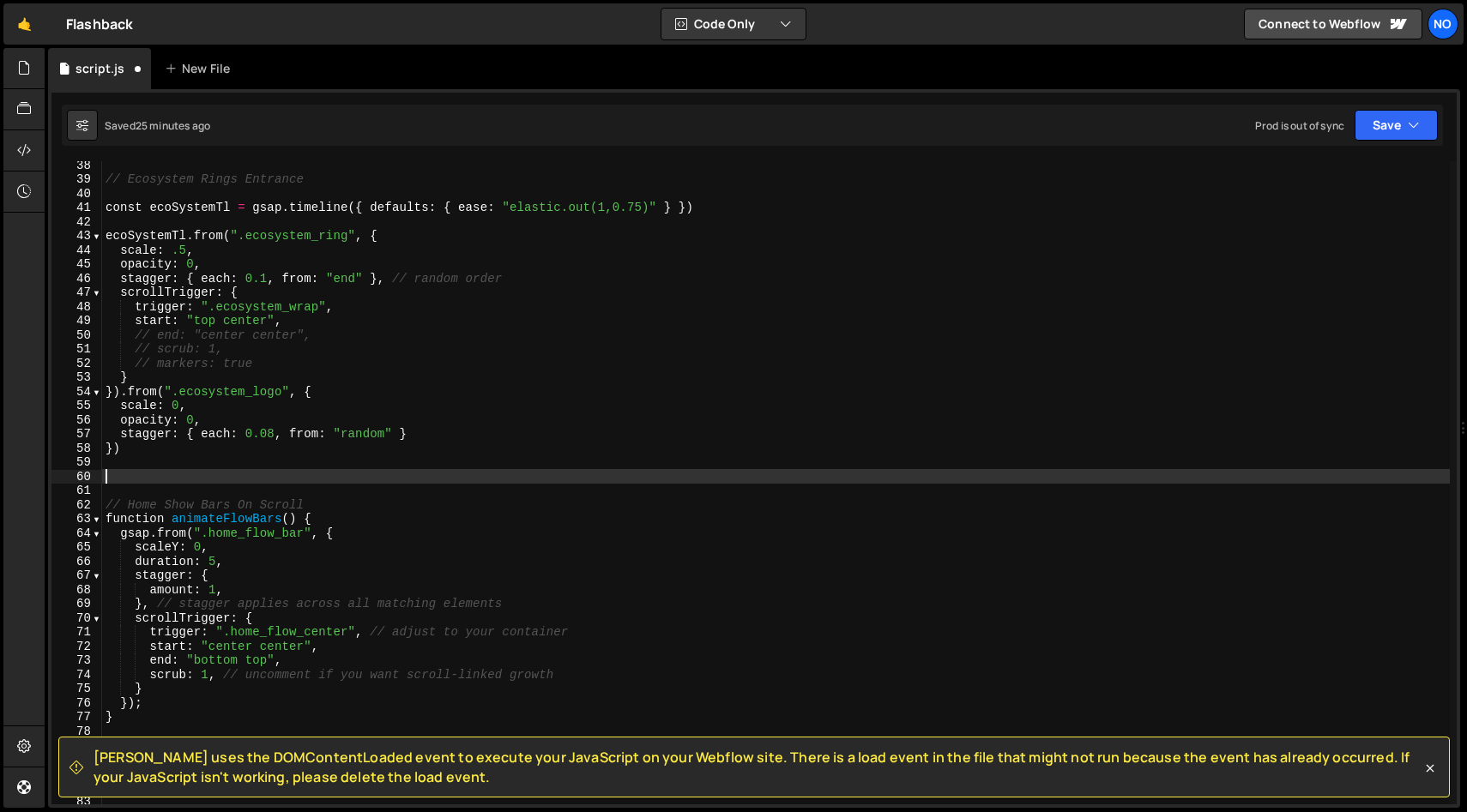
paste textarea "});"
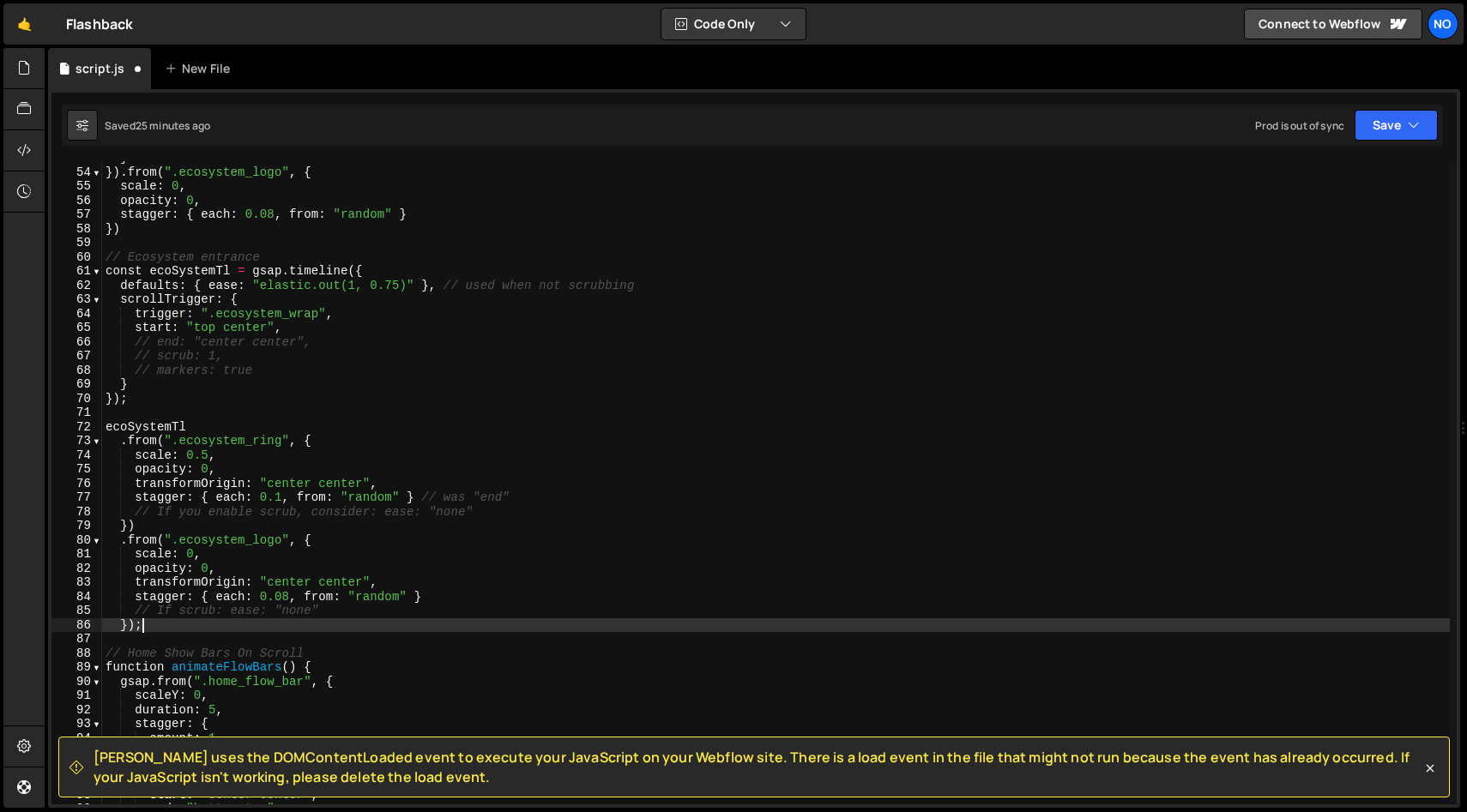
scroll to position [747, 0]
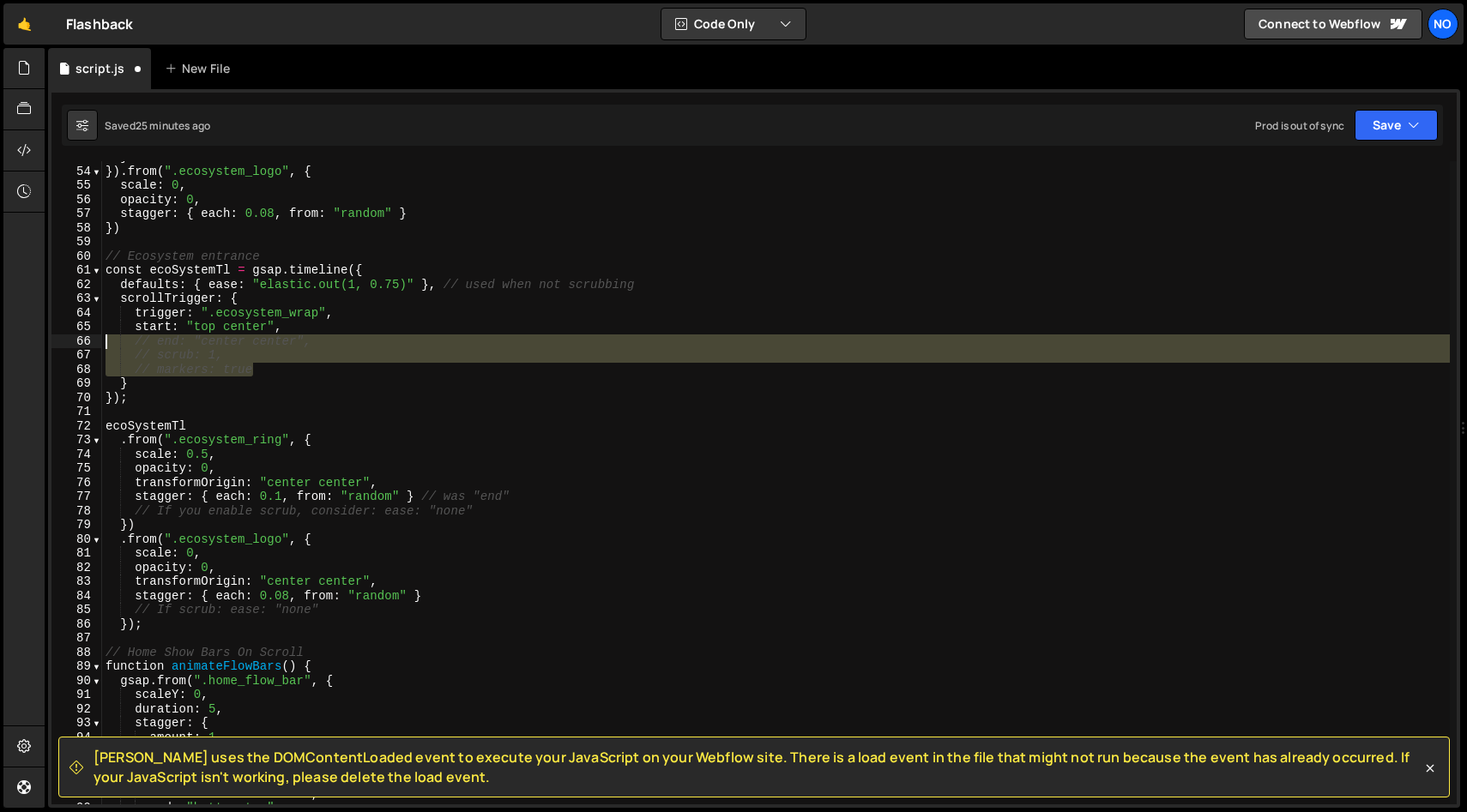
drag, startPoint x: 289, startPoint y: 375, endPoint x: 82, endPoint y: 342, distance: 209.6
click at [82, 342] on div "}); 53 54 55 56 57 58 59 60 61 62 63 64 65 66 67 68 69 70 71 72 73 74 75 76 77 …" at bounding box center [754, 483] width 1405 height 644
type textarea "// end: "center center", // scrub: 1,"
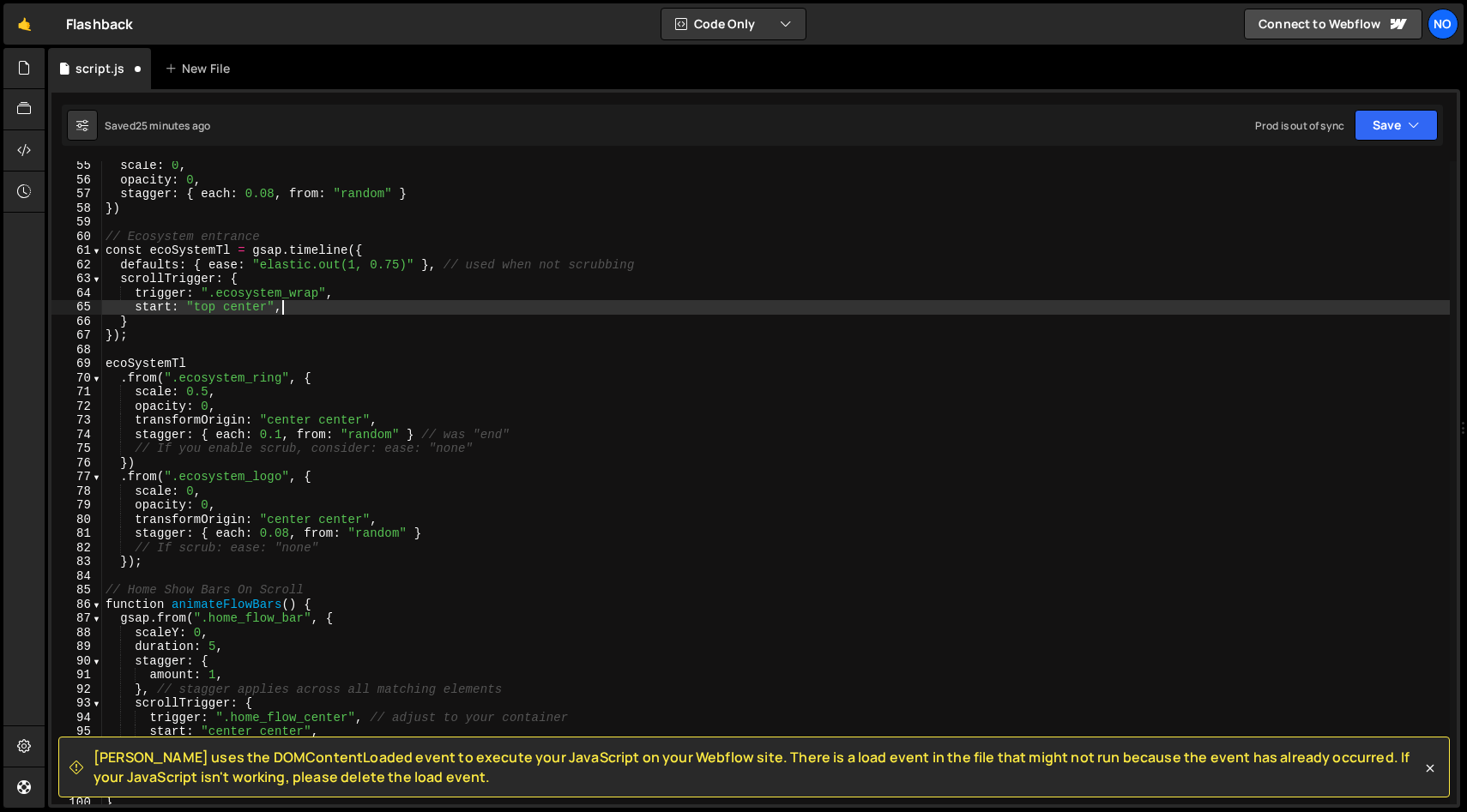
scroll to position [769, 0]
click at [415, 418] on div "scale : 0 , opacity : 0 , stagger : { each : 0.08 , from : "random" } }) // Eco…" at bounding box center [775, 493] width 1347 height 671
type textarea "transformOrigin: "center center","
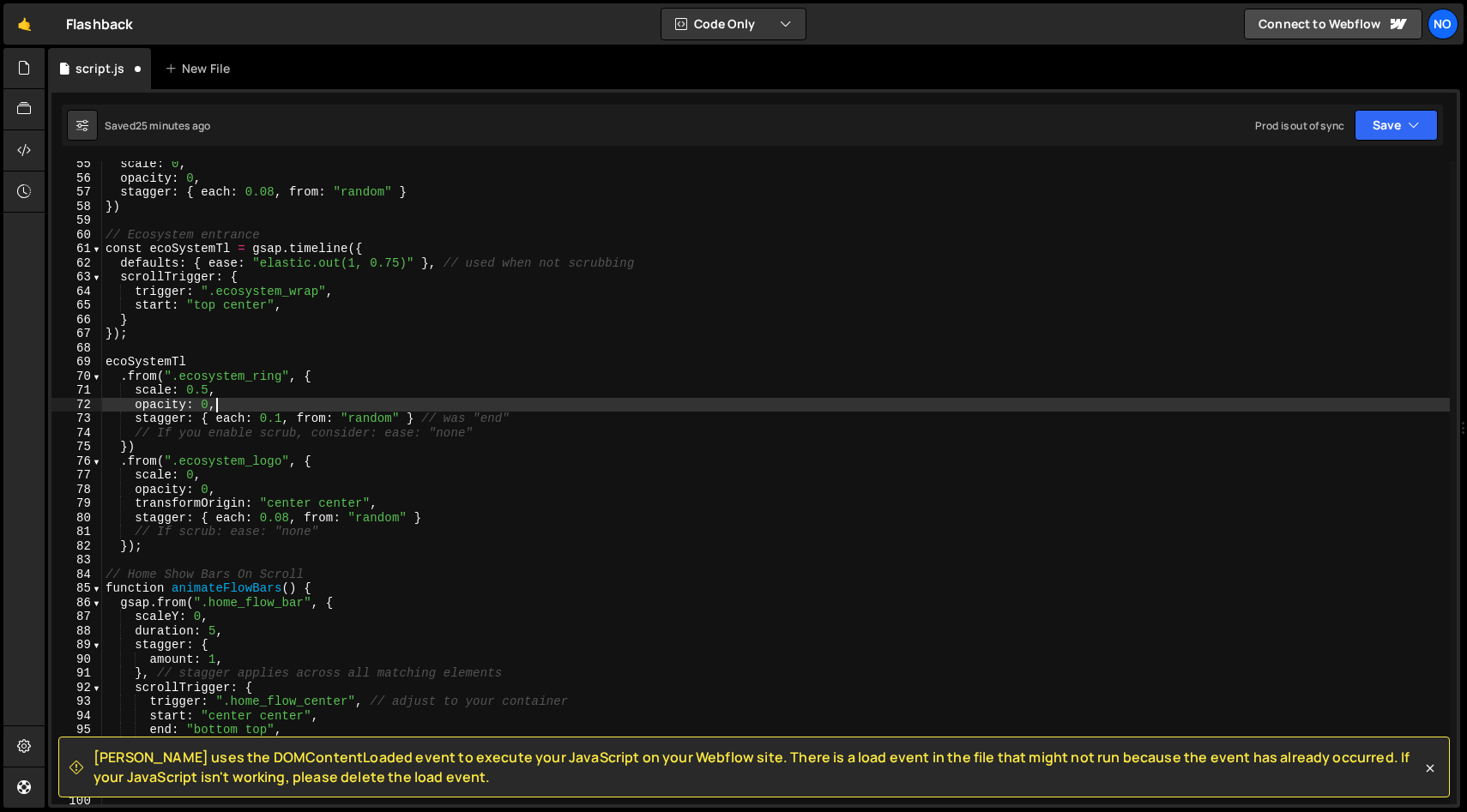
click at [384, 417] on div "scale : 0 , opacity : 0 , stagger : { each : 0.08 , from : "random" } }) // Eco…" at bounding box center [775, 493] width 1347 height 671
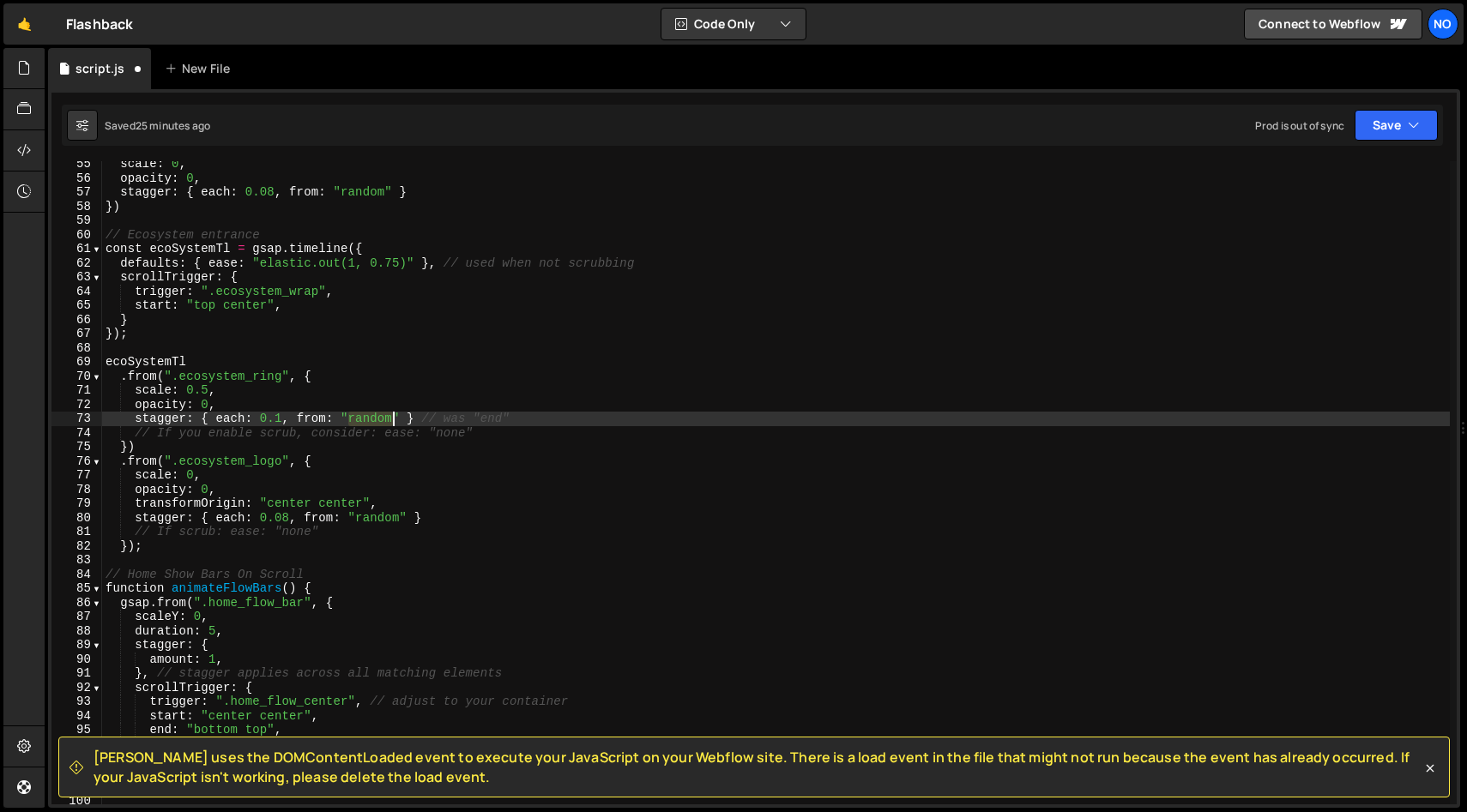
click at [384, 417] on div "scale : 0 , opacity : 0 , stagger : { each : 0.08 , from : "random" } }) // Eco…" at bounding box center [775, 493] width 1347 height 671
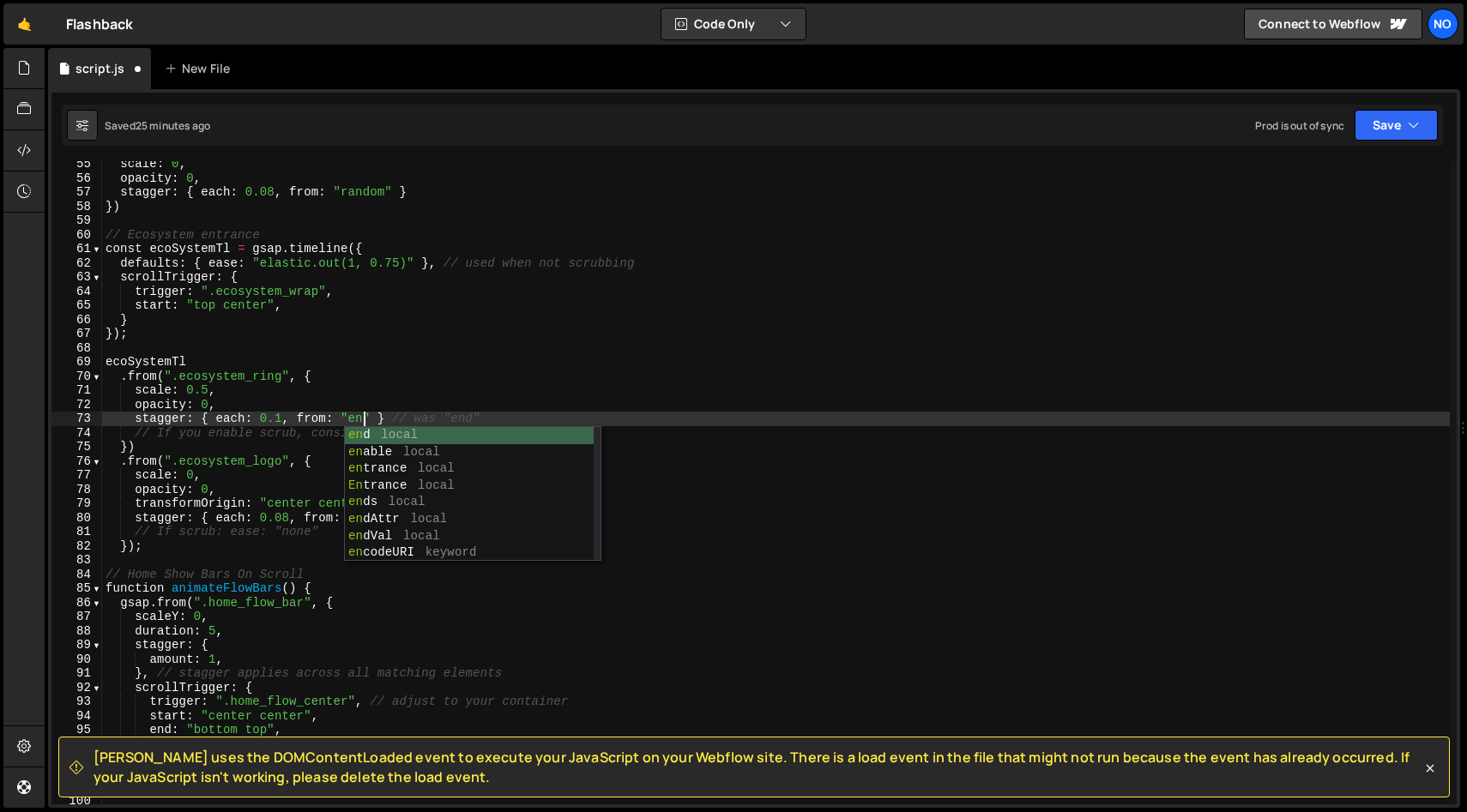
scroll to position [0, 18]
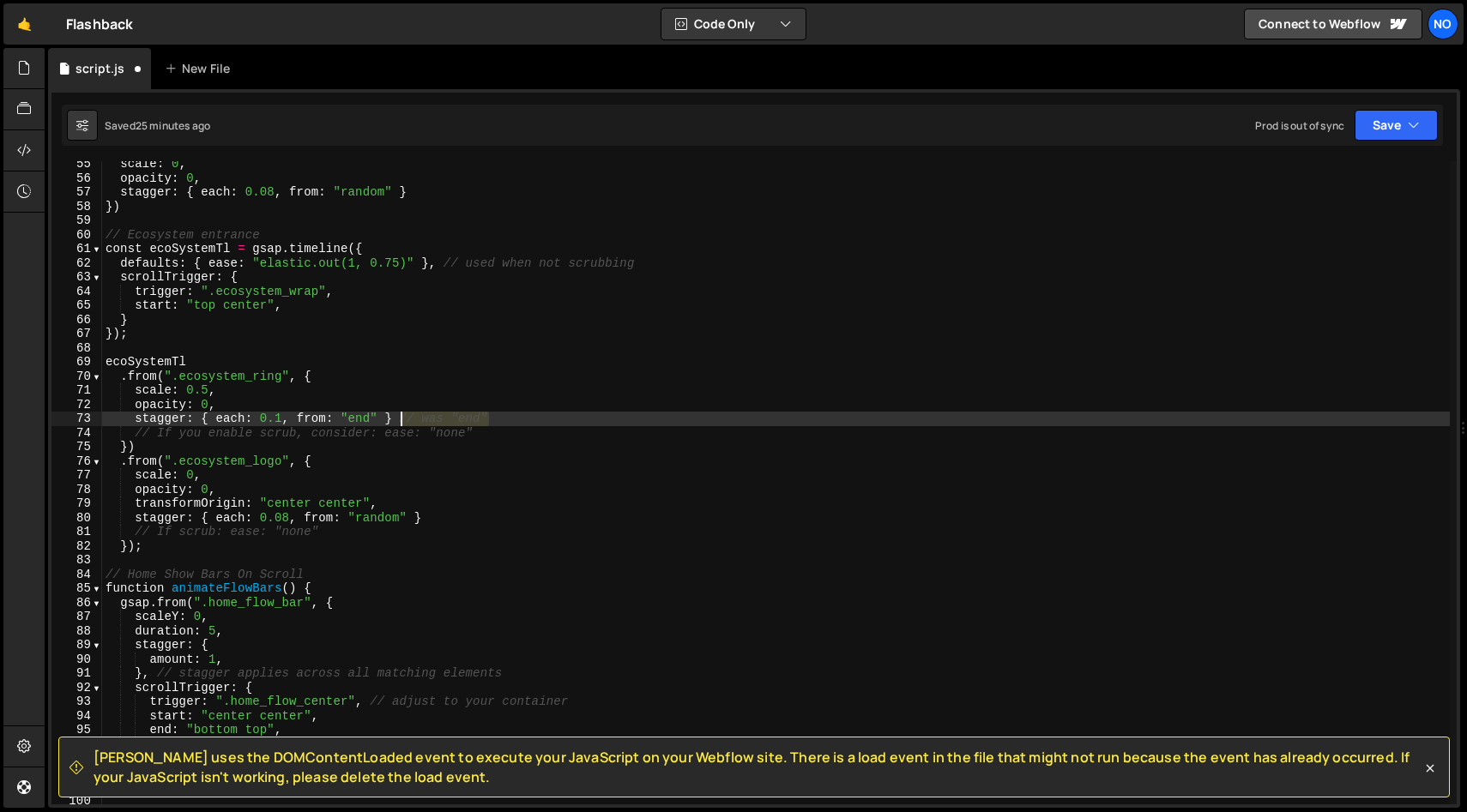
drag, startPoint x: 503, startPoint y: 417, endPoint x: 396, endPoint y: 424, distance: 107.2
click at [396, 424] on div "scale : 0 , opacity : 0 , stagger : { each : 0.08 , from : "random" } }) // Eco…" at bounding box center [775, 493] width 1347 height 671
type textarea "// If you enable scrub, consider: ease: "none""
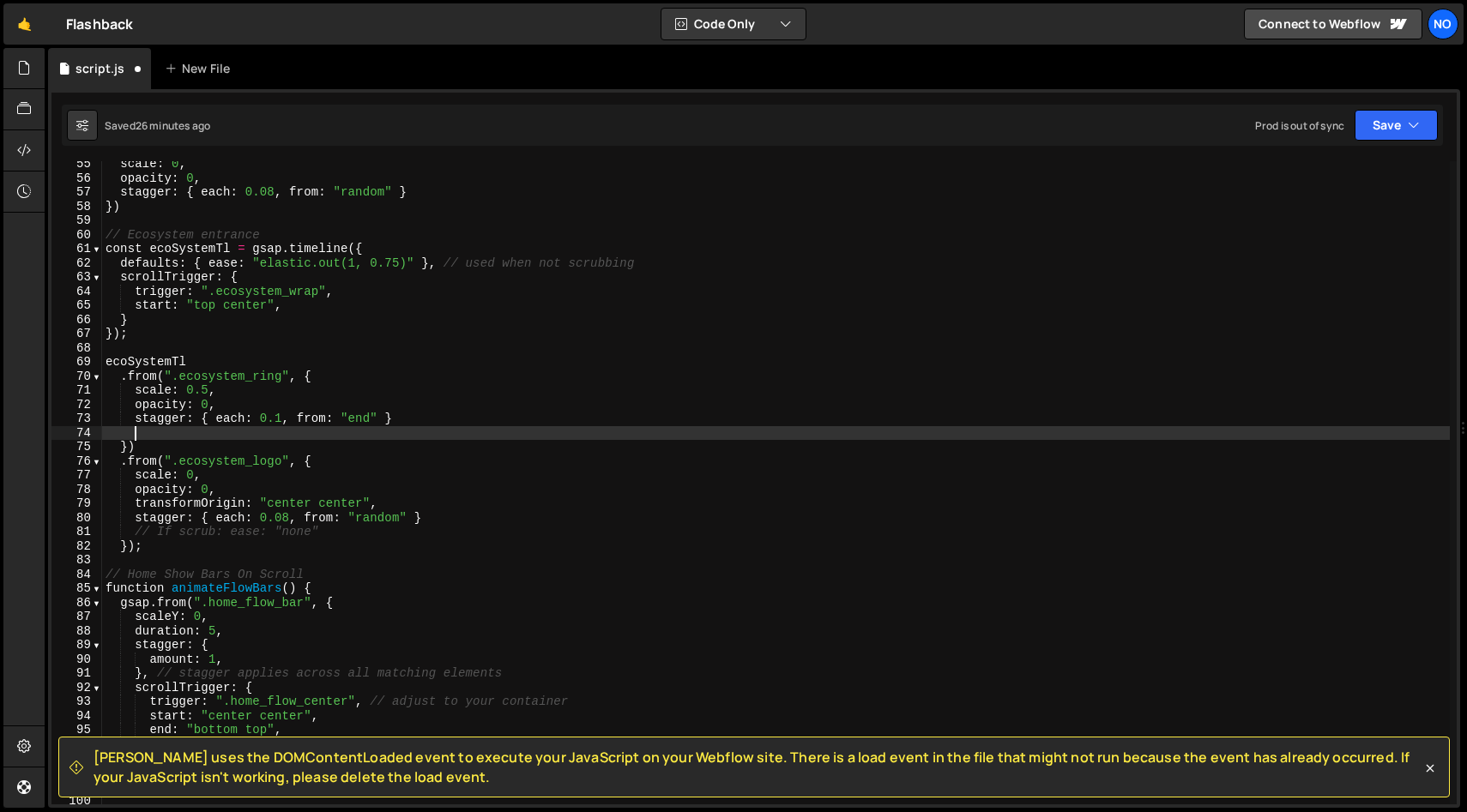
scroll to position [0, 0]
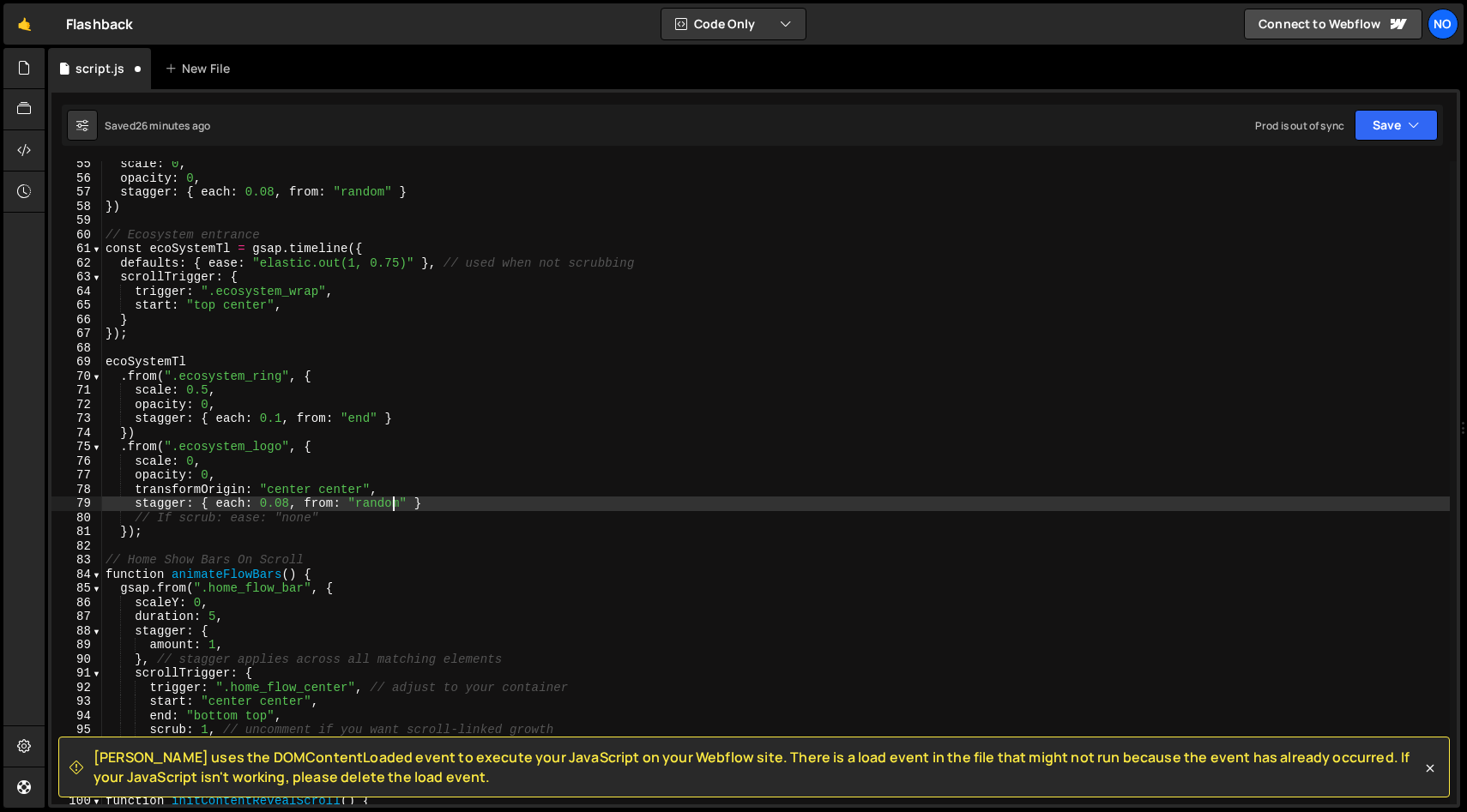
type textarea "// If scrub: ease: "none""
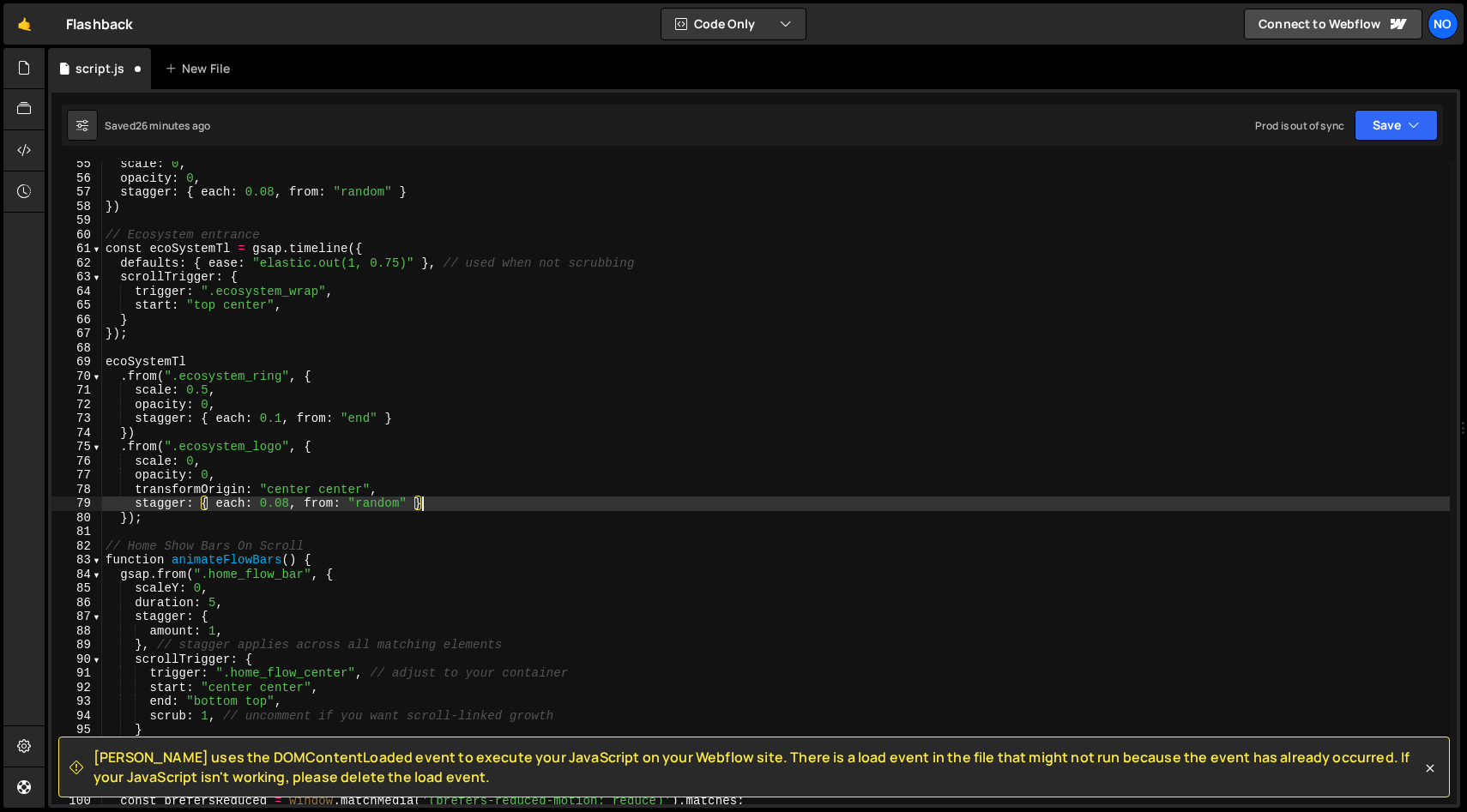
type textarea "transformOrigin: "center center","
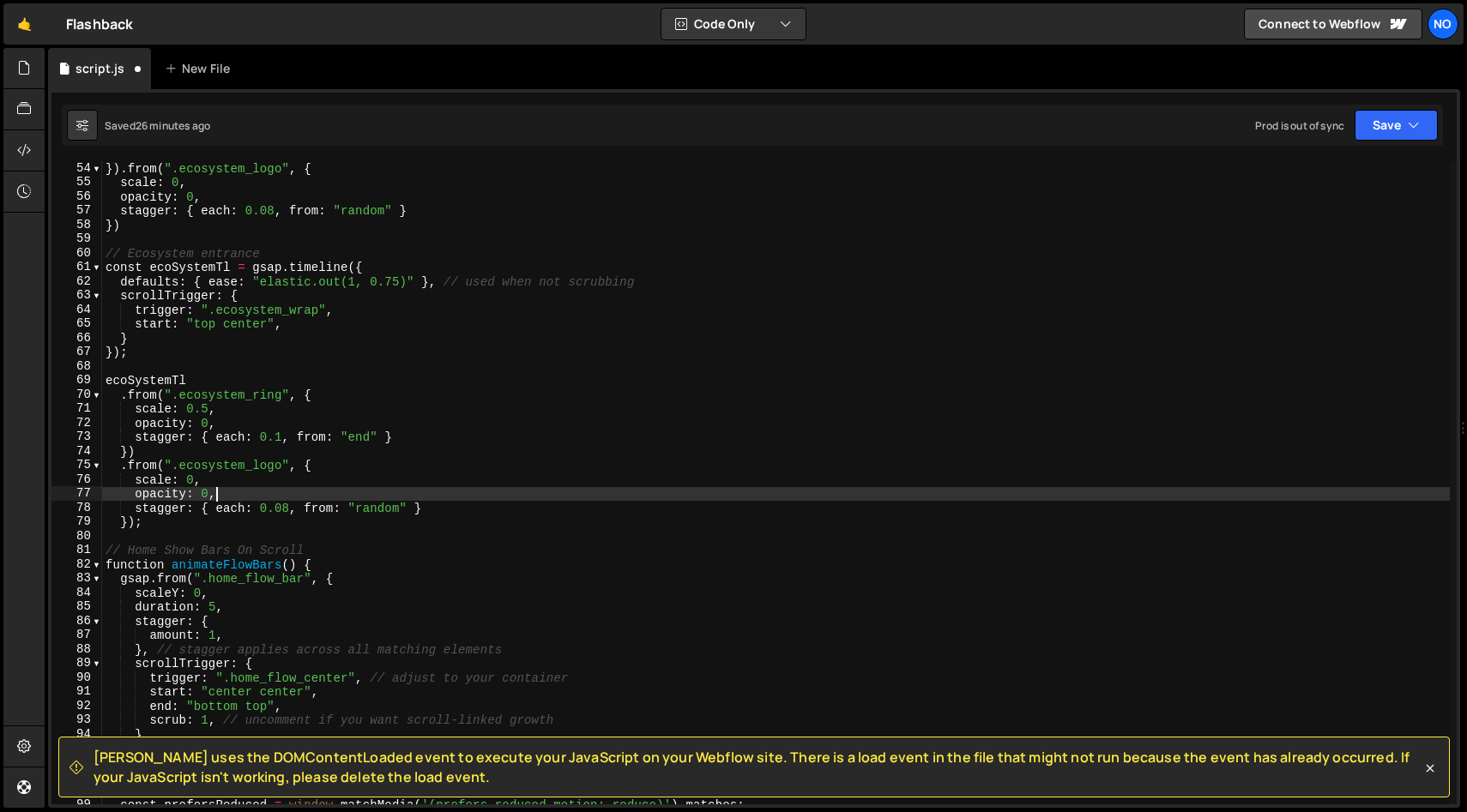
scroll to position [750, 0]
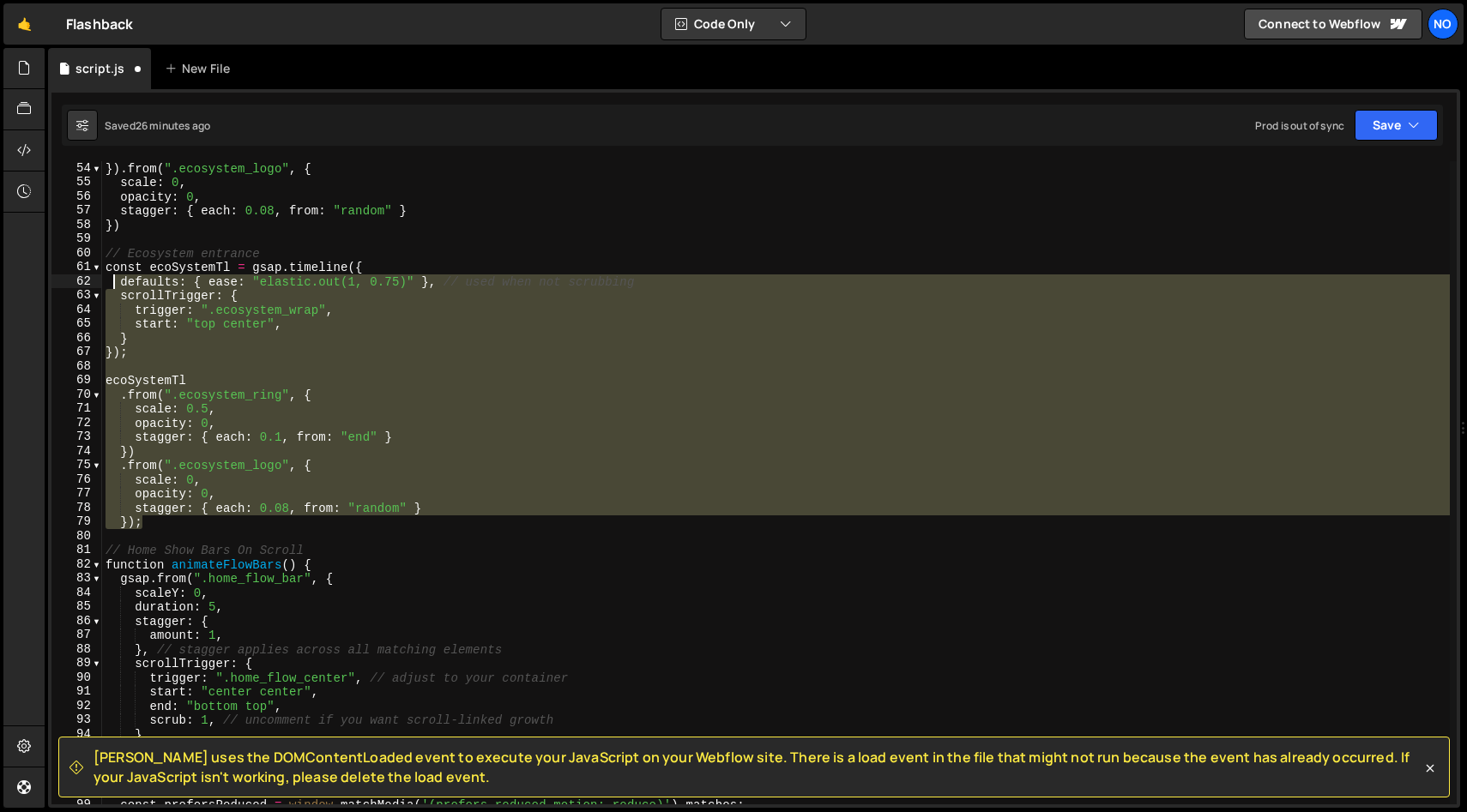
drag, startPoint x: 159, startPoint y: 521, endPoint x: 111, endPoint y: 279, distance: 246.7
click at [111, 280] on div "}) . from ( ".ecosystem_logo" , { scale : 0 , opacity : 0 , stagger : { each : …" at bounding box center [775, 497] width 1347 height 671
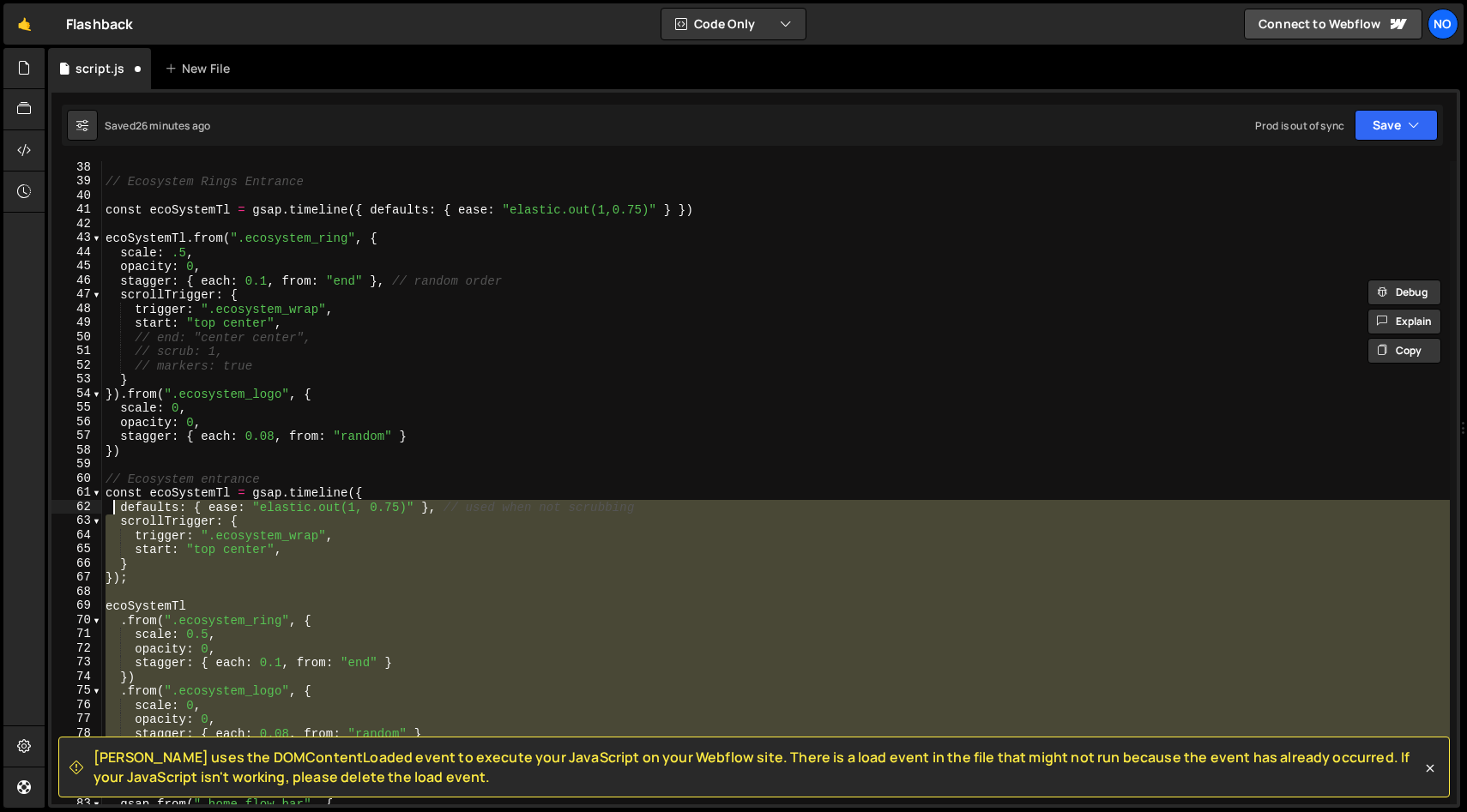
scroll to position [497, 0]
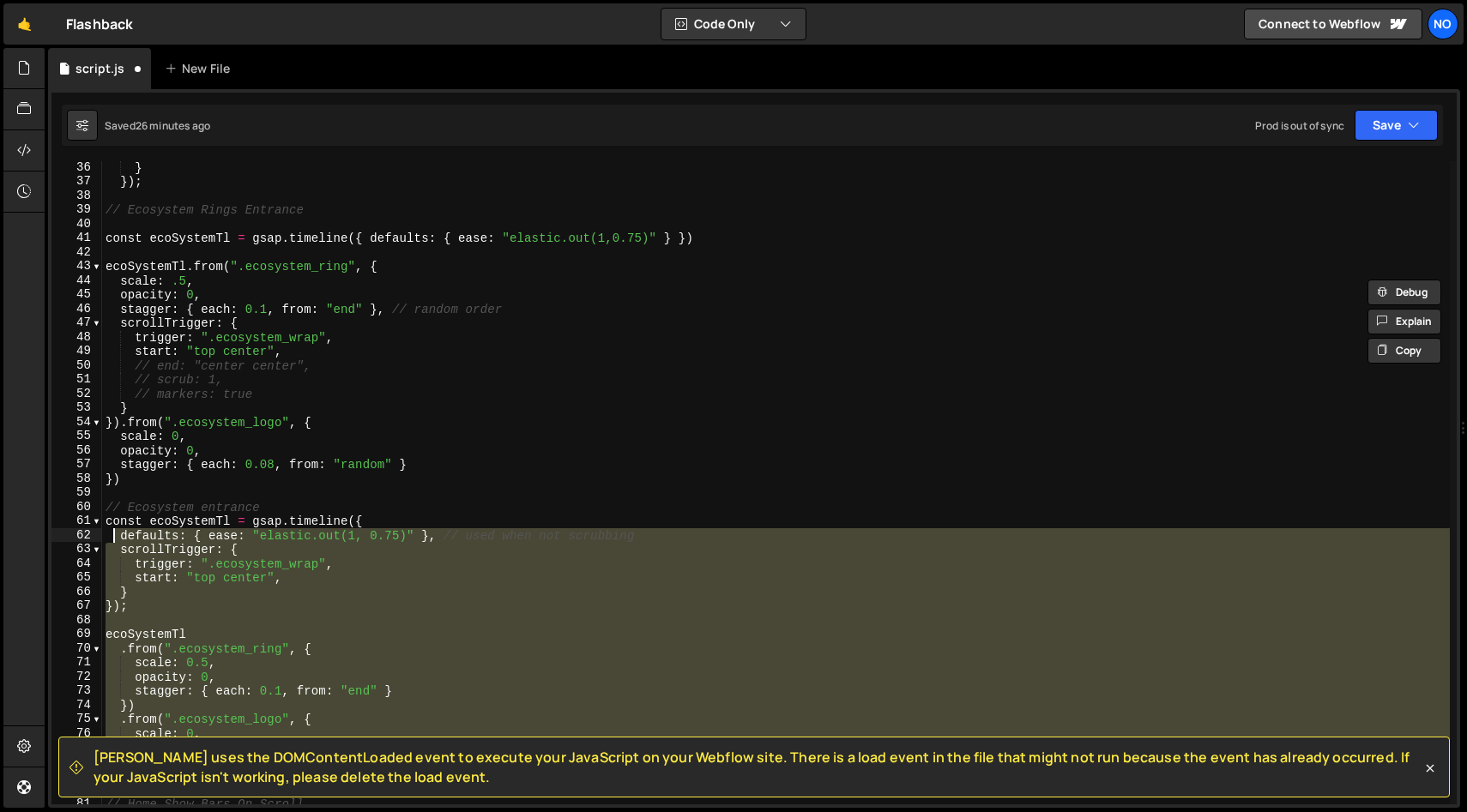
click at [143, 478] on div "} }) ; // Ecosystem Rings Entrance const ecoSystemTl = gsap . timeline ({ defau…" at bounding box center [775, 496] width 1347 height 671
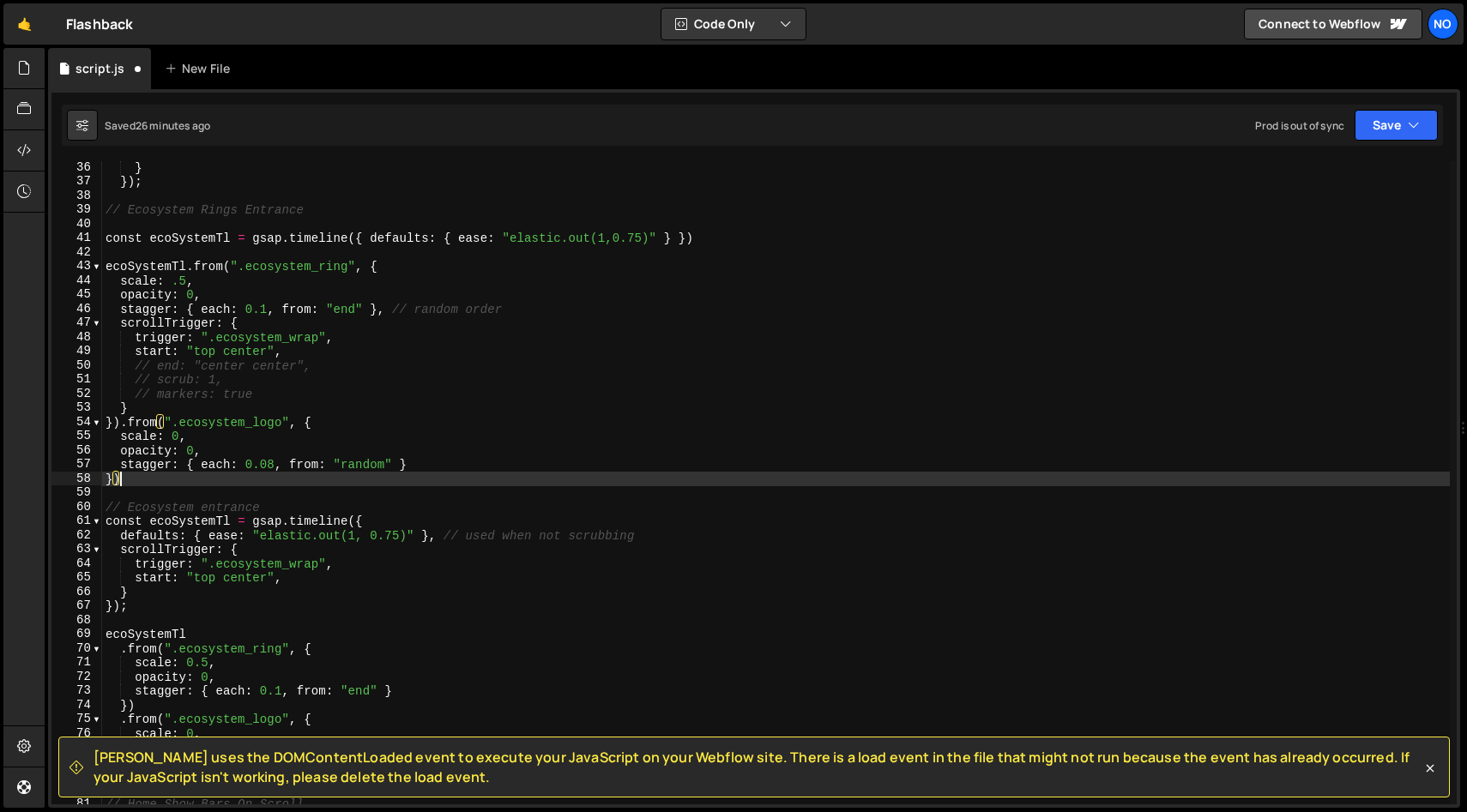
click at [107, 208] on div "} }) ; // Ecosystem Rings Entrance const ecoSystemTl = gsap . timeline ({ defau…" at bounding box center [775, 496] width 1347 height 671
type textarea "// Ecosystem Rings Entrance"
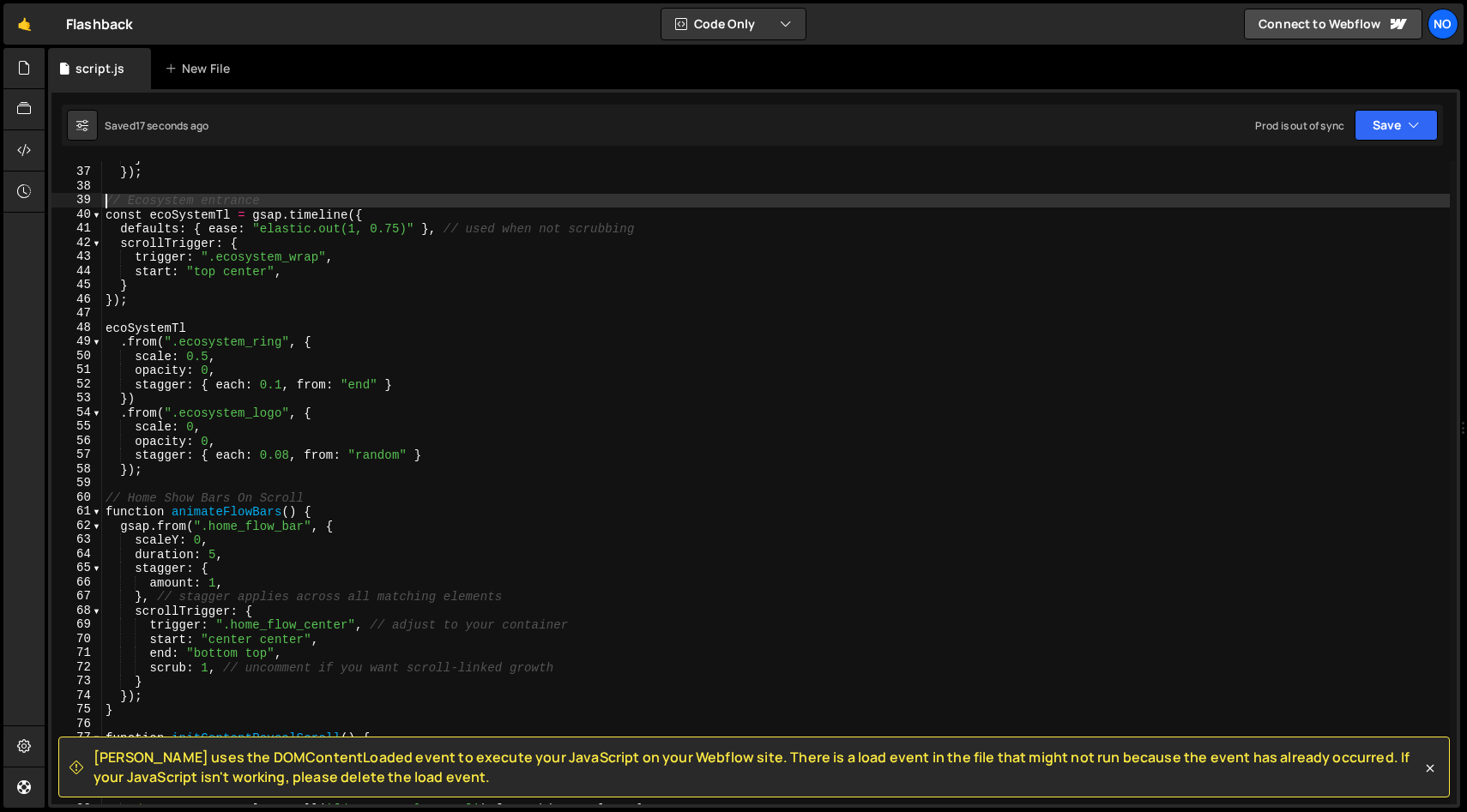
scroll to position [509, 0]
click at [207, 352] on div "} }) ; // Ecosystem entrance const ecoSystemTl = gsap . timeline ({ defaults : …" at bounding box center [775, 484] width 1347 height 671
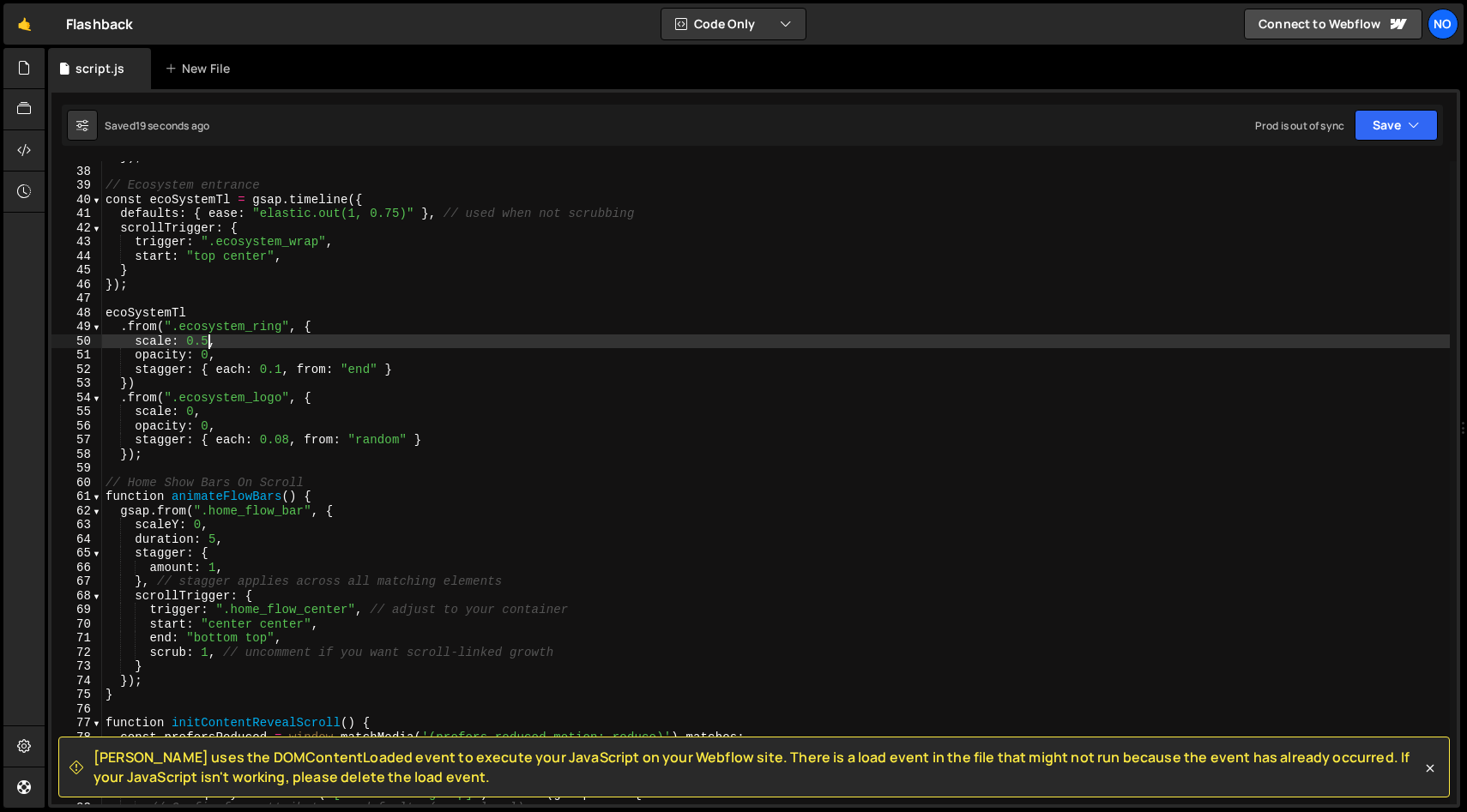
scroll to position [521, 0]
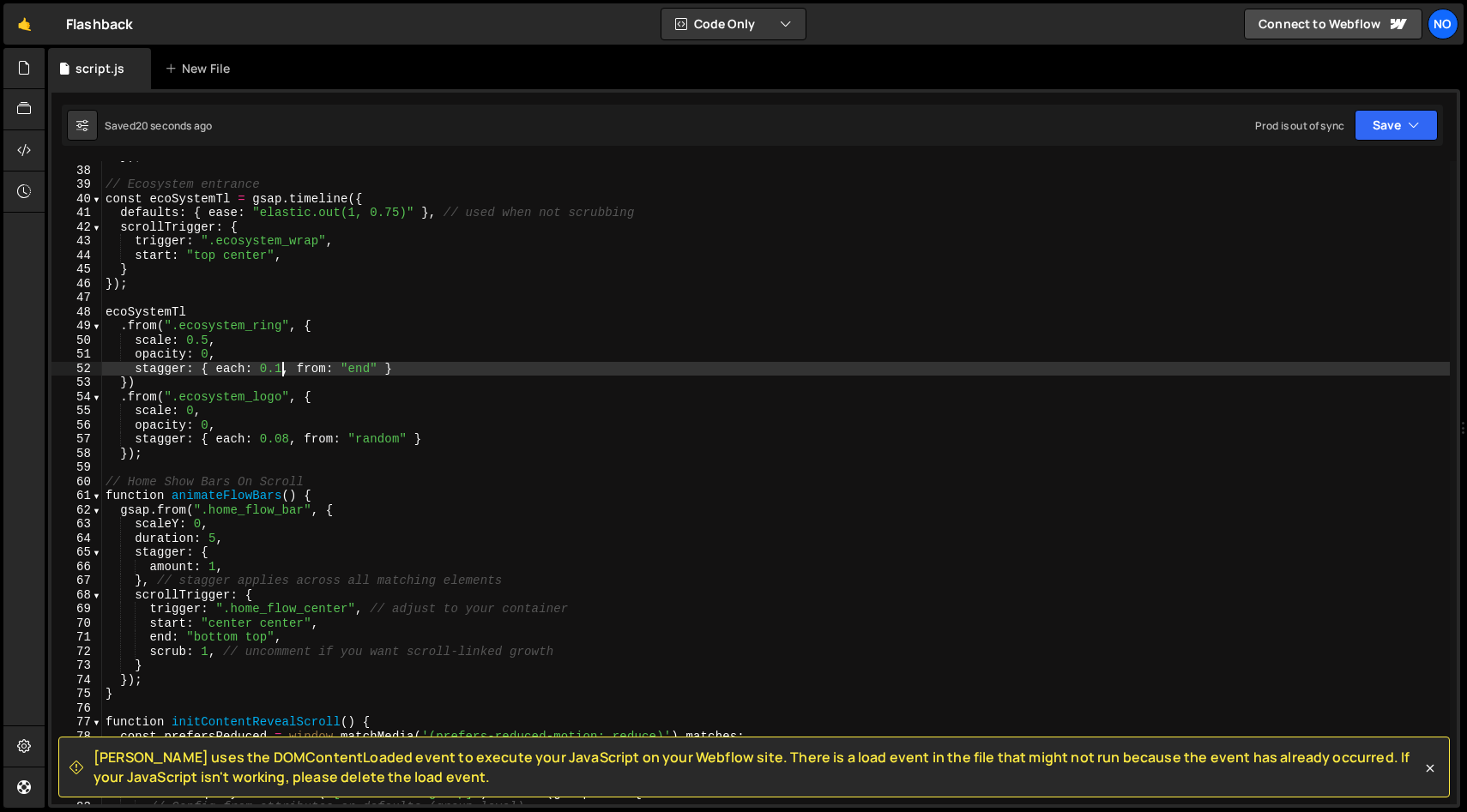
drag, startPoint x: 280, startPoint y: 363, endPoint x: 295, endPoint y: 405, distance: 44.6
click at [281, 363] on div "}) ; // Ecosystem entrance const ecoSystemTl = gsap . timeline ({ defaults : { …" at bounding box center [775, 485] width 1347 height 671
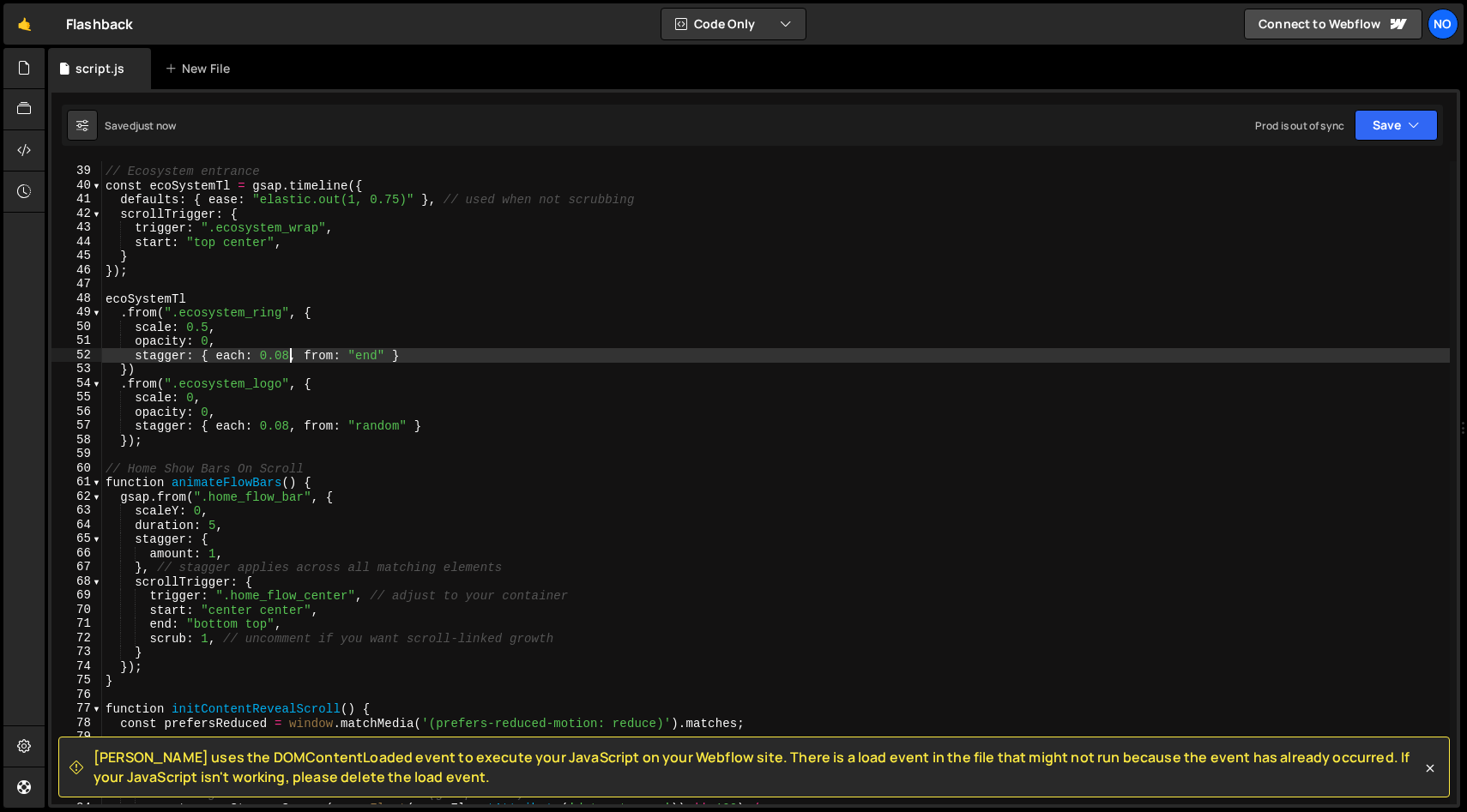
scroll to position [535, 0]
drag, startPoint x: 134, startPoint y: 441, endPoint x: 167, endPoint y: 475, distance: 47.4
click at [134, 442] on div "// Ecosystem entrance const ecoSystemTl = gsap . timeline ({ defaults : { ease …" at bounding box center [775, 486] width 1347 height 671
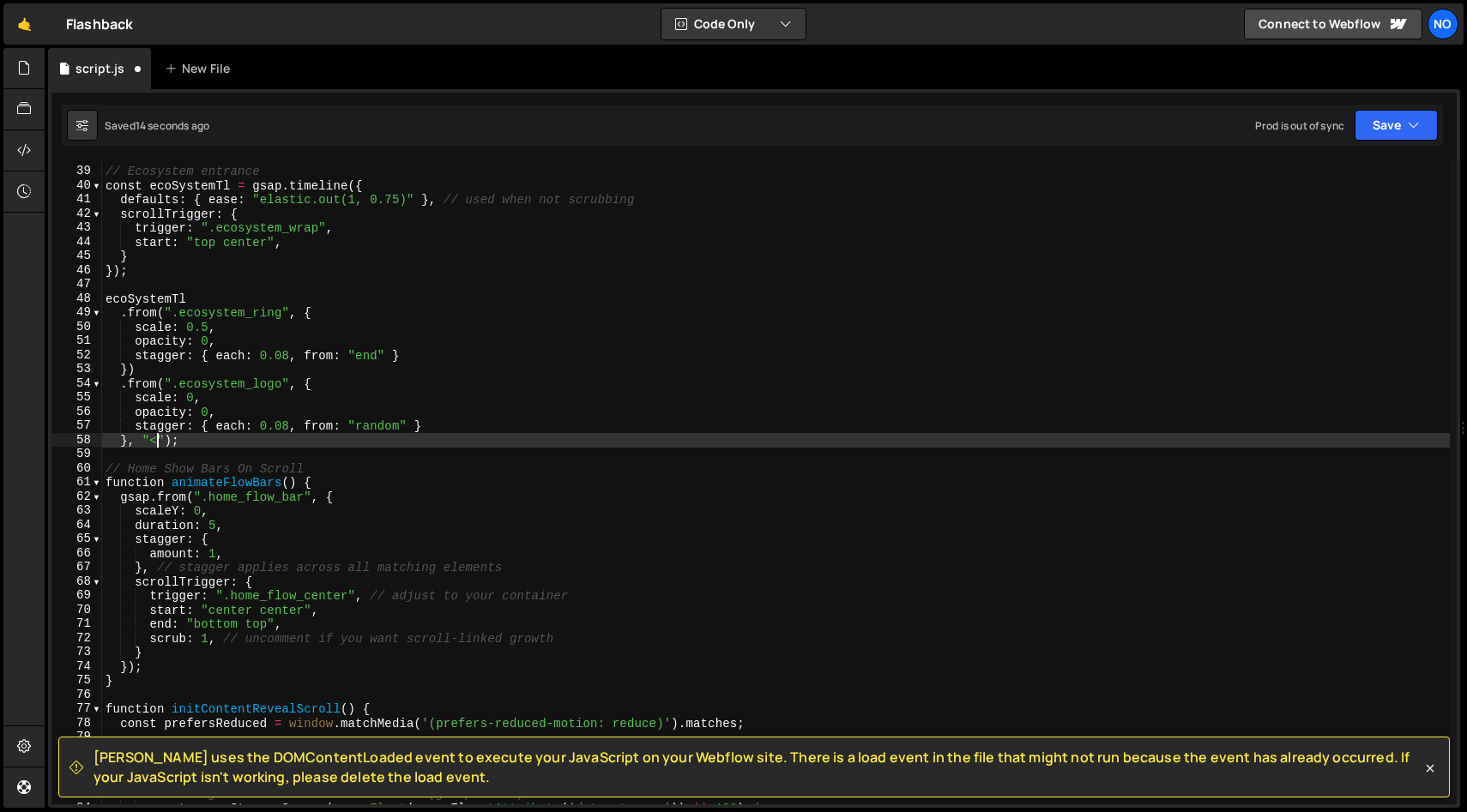
scroll to position [0, 3]
type textarea "}, "");"
